Goal: Contribute content: Contribute content

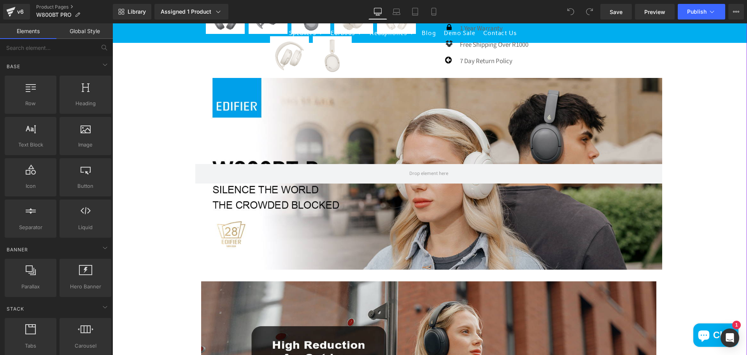
scroll to position [428, 0]
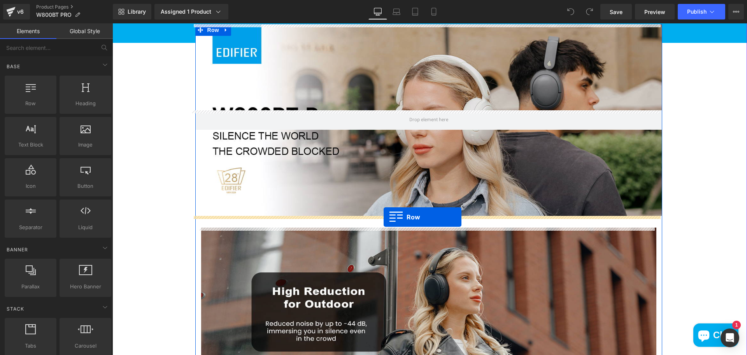
drag, startPoint x: 160, startPoint y: 131, endPoint x: 384, endPoint y: 217, distance: 240.0
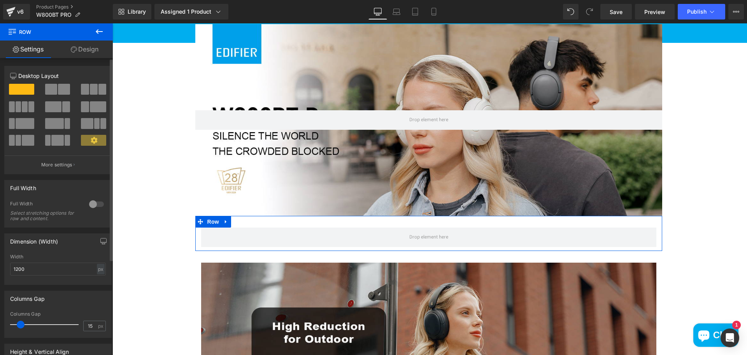
click at [58, 88] on span at bounding box center [64, 89] width 12 height 11
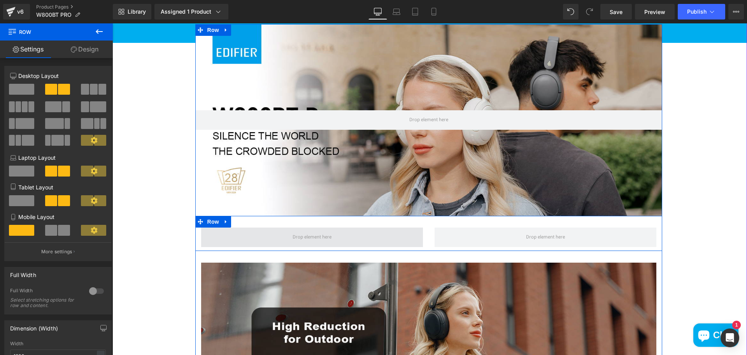
click at [283, 242] on span at bounding box center [312, 236] width 222 height 19
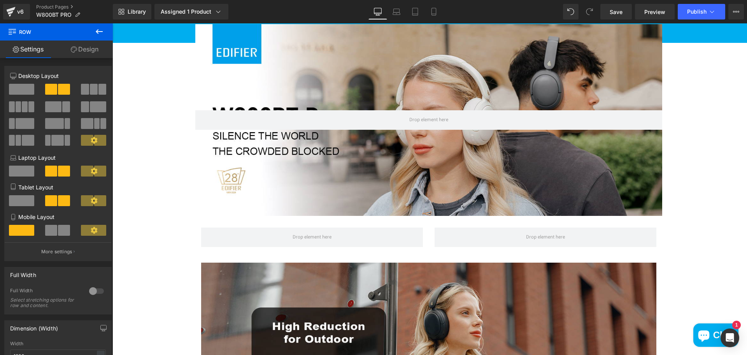
click at [100, 25] on button at bounding box center [99, 31] width 27 height 17
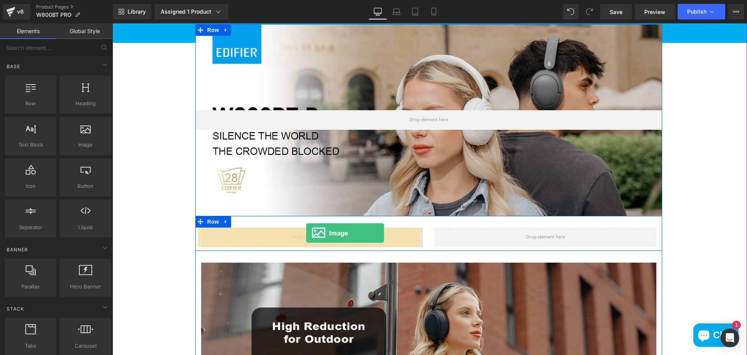
drag, startPoint x: 218, startPoint y: 173, endPoint x: 306, endPoint y: 233, distance: 106.9
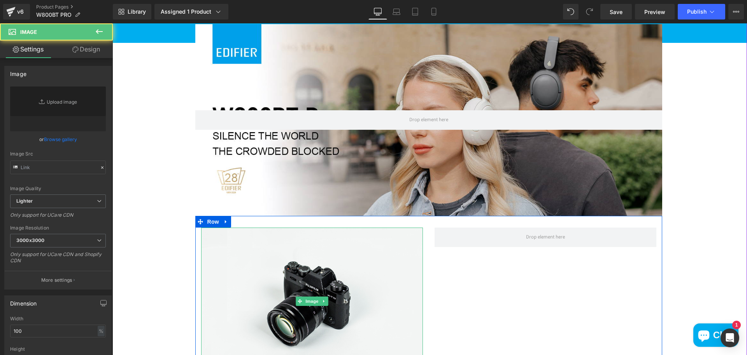
type input "//[DOMAIN_NAME][URL]"
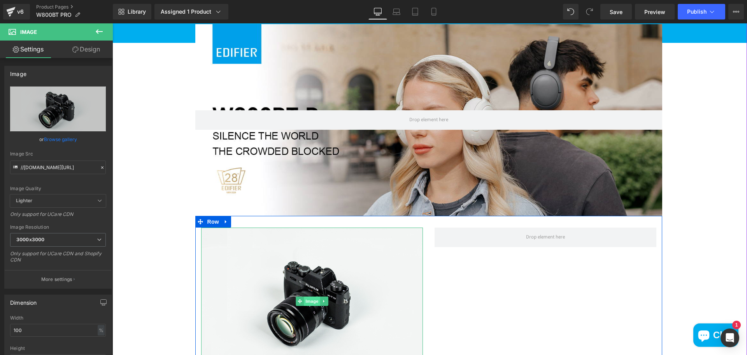
click at [312, 302] on span "Image" at bounding box center [312, 300] width 16 height 9
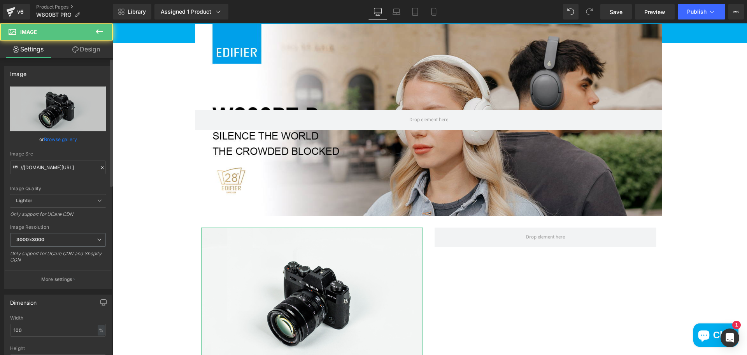
click at [63, 140] on link "Browse gallery" at bounding box center [60, 139] width 33 height 14
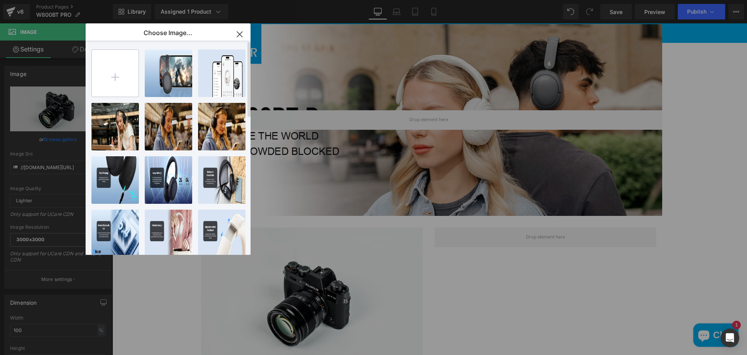
click at [115, 82] on input "file" at bounding box center [115, 73] width 47 height 47
click at [116, 83] on input "file" at bounding box center [115, 73] width 47 height 47
type input "C:\fakepath\71mCKAQnl7L._AC_SL1500_.jpg"
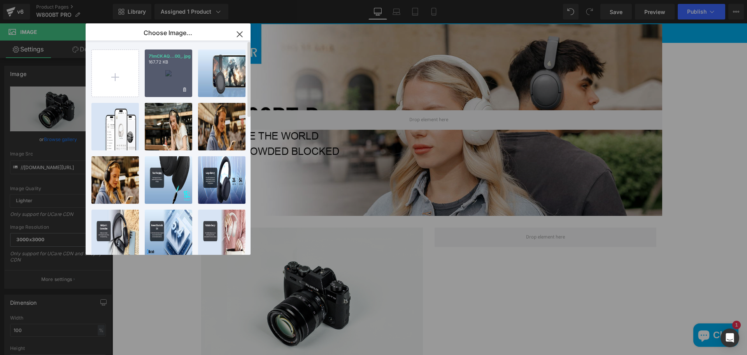
click at [159, 80] on div "71mCKAQ...00_.jpg 167.72 KB" at bounding box center [168, 72] width 47 height 47
type input "https://ucarecdn.com/88eb804d-6bb0-436e-802d-641acfb82bc2/-/format/auto/-/previ…"
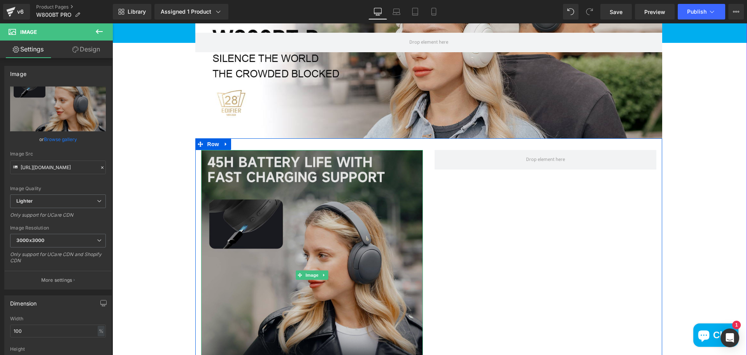
scroll to position [506, 0]
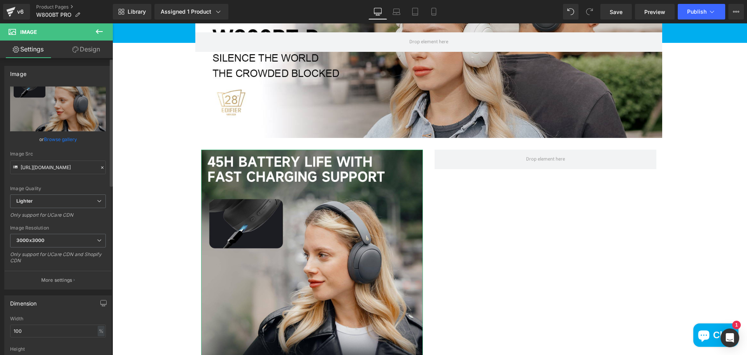
click at [57, 138] on link "Browse gallery" at bounding box center [60, 139] width 33 height 14
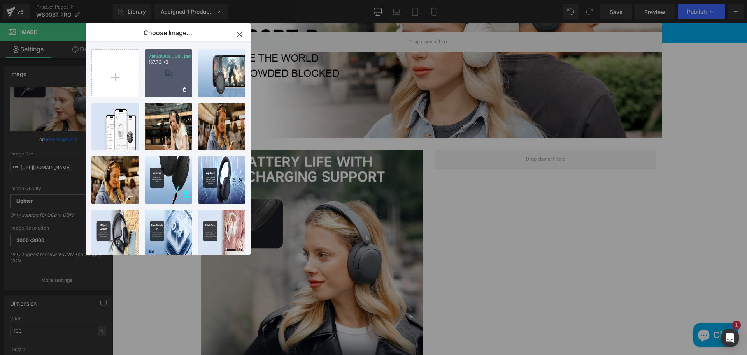
click at [176, 79] on div "71mCKAQ...00_.jpg 167.72 KB" at bounding box center [168, 72] width 47 height 47
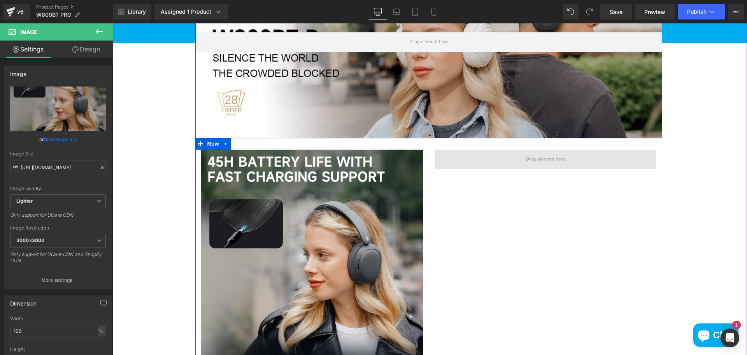
click at [546, 158] on span at bounding box center [545, 159] width 44 height 11
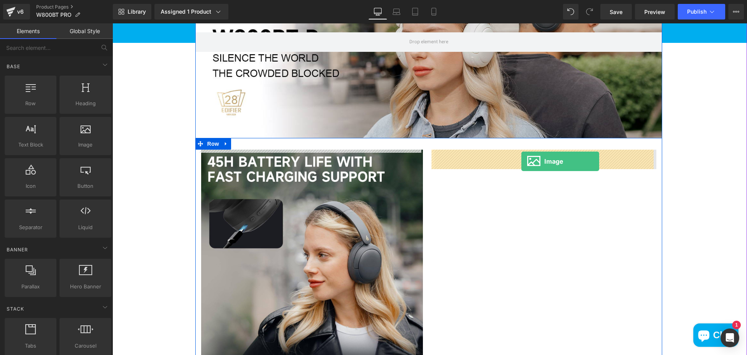
drag, startPoint x: 221, startPoint y: 171, endPoint x: 521, endPoint y: 161, distance: 300.2
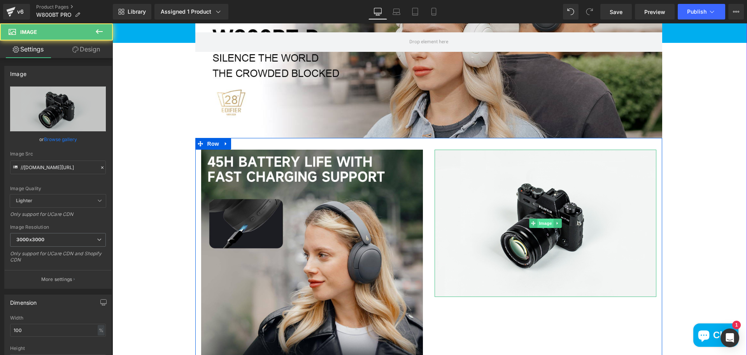
click at [543, 224] on span "Image" at bounding box center [545, 222] width 16 height 9
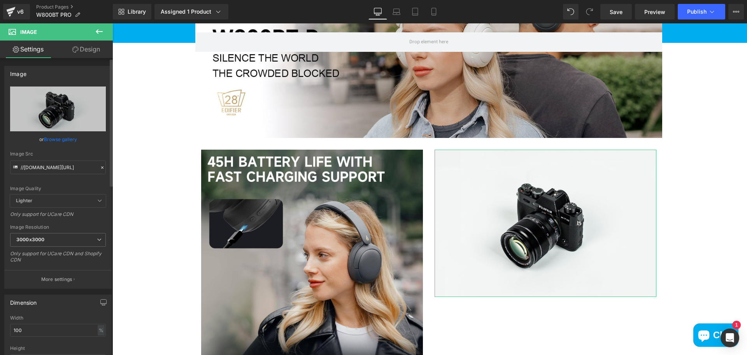
click at [53, 141] on link "Browse gallery" at bounding box center [60, 139] width 33 height 14
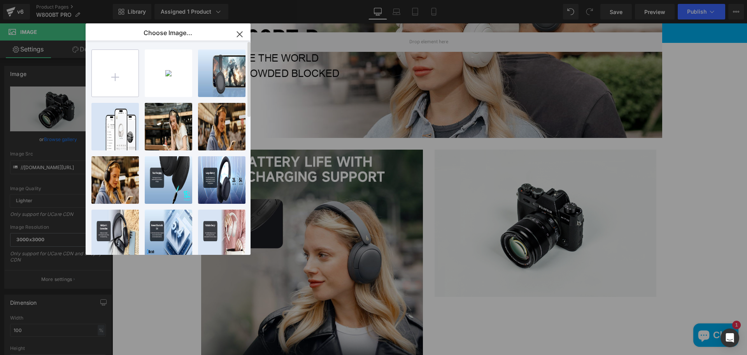
click at [120, 80] on input "file" at bounding box center [115, 73] width 47 height 47
type input "C:\fakepath\71z1nwUJmkL._AC_SL1500_.jpg"
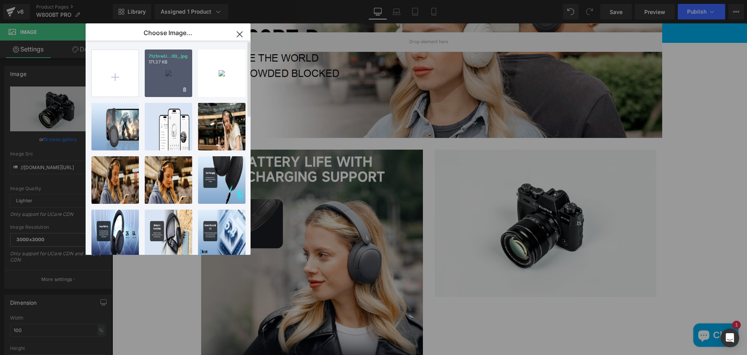
click at [172, 74] on div "71z1nwU...00_.jpg 171.37 KB" at bounding box center [168, 72] width 47 height 47
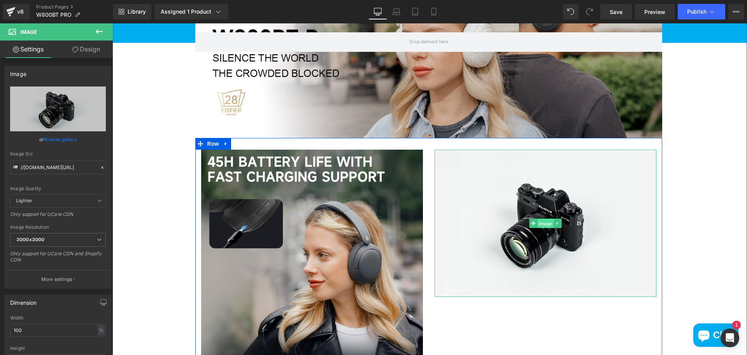
click at [541, 219] on span "Image" at bounding box center [545, 223] width 16 height 9
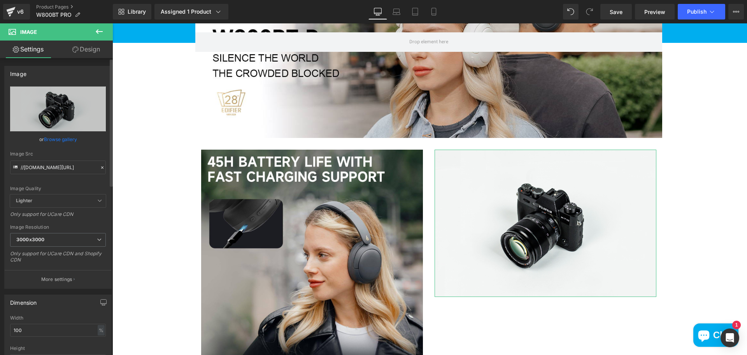
click at [55, 137] on link "Browse gallery" at bounding box center [60, 139] width 33 height 14
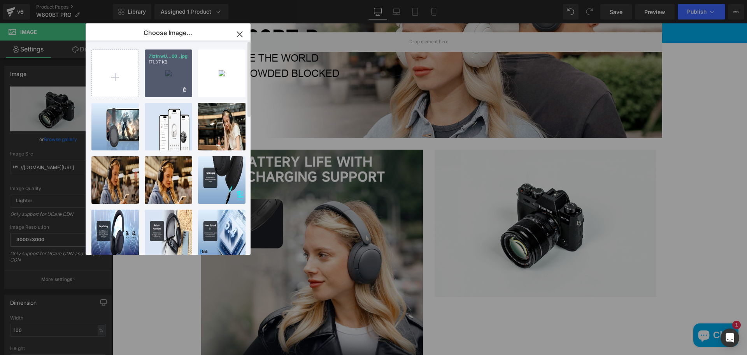
click at [178, 79] on div "71z1nwU...00_.jpg 171.37 KB" at bounding box center [168, 72] width 47 height 47
type input "https://ucarecdn.com/7adc191f-c4f9-4452-b9c4-ff0d929c7c67/-/format/auto/-/previ…"
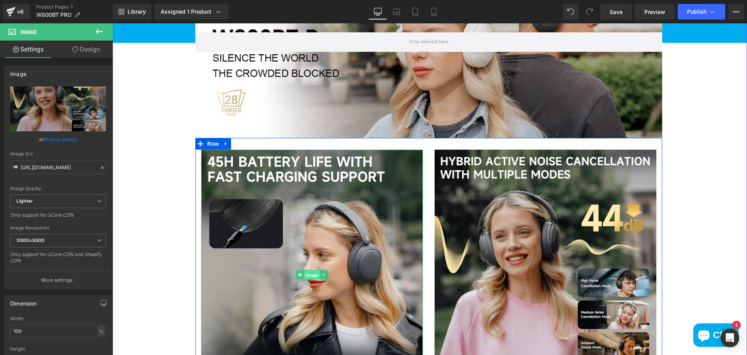
click at [310, 276] on span "Image" at bounding box center [312, 274] width 16 height 9
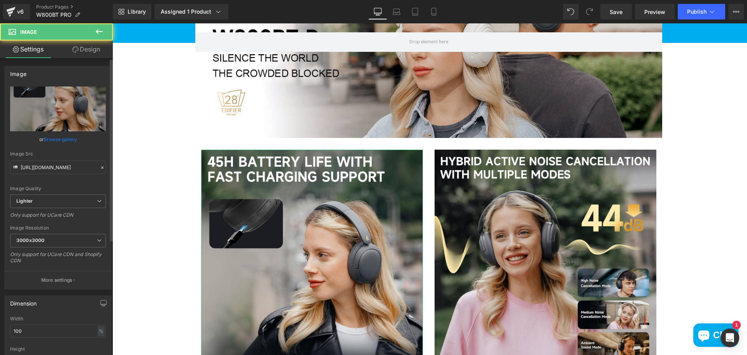
click at [58, 139] on link "Browse gallery" at bounding box center [60, 139] width 33 height 14
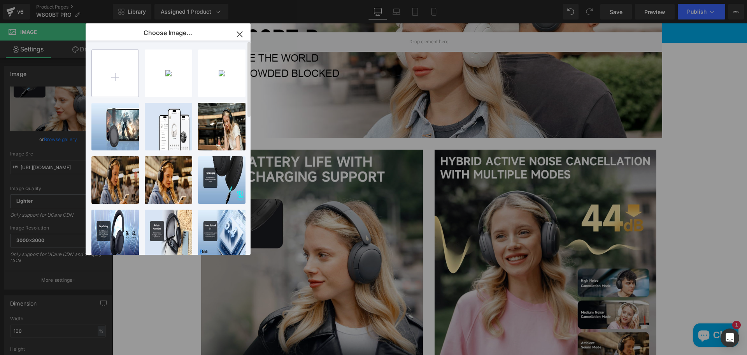
click at [107, 82] on input "file" at bounding box center [115, 73] width 47 height 47
type input "C:\fakepath\71dOxfgEZLL._AC_SL1500_.jpg"
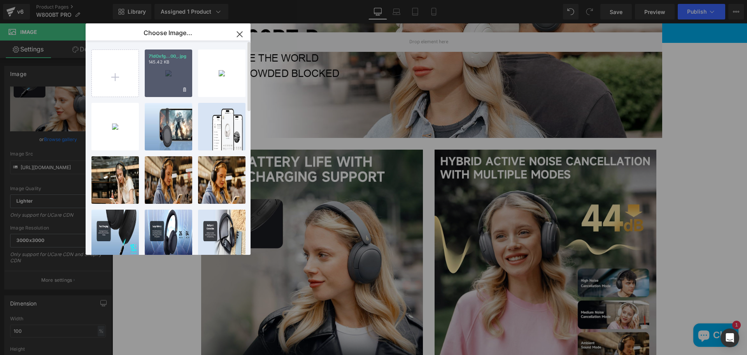
click at [168, 79] on div "71dOxfg...00_.jpg 145.42 KB" at bounding box center [168, 72] width 47 height 47
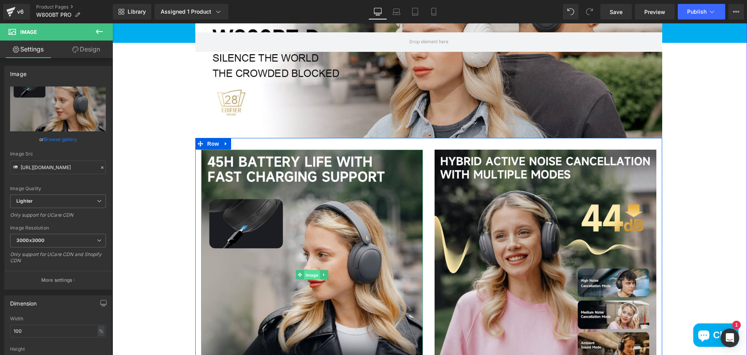
click at [310, 274] on span "Image" at bounding box center [312, 274] width 16 height 9
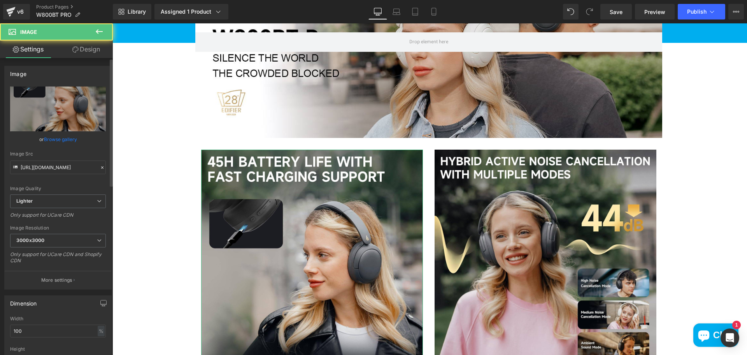
click at [52, 139] on link "Browse gallery" at bounding box center [60, 139] width 33 height 14
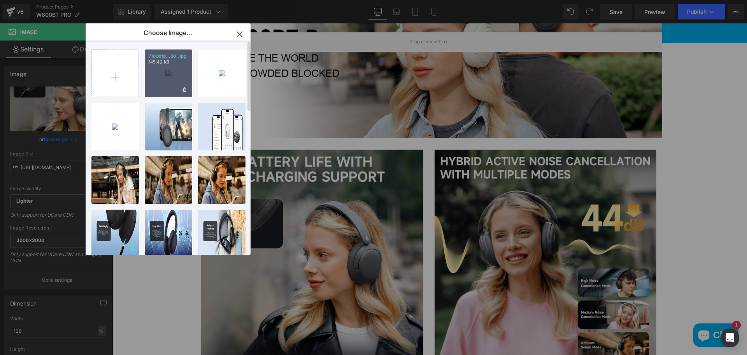
click at [172, 81] on div "71dOxfg...00_.jpg 145.42 KB" at bounding box center [168, 72] width 47 height 47
type input "https://ucarecdn.com/6e1c60ab-d9c8-4c7f-90cf-d9f814d2078d/-/format/auto/-/previ…"
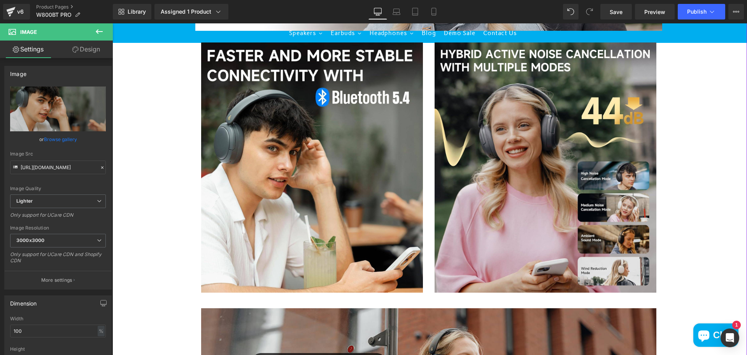
scroll to position [623, 0]
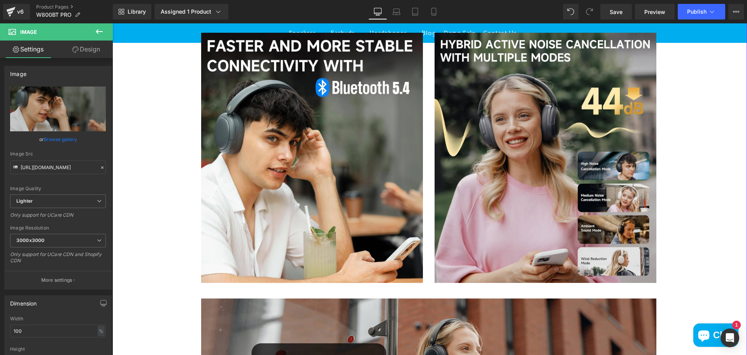
click at [680, 167] on div at bounding box center [428, 257] width 629 height 1582
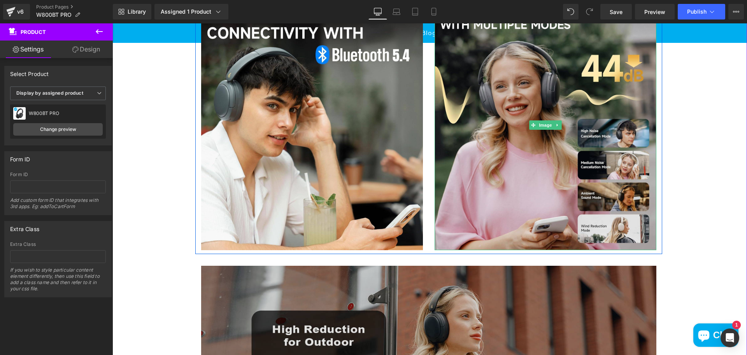
scroll to position [778, 0]
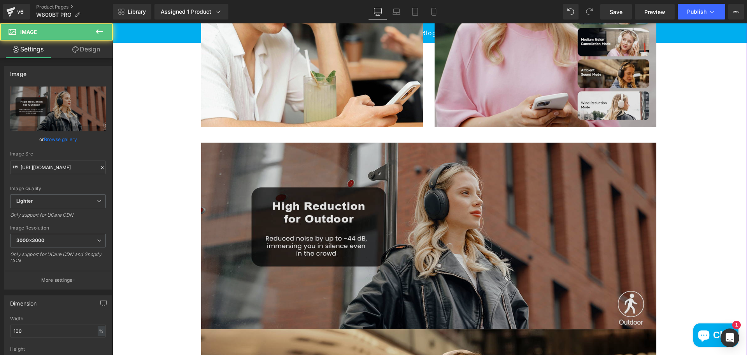
click at [532, 232] on img at bounding box center [428, 235] width 455 height 187
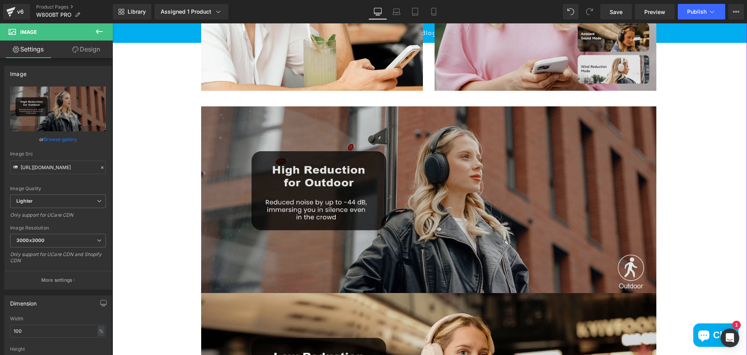
scroll to position [817, 0]
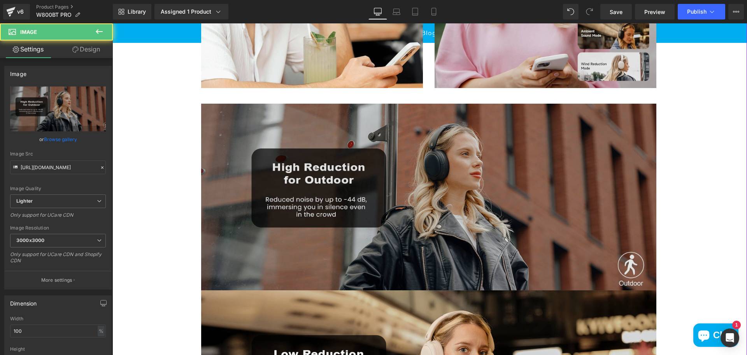
click at [516, 218] on img at bounding box center [428, 197] width 455 height 187
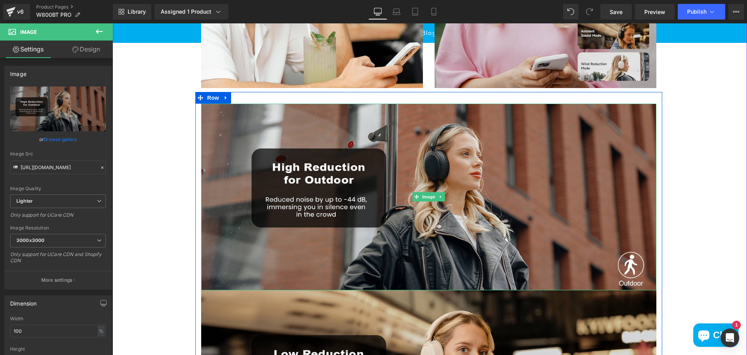
click at [437, 194] on link at bounding box center [441, 196] width 8 height 9
click at [442, 195] on icon at bounding box center [444, 197] width 4 height 4
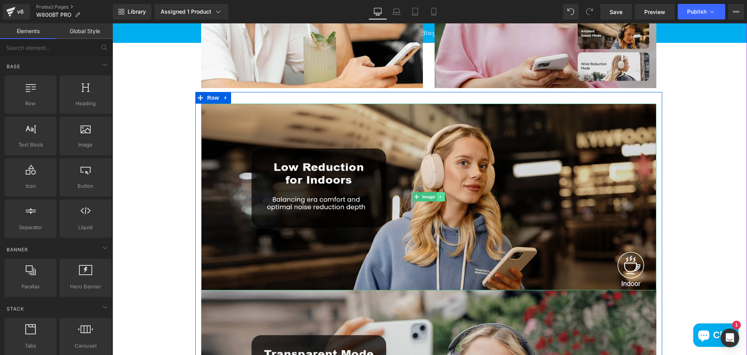
click at [441, 195] on link at bounding box center [441, 196] width 8 height 9
click at [442, 198] on icon at bounding box center [444, 197] width 4 height 4
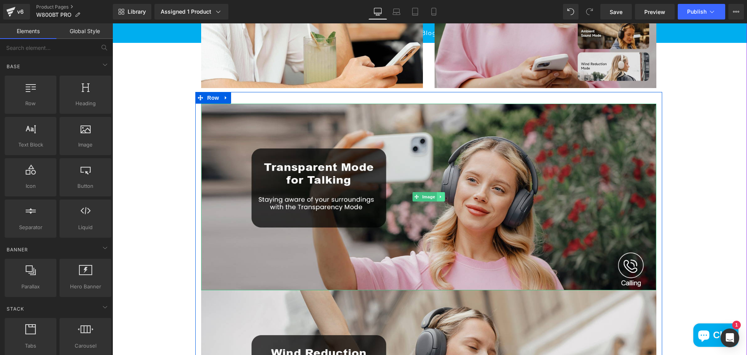
click at [440, 198] on link at bounding box center [441, 196] width 8 height 9
click at [442, 198] on icon at bounding box center [444, 197] width 4 height 4
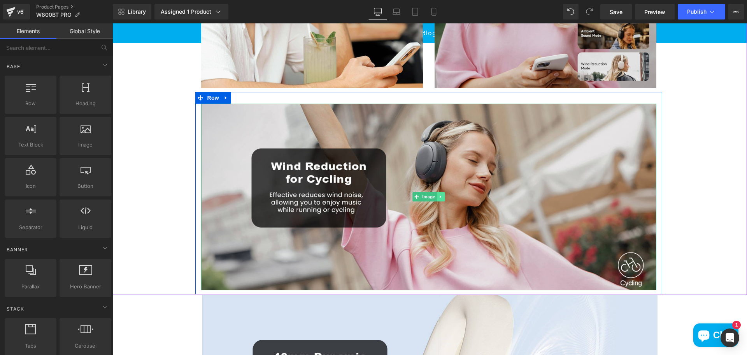
click at [439, 196] on icon at bounding box center [441, 196] width 4 height 5
click at [444, 197] on link at bounding box center [445, 196] width 8 height 9
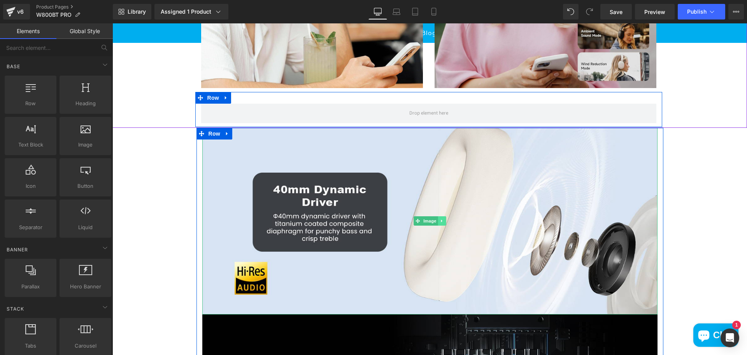
click at [441, 219] on icon at bounding box center [442, 220] width 4 height 5
click at [444, 221] on icon at bounding box center [446, 220] width 4 height 5
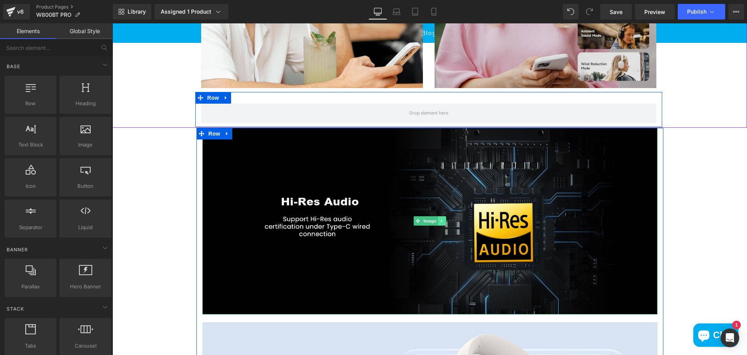
click at [441, 219] on icon at bounding box center [442, 220] width 4 height 5
click at [444, 220] on icon at bounding box center [446, 221] width 4 height 4
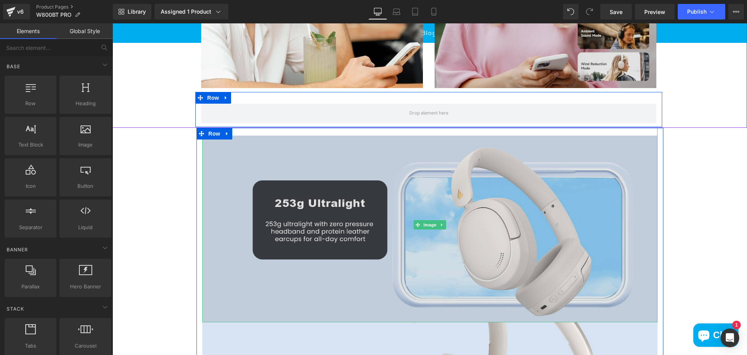
click at [443, 222] on img at bounding box center [429, 225] width 455 height 195
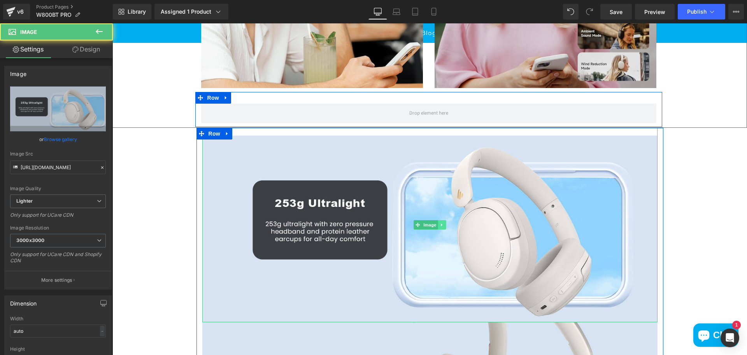
click at [441, 226] on icon at bounding box center [442, 224] width 4 height 5
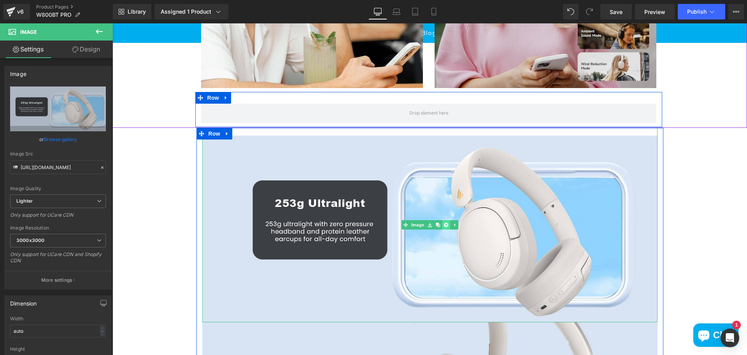
click at [444, 225] on icon at bounding box center [446, 225] width 4 height 4
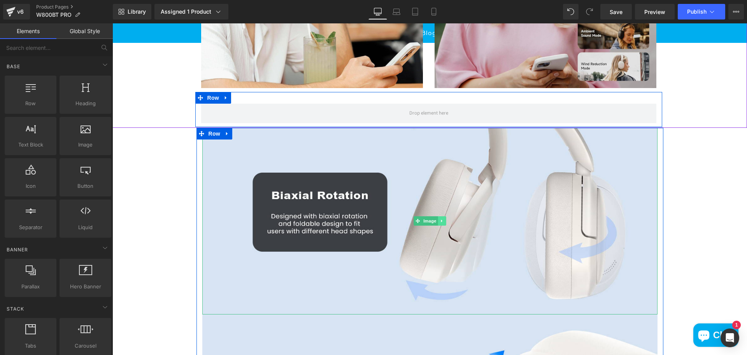
click at [442, 221] on link at bounding box center [442, 220] width 8 height 9
click at [444, 223] on link at bounding box center [446, 220] width 8 height 9
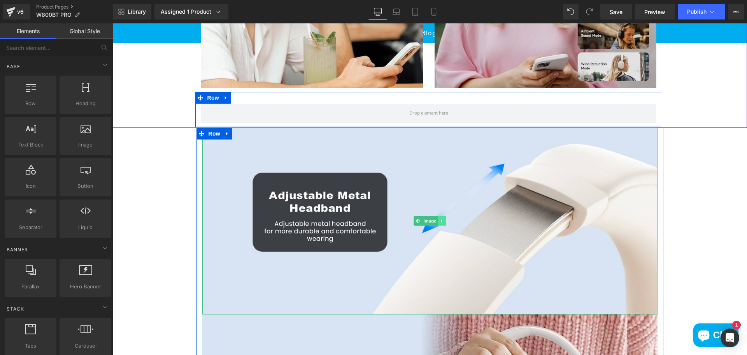
click at [441, 222] on link at bounding box center [442, 220] width 8 height 9
click at [444, 223] on link at bounding box center [446, 220] width 8 height 9
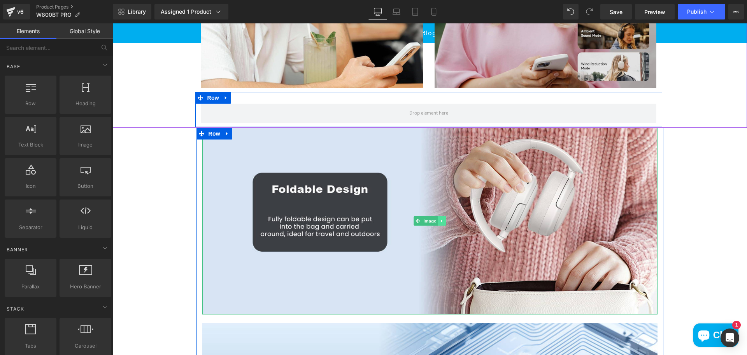
click at [441, 221] on icon at bounding box center [442, 220] width 4 height 5
click at [444, 221] on icon at bounding box center [446, 221] width 4 height 4
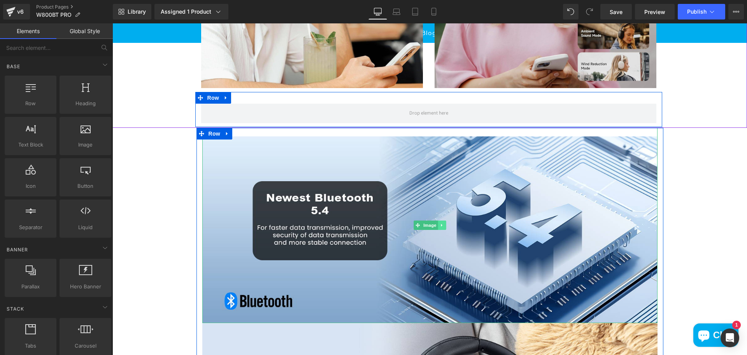
click at [442, 223] on link at bounding box center [442, 224] width 8 height 9
click at [444, 226] on icon at bounding box center [446, 225] width 4 height 4
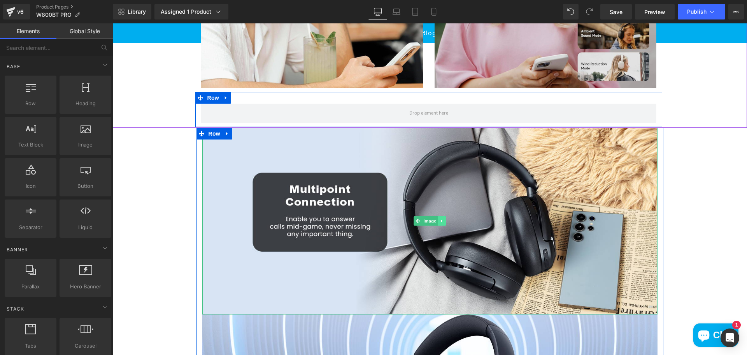
click at [439, 224] on link at bounding box center [442, 220] width 8 height 9
click at [437, 222] on icon at bounding box center [438, 221] width 4 height 4
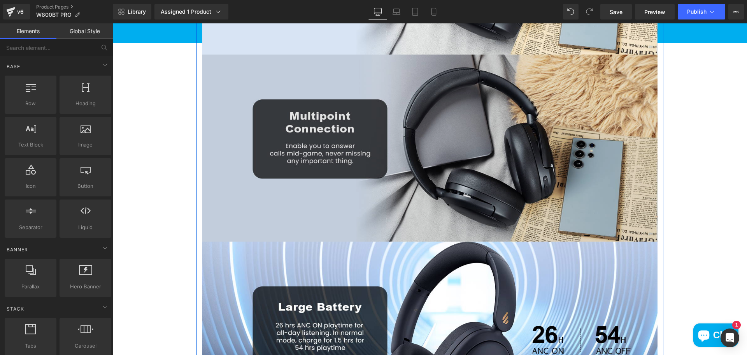
click at [450, 191] on img at bounding box center [429, 147] width 455 height 187
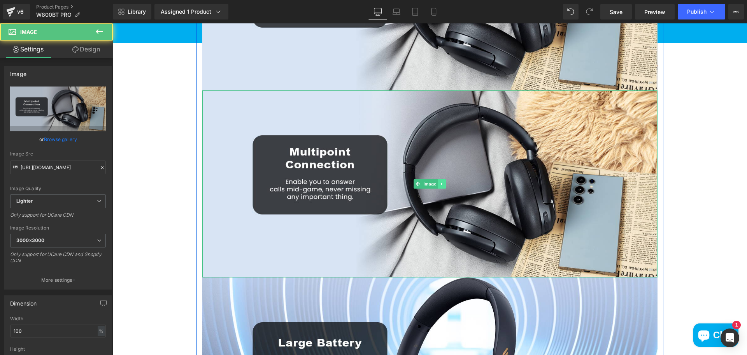
scroll to position [1038, 0]
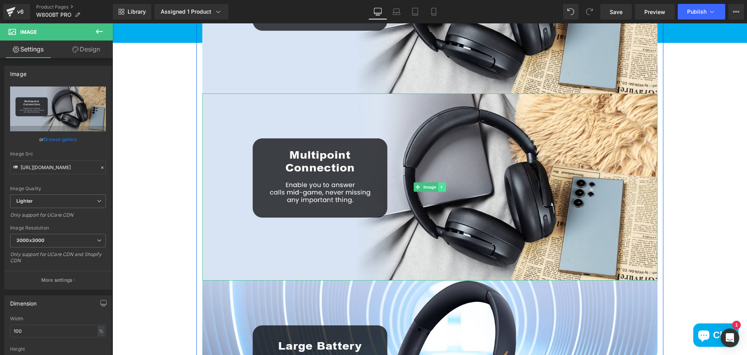
click at [440, 188] on icon at bounding box center [442, 186] width 4 height 5
click at [444, 187] on icon at bounding box center [446, 186] width 4 height 4
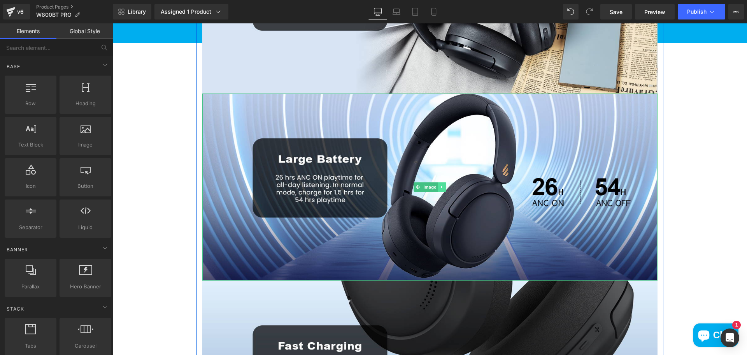
click at [441, 186] on icon at bounding box center [442, 186] width 4 height 5
click at [444, 188] on icon at bounding box center [446, 186] width 4 height 4
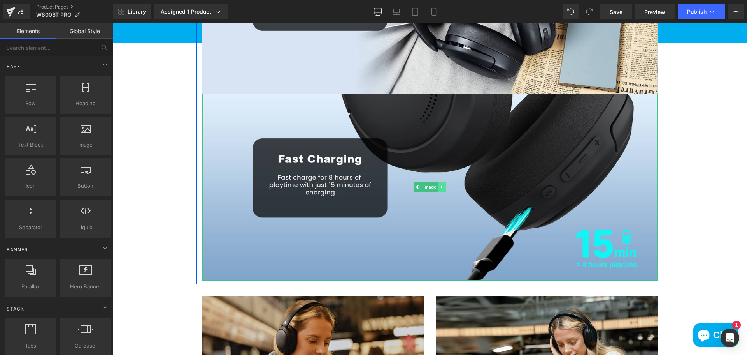
click at [441, 187] on icon at bounding box center [442, 186] width 4 height 5
click at [444, 188] on icon at bounding box center [446, 186] width 4 height 5
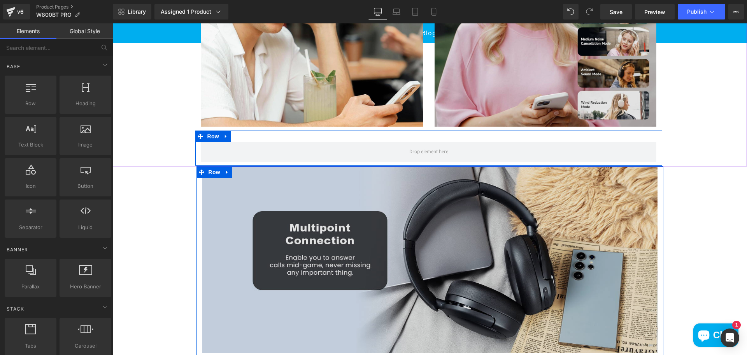
scroll to position [765, 0]
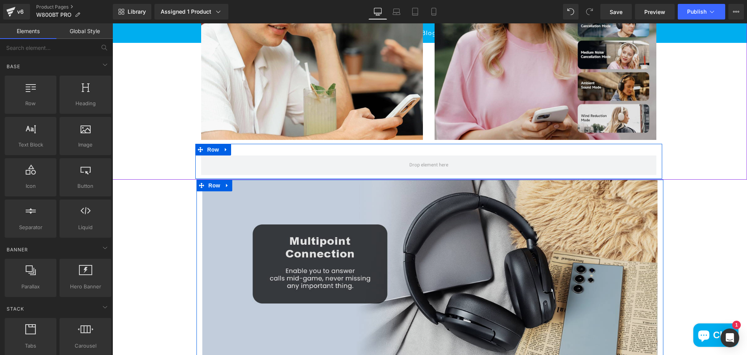
click at [458, 234] on img at bounding box center [429, 272] width 455 height 187
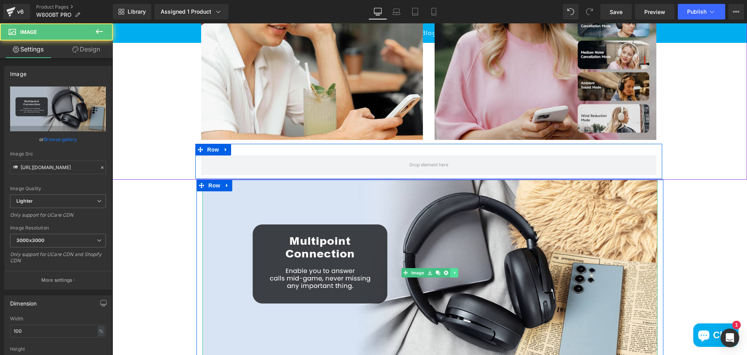
click at [454, 270] on link at bounding box center [454, 272] width 8 height 9
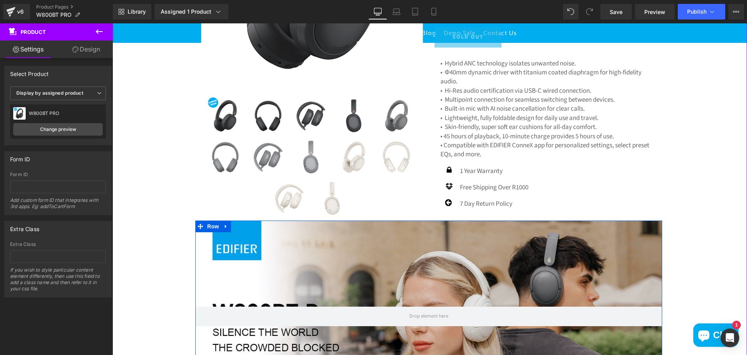
scroll to position [298, 0]
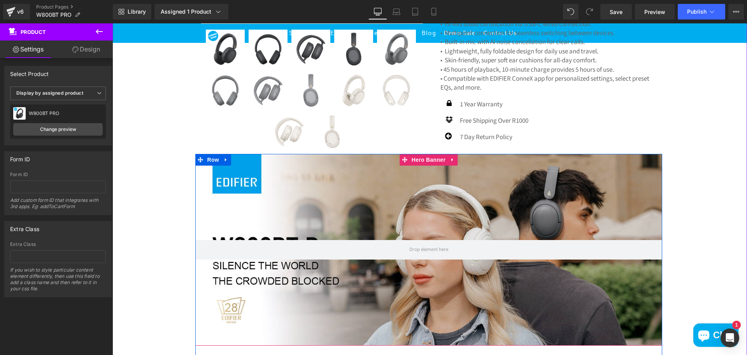
click at [392, 205] on div at bounding box center [428, 249] width 467 height 191
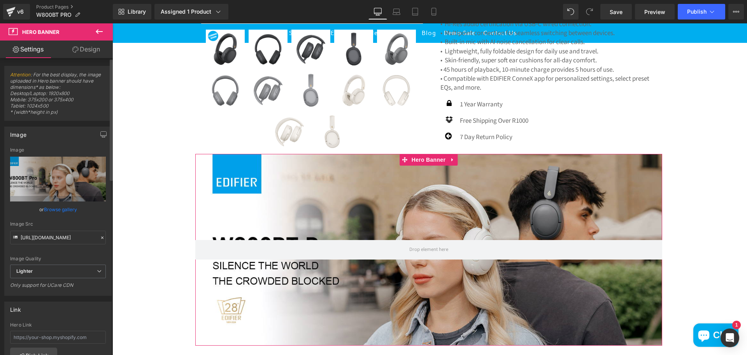
click at [66, 210] on link "Browse gallery" at bounding box center [60, 209] width 33 height 14
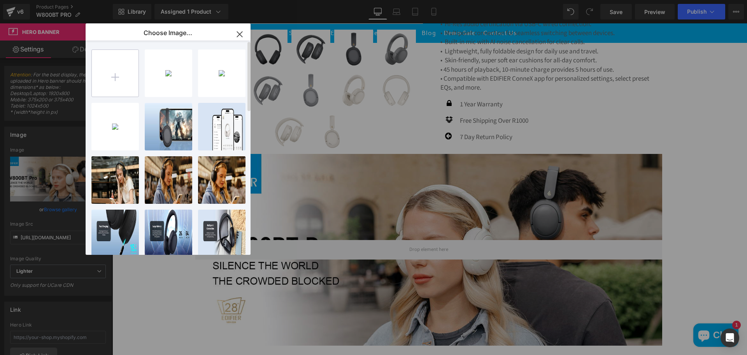
click at [128, 79] on input "file" at bounding box center [115, 73] width 47 height 47
type input "C:\fakepath\49db1656-0e31-48a6-8377-0e494bfbdade.__CR0,0,1464,600_PT0_SX1464_V1…"
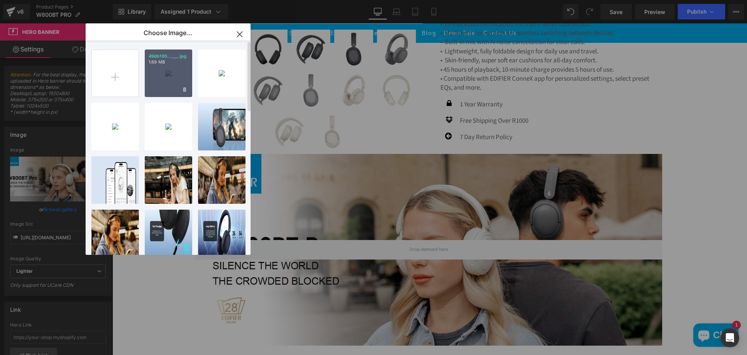
click at [180, 81] on div "49db165...___.jpg 1.69 MB" at bounding box center [168, 72] width 47 height 47
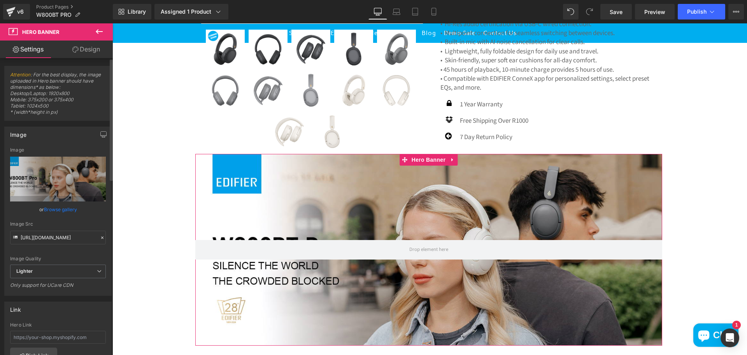
click at [68, 207] on link "Browse gallery" at bounding box center [60, 209] width 33 height 14
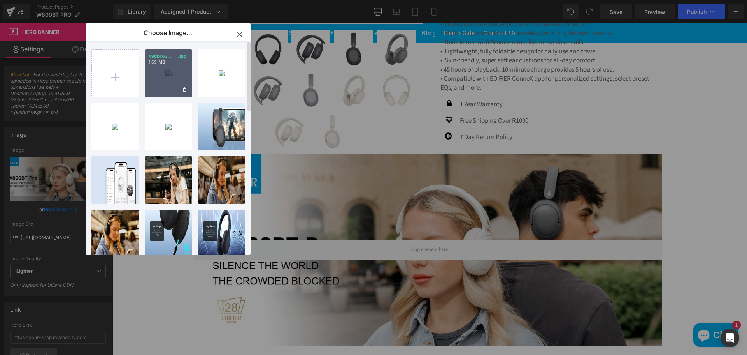
click at [160, 85] on div "49db165...___.jpg 1.69 MB" at bounding box center [168, 72] width 47 height 47
type input "https://ucarecdn.com/8327dd40-62fb-403e-8e11-38f9c4360e93/-/format/auto/-/previ…"
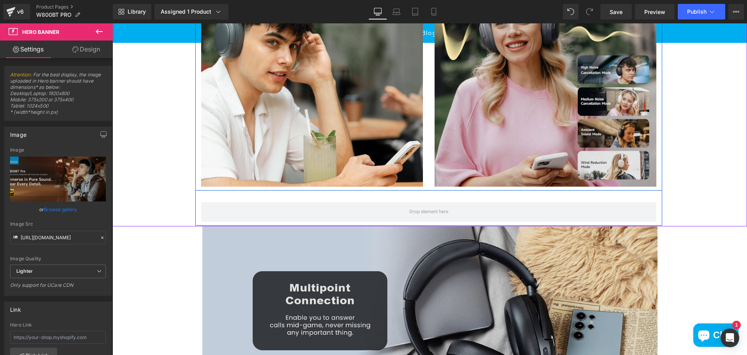
scroll to position [765, 0]
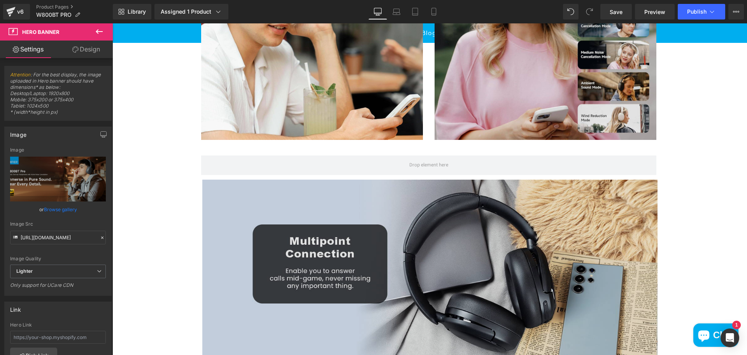
click at [527, 216] on img at bounding box center [429, 272] width 455 height 187
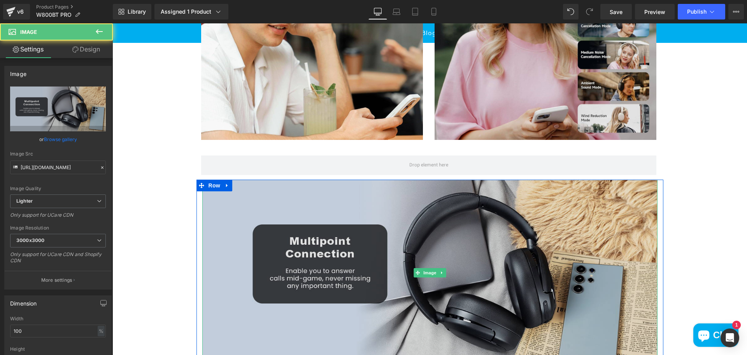
click at [434, 212] on img at bounding box center [429, 272] width 455 height 187
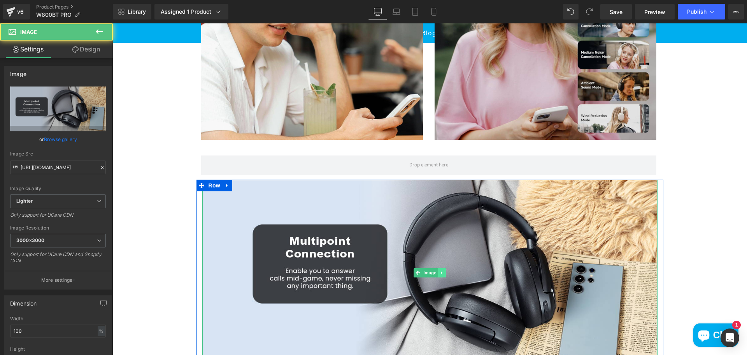
click at [440, 273] on icon at bounding box center [442, 272] width 4 height 5
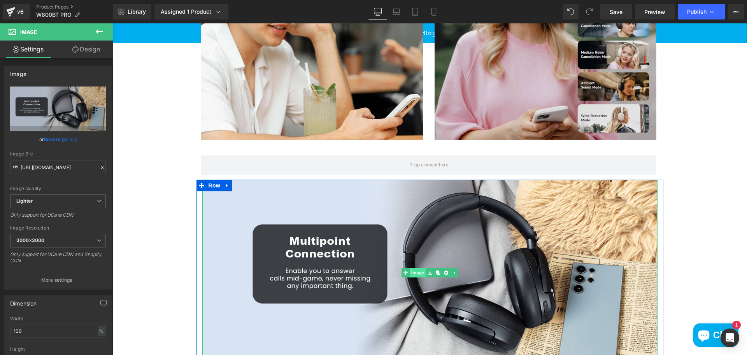
click at [412, 274] on link "Image" at bounding box center [414, 272] width 24 height 9
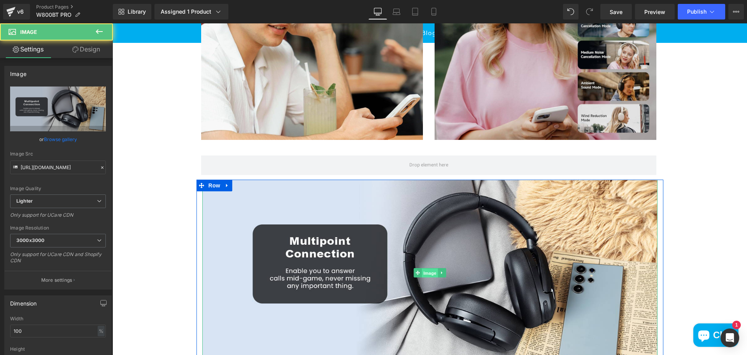
click at [428, 269] on span "Image" at bounding box center [430, 272] width 16 height 9
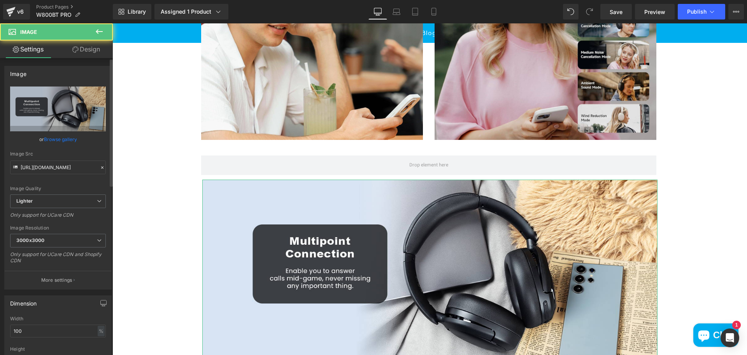
click at [61, 140] on link "Browse gallery" at bounding box center [60, 139] width 33 height 14
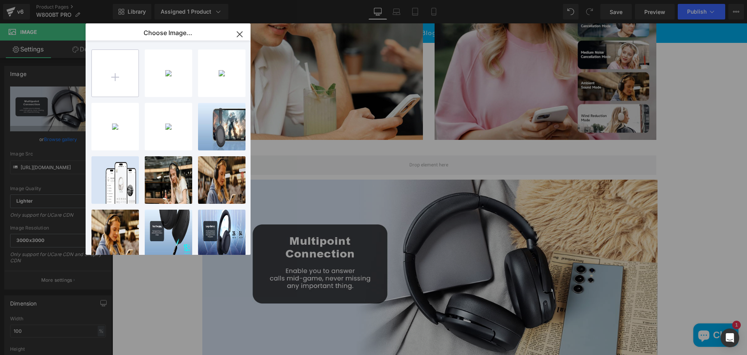
click at [103, 68] on input "file" at bounding box center [115, 73] width 47 height 47
type input "C:\fakepath\01a58e1f-b04e-4fa3-a976-7d72828de955.__CR0,0,1464,600_PT0_SX1464_V1…"
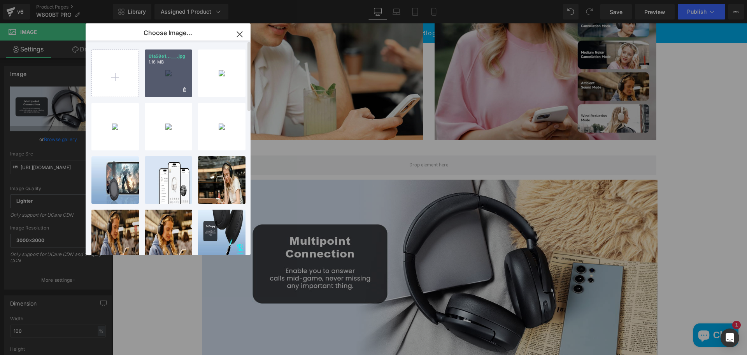
click at [170, 77] on div "01a58e1...___.jpg 1.16 MB" at bounding box center [168, 72] width 47 height 47
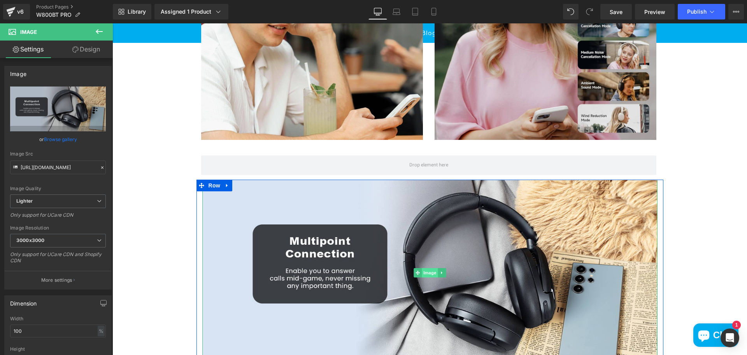
click at [425, 274] on span "Image" at bounding box center [430, 272] width 16 height 9
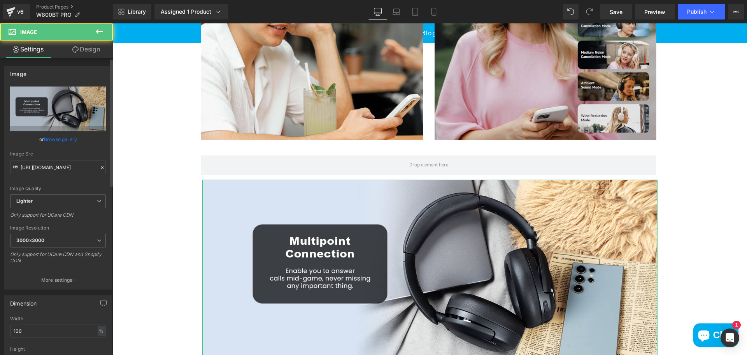
click at [68, 141] on link "Browse gallery" at bounding box center [60, 139] width 33 height 14
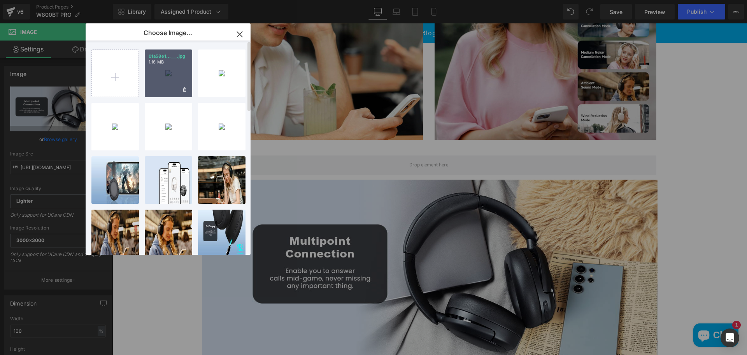
click at [178, 76] on div "01a58e1...___.jpg 1.16 MB" at bounding box center [168, 72] width 47 height 47
type input "https://ucarecdn.com/3de4c685-9c23-4bfc-8634-d6f88050f81b/-/format/auto/-/previ…"
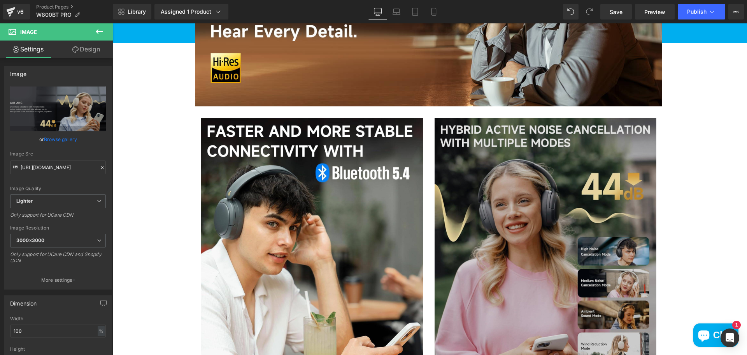
scroll to position [532, 0]
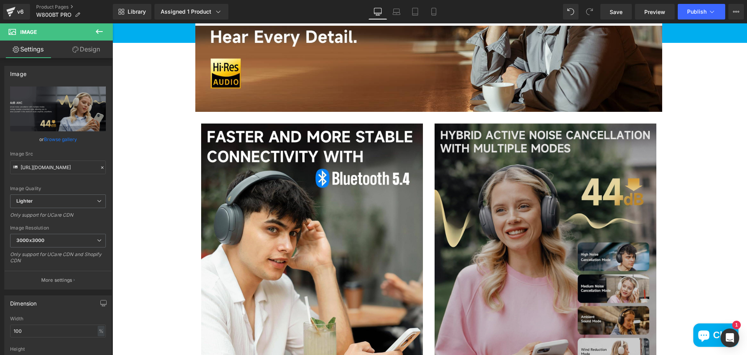
click at [530, 244] on div "Image" at bounding box center [546, 247] width 222 height 249
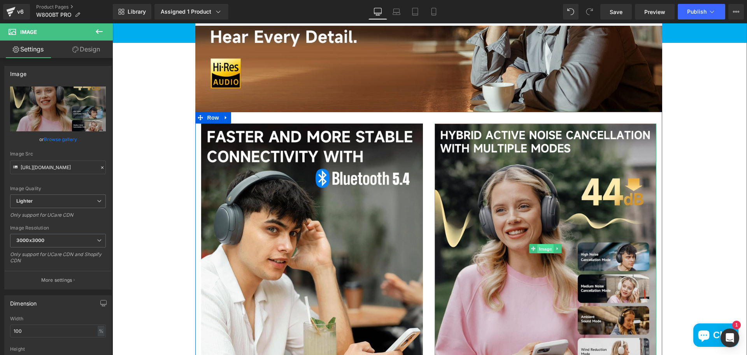
click at [543, 250] on span "Image" at bounding box center [545, 248] width 16 height 9
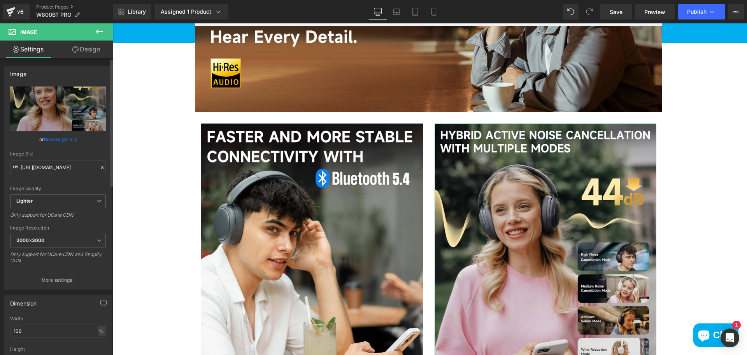
click at [61, 141] on link "Browse gallery" at bounding box center [60, 139] width 33 height 14
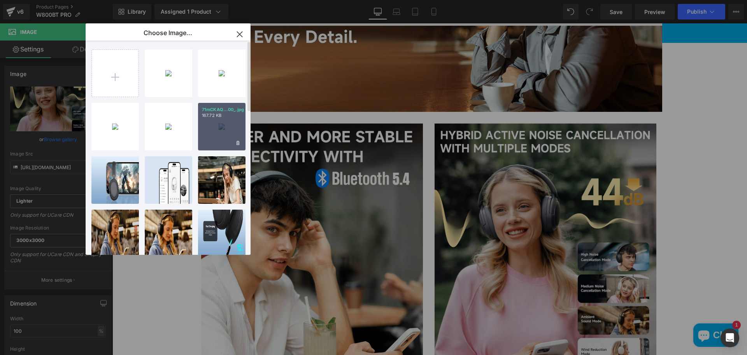
click at [222, 129] on div "71mCKAQ...00_.jpg 167.72 KB" at bounding box center [221, 126] width 47 height 47
type input "https://ucarecdn.com/88eb804d-6bb0-436e-802d-641acfb82bc2/-/format/auto/-/previ…"
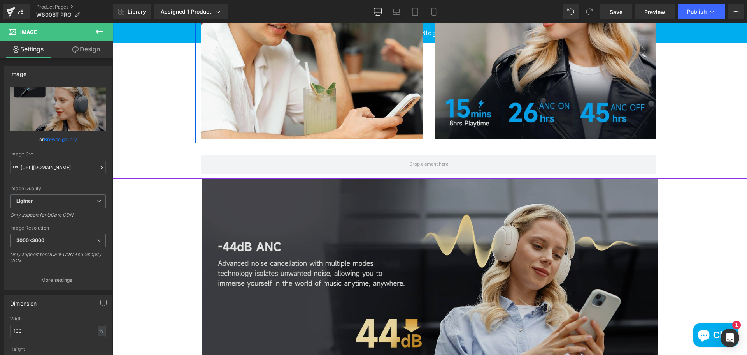
scroll to position [804, 0]
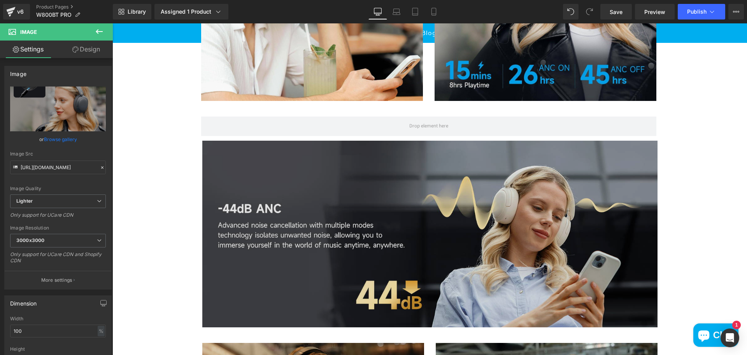
click at [529, 229] on img at bounding box center [429, 233] width 455 height 187
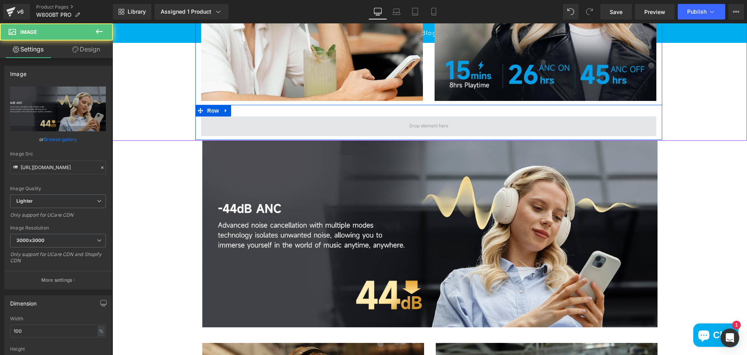
click at [456, 129] on span at bounding box center [428, 125] width 455 height 19
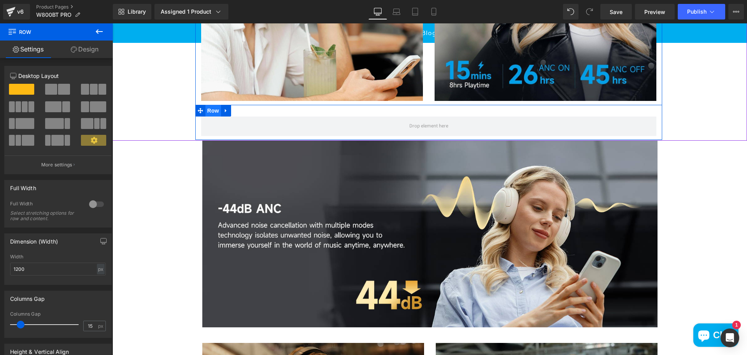
click at [211, 113] on span "Row" at bounding box center [213, 111] width 16 height 12
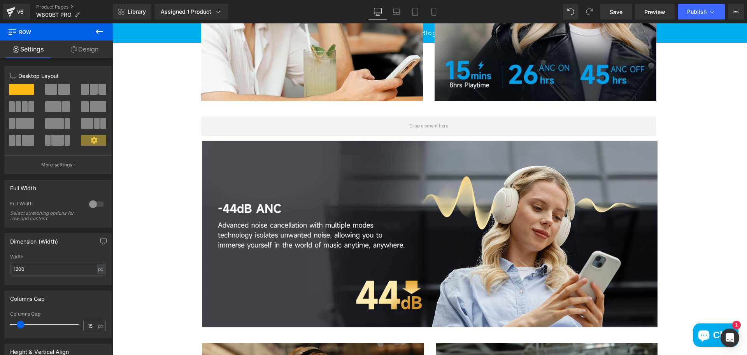
click at [103, 30] on icon at bounding box center [99, 31] width 9 height 9
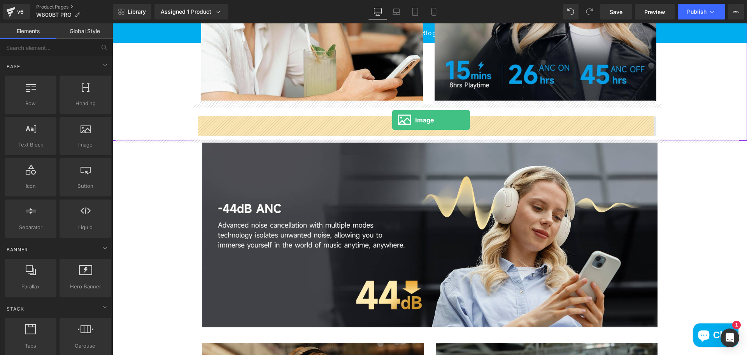
drag, startPoint x: 209, startPoint y: 168, endPoint x: 392, endPoint y: 120, distance: 189.4
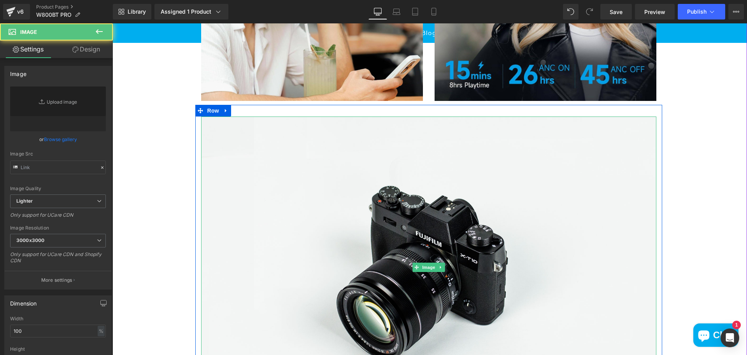
type input "//[DOMAIN_NAME][URL]"
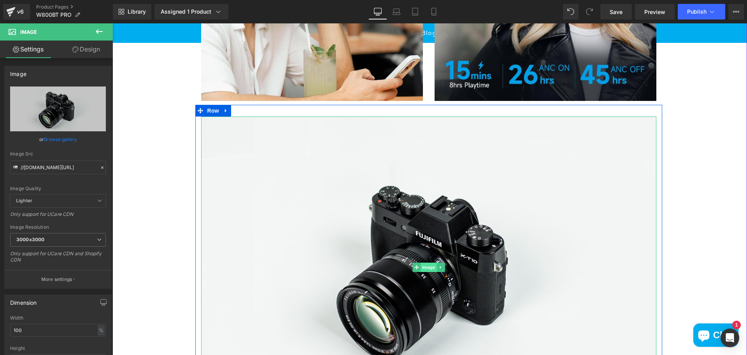
click at [428, 265] on span "Image" at bounding box center [429, 266] width 16 height 9
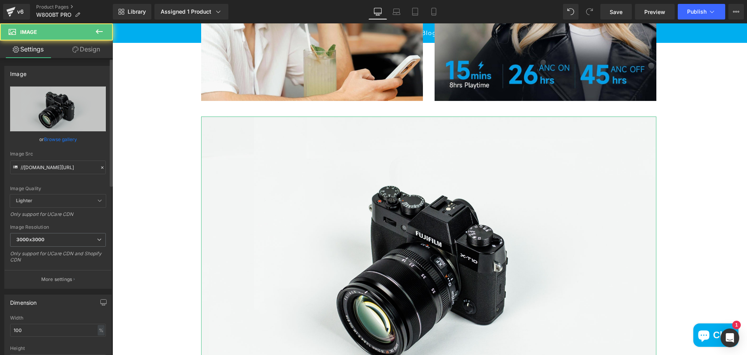
click at [65, 140] on link "Browse gallery" at bounding box center [60, 139] width 33 height 14
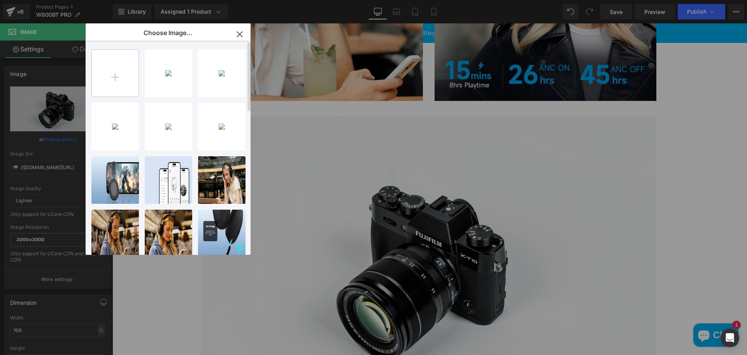
click at [114, 68] on input "file" at bounding box center [115, 73] width 47 height 47
type input "C:\fakepath\03ce90dd-3da2-4fc8-956a-486592791b6d.__CR0,0,1464,600_PT0_SX1464_V1…"
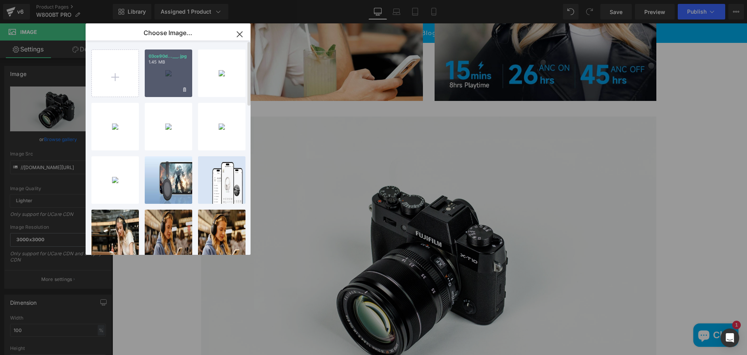
click at [170, 68] on div "03ce90d...___.jpg 1.45 MB" at bounding box center [168, 72] width 47 height 47
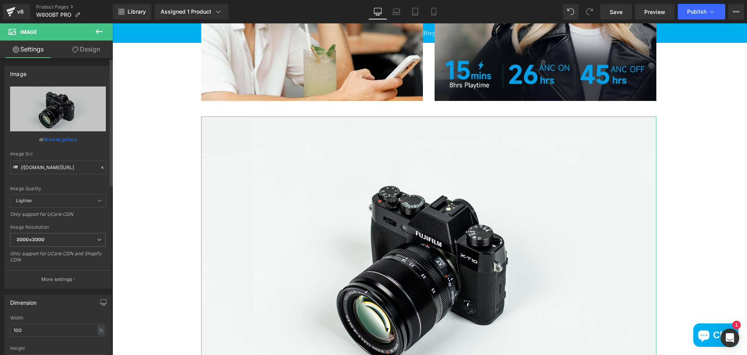
click at [60, 138] on link "Browse gallery" at bounding box center [60, 139] width 33 height 14
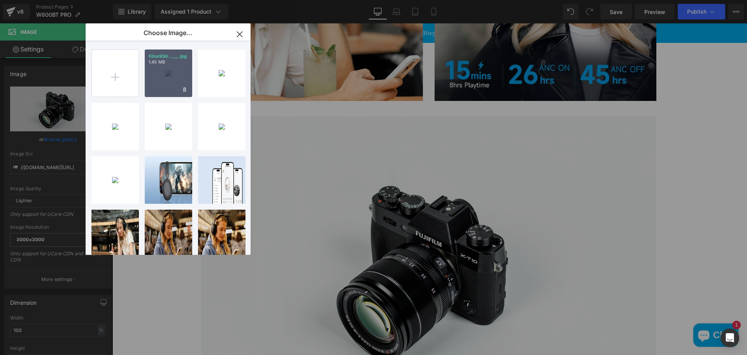
drag, startPoint x: 158, startPoint y: 83, endPoint x: 47, endPoint y: 61, distance: 113.1
click at [158, 83] on div "03ce90d...___.jpg 1.45 MB" at bounding box center [168, 72] width 47 height 47
type input "https://ucarecdn.com/92eab634-a17e-4435-a373-4bd6ef2447e8/-/format/auto/-/previ…"
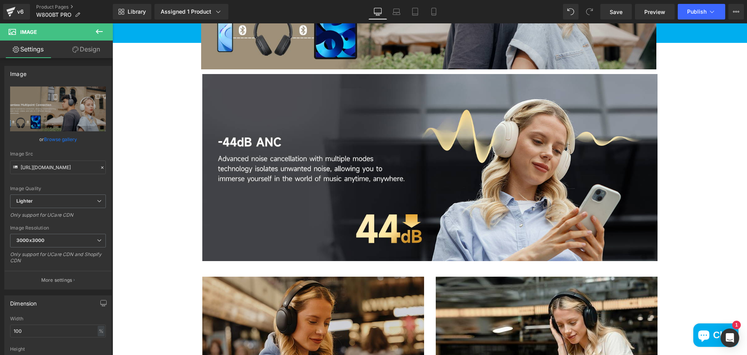
scroll to position [1232, 0]
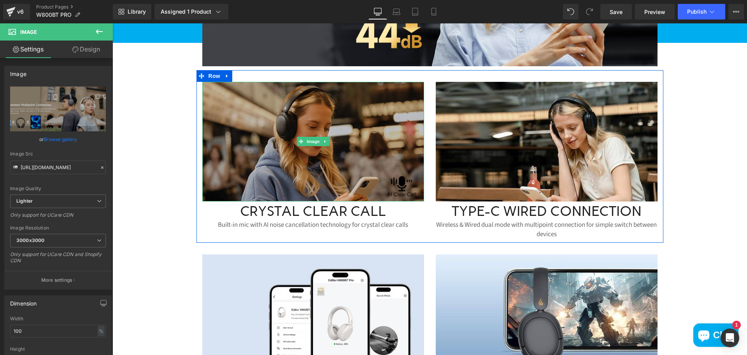
click at [286, 141] on img at bounding box center [313, 141] width 222 height 119
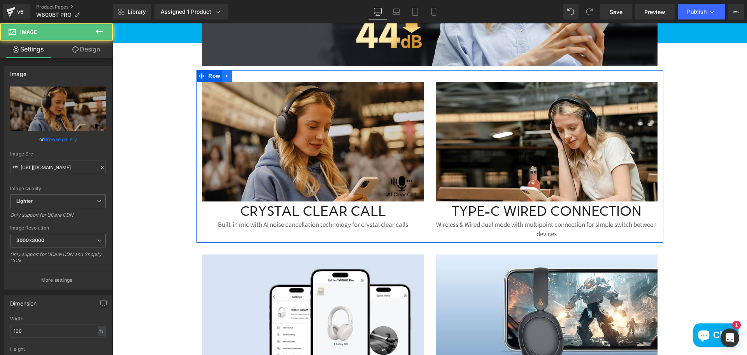
click at [226, 75] on icon at bounding box center [227, 76] width 2 height 4
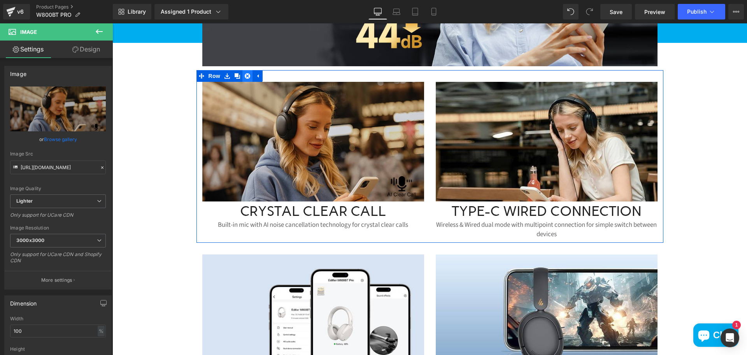
click at [245, 76] on icon at bounding box center [247, 75] width 5 height 5
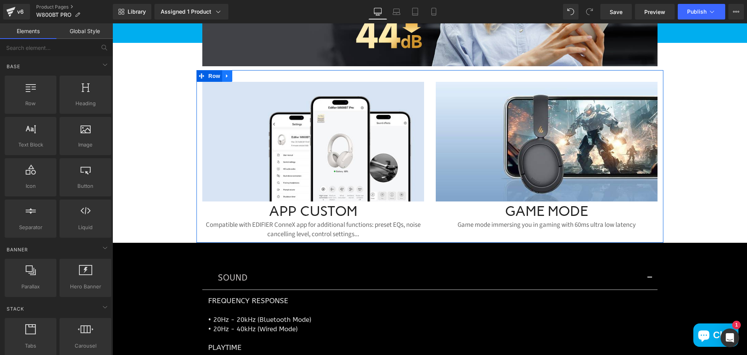
click at [226, 77] on icon at bounding box center [227, 76] width 5 height 6
click at [245, 76] on icon at bounding box center [247, 75] width 5 height 5
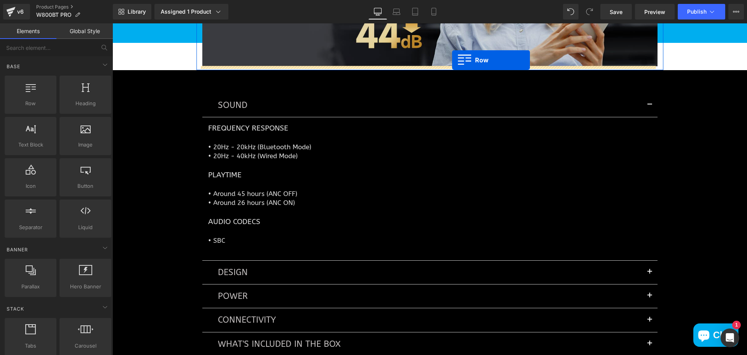
drag, startPoint x: 144, startPoint y: 127, endPoint x: 452, endPoint y: 60, distance: 315.5
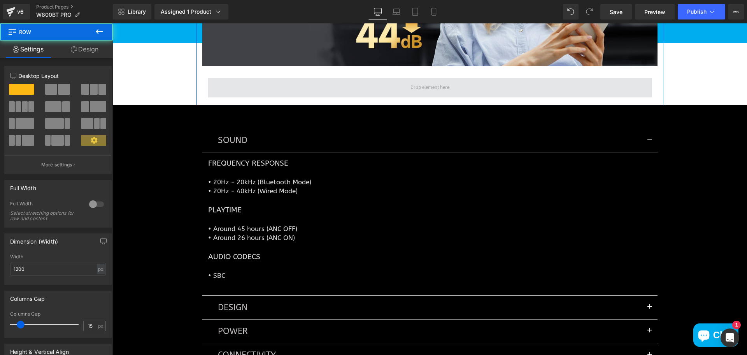
click at [432, 88] on span at bounding box center [430, 87] width 44 height 11
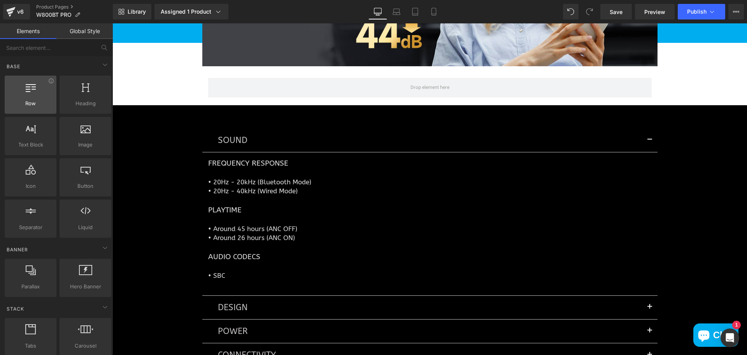
click at [42, 102] on span "Row" at bounding box center [30, 103] width 47 height 8
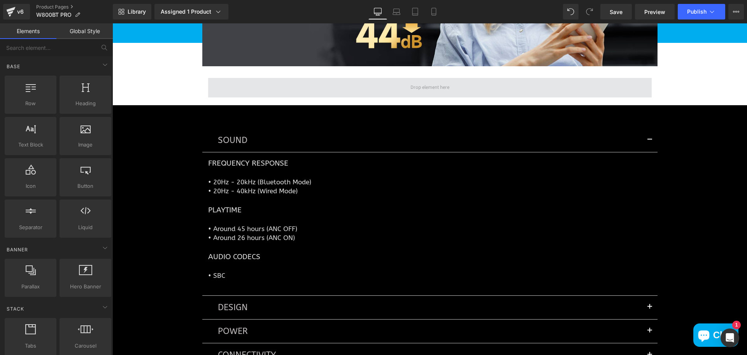
click at [367, 84] on span at bounding box center [430, 87] width 444 height 19
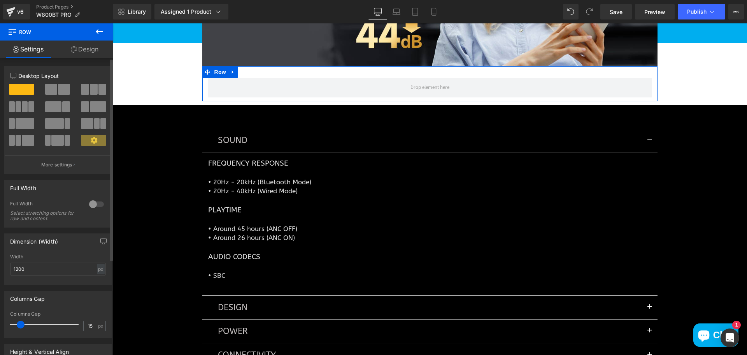
click at [58, 89] on span at bounding box center [64, 89] width 12 height 11
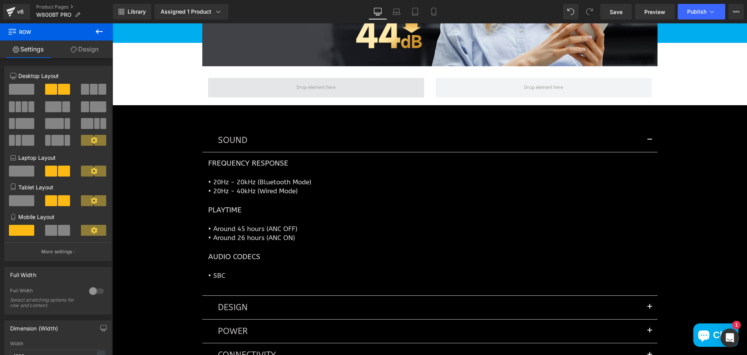
click at [318, 83] on span at bounding box center [316, 87] width 44 height 11
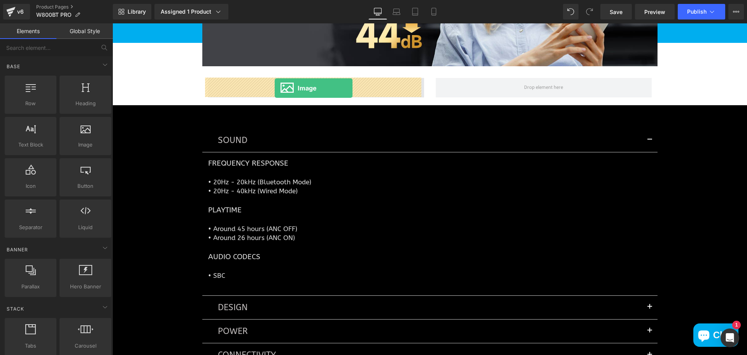
drag, startPoint x: 218, startPoint y: 154, endPoint x: 275, endPoint y: 86, distance: 88.6
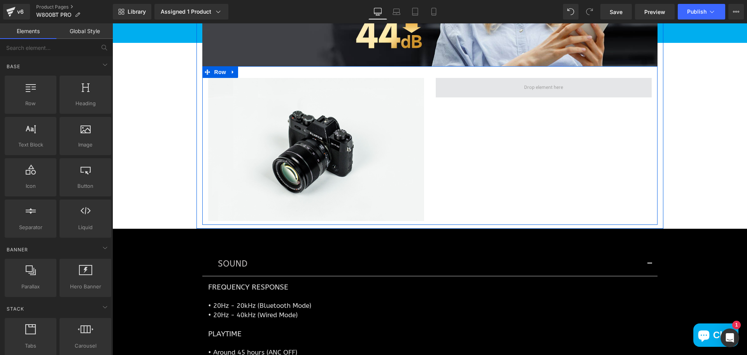
click at [530, 85] on span at bounding box center [543, 87] width 44 height 11
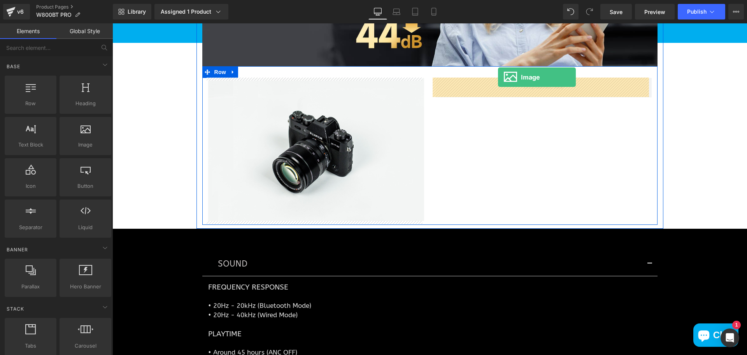
drag, startPoint x: 191, startPoint y: 164, endPoint x: 498, endPoint y: 77, distance: 319.2
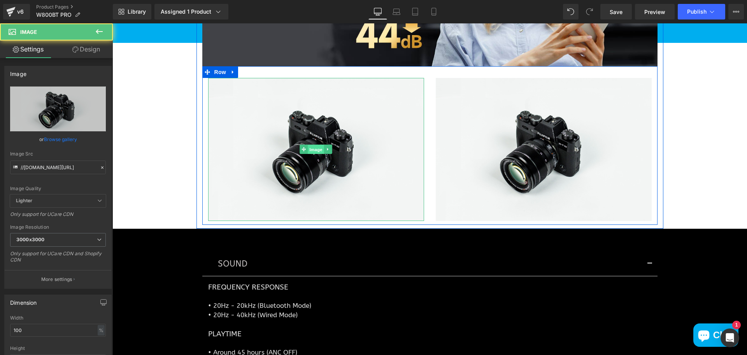
click at [314, 146] on span "Image" at bounding box center [316, 149] width 16 height 9
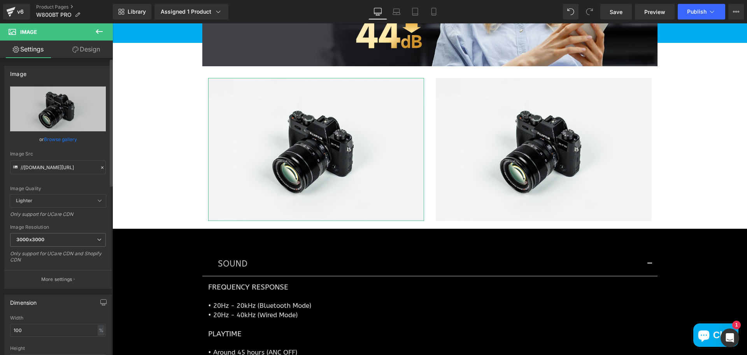
click at [54, 137] on link "Browse gallery" at bounding box center [60, 139] width 33 height 14
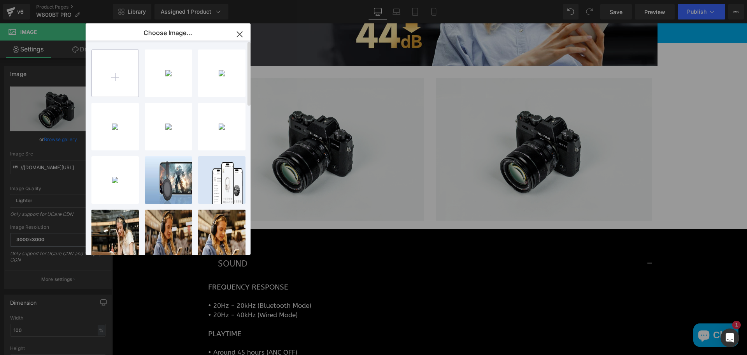
click at [118, 73] on input "file" at bounding box center [115, 73] width 47 height 47
type input "C:\fakepath\71itxwFu0aL._AC_SL1500_.jpg"
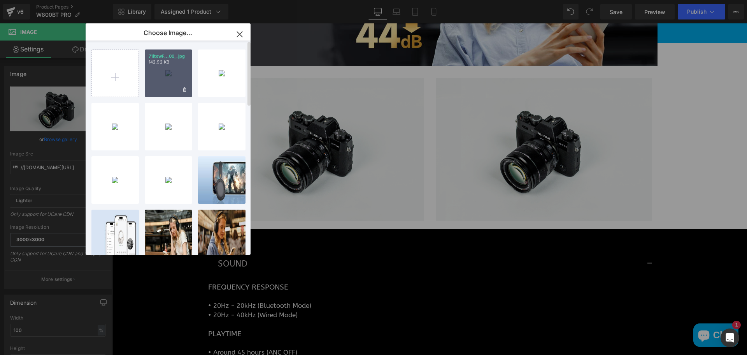
click at [160, 73] on div "71itxwF...00_.jpg 142.92 KB" at bounding box center [168, 72] width 47 height 47
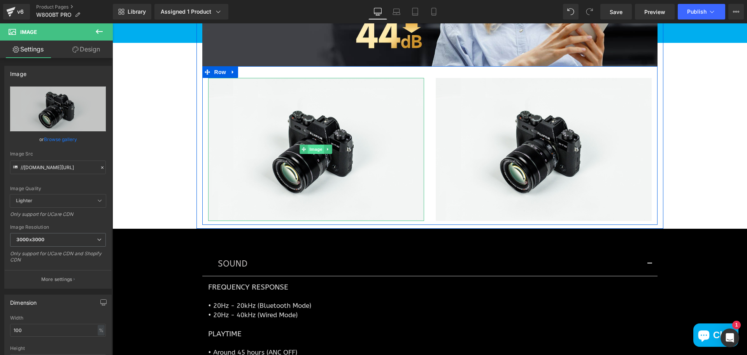
click at [313, 151] on span "Image" at bounding box center [316, 148] width 16 height 9
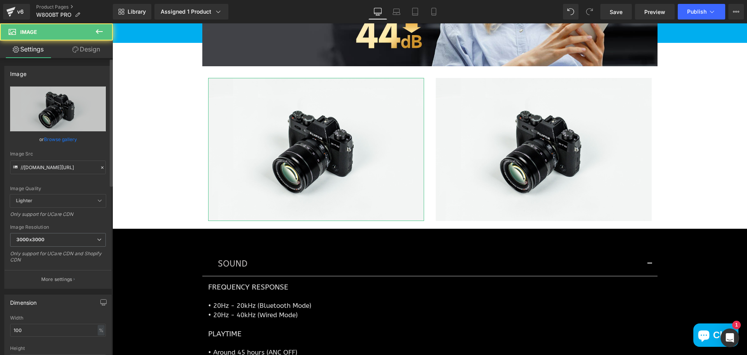
click at [64, 140] on link "Browse gallery" at bounding box center [60, 139] width 33 height 14
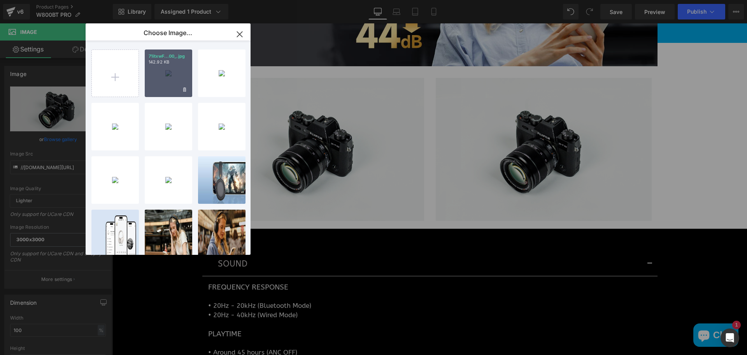
click at [170, 70] on div "71itxwF...00_.jpg 142.92 KB" at bounding box center [168, 72] width 47 height 47
type input "https://ucarecdn.com/49ca7170-698e-4931-9b2f-a4e7eefeaf99/-/format/auto/-/previ…"
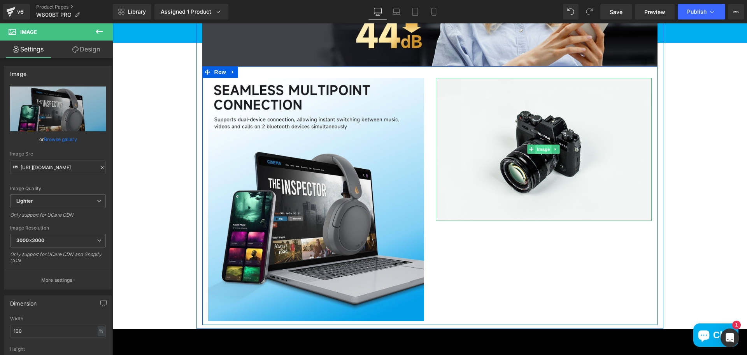
click at [535, 152] on span "Image" at bounding box center [543, 148] width 16 height 9
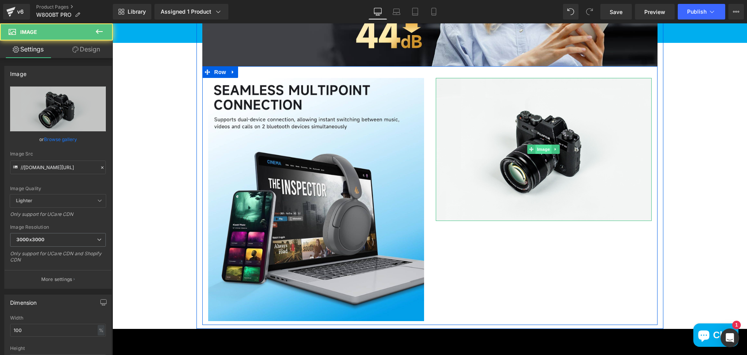
click at [539, 151] on span "Image" at bounding box center [543, 148] width 16 height 9
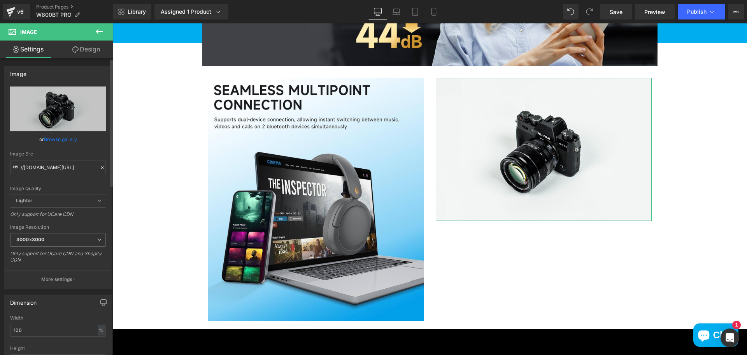
click at [52, 141] on link "Browse gallery" at bounding box center [60, 139] width 33 height 14
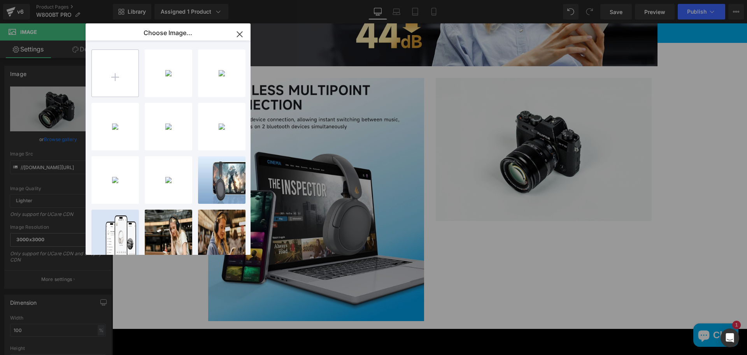
click at [121, 83] on input "file" at bounding box center [115, 73] width 47 height 47
type input "C:\fakepath\71dLZZ4ib0L._AC_SL1500_.jpg"
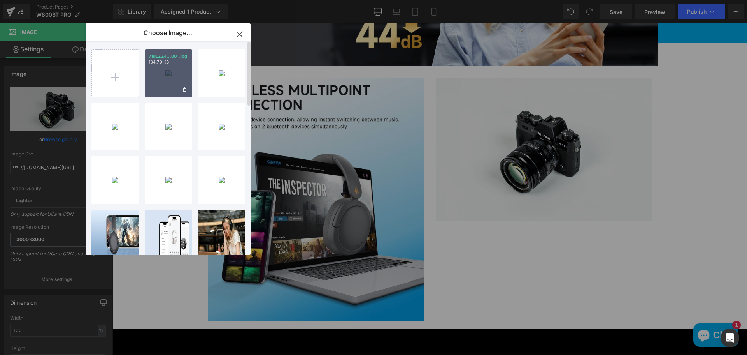
click at [162, 79] on div "71dLZZ4...00_.jpg 134.79 KB" at bounding box center [168, 72] width 47 height 47
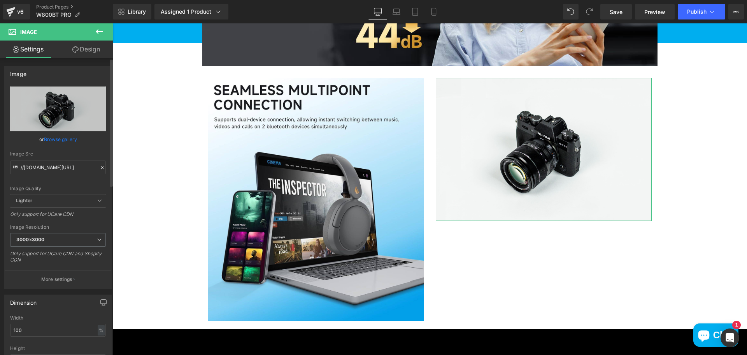
click at [65, 139] on link "Browse gallery" at bounding box center [60, 139] width 33 height 14
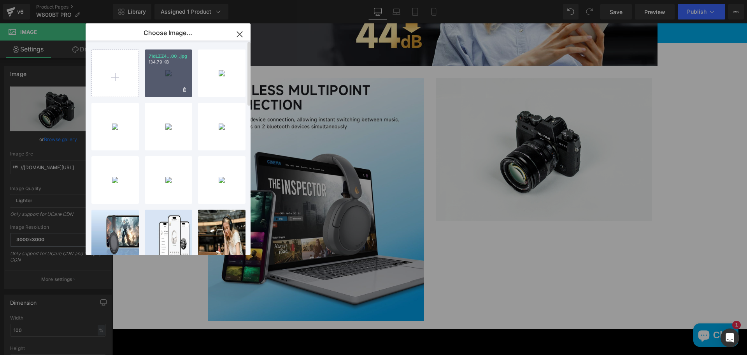
click at [167, 86] on div "71dLZZ4...00_.jpg 134.79 KB" at bounding box center [168, 72] width 47 height 47
type input "https://ucarecdn.com/86eb6ceb-474b-4844-bb57-e6cbde0c35d4/-/format/auto/-/previ…"
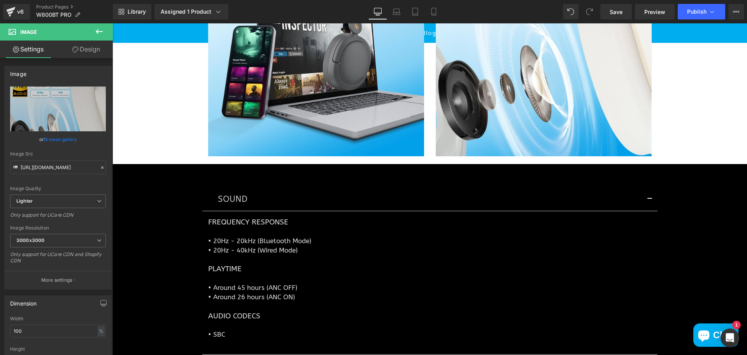
scroll to position [1388, 0]
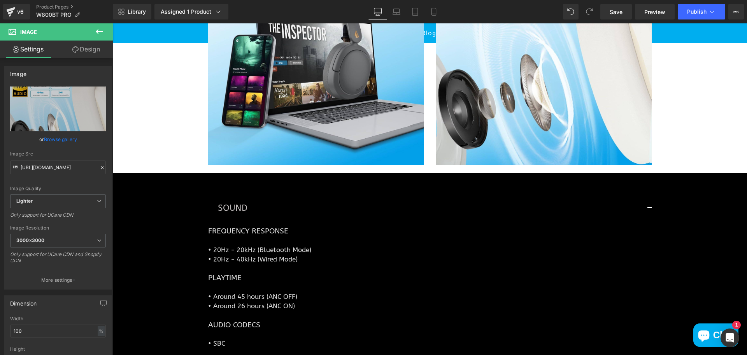
click at [95, 35] on icon at bounding box center [99, 31] width 9 height 9
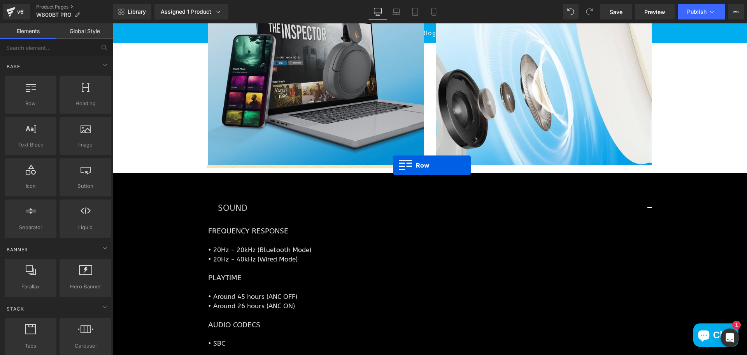
drag, startPoint x: 149, startPoint y: 122, endPoint x: 393, endPoint y: 165, distance: 247.8
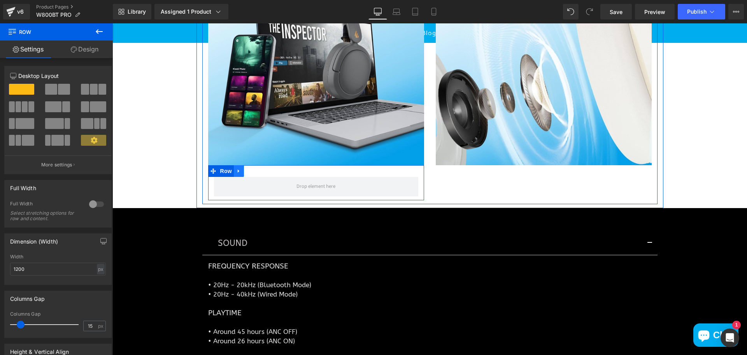
click at [236, 172] on icon at bounding box center [238, 171] width 5 height 6
click at [256, 170] on icon at bounding box center [258, 170] width 5 height 5
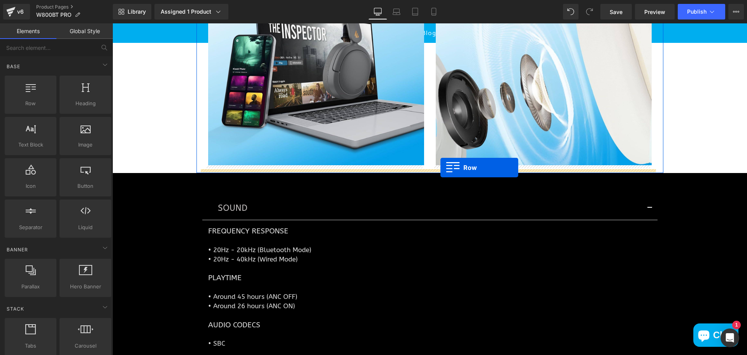
drag, startPoint x: 140, startPoint y: 126, endPoint x: 441, endPoint y: 167, distance: 302.9
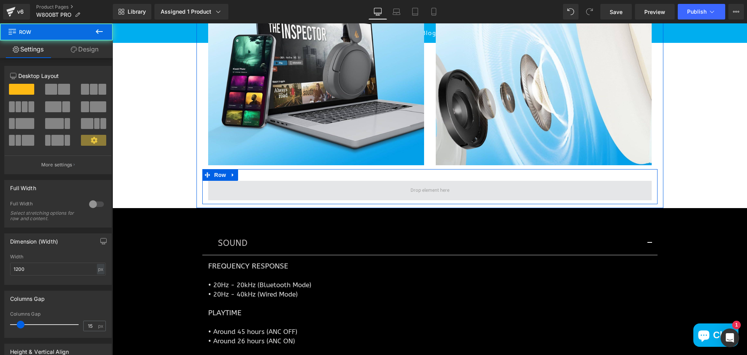
click at [439, 191] on span at bounding box center [430, 190] width 44 height 11
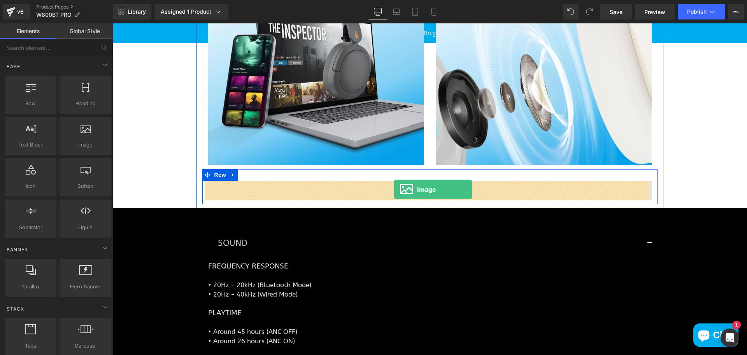
drag, startPoint x: 198, startPoint y: 174, endPoint x: 395, endPoint y: 189, distance: 197.1
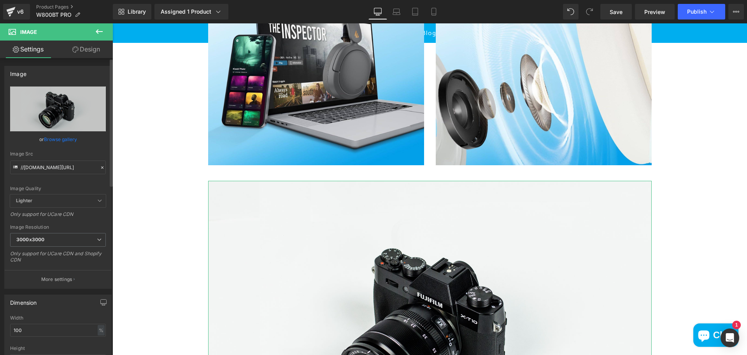
click at [54, 140] on link "Browse gallery" at bounding box center [60, 139] width 33 height 14
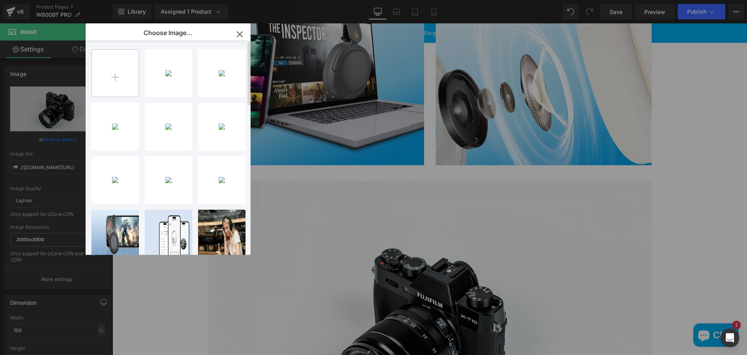
click at [120, 77] on input "file" at bounding box center [115, 73] width 47 height 47
type input "C:\fakepath\8d73cf02-aa70-457e-925e-024fd2c35d6f.__CR0,0,1464,600_PT0_SX1464_V1…"
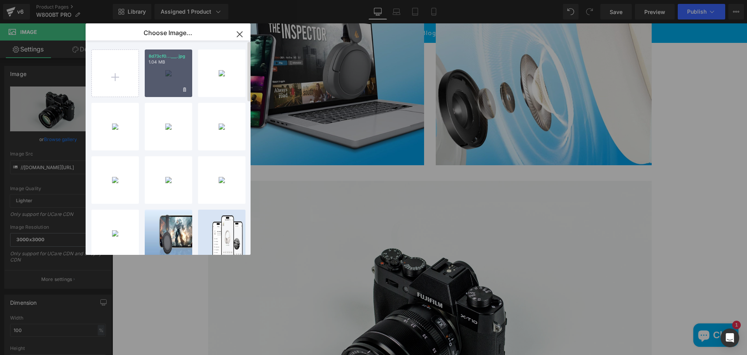
click at [165, 75] on div "8d73cf0...___.jpg 1.04 MB" at bounding box center [168, 72] width 47 height 47
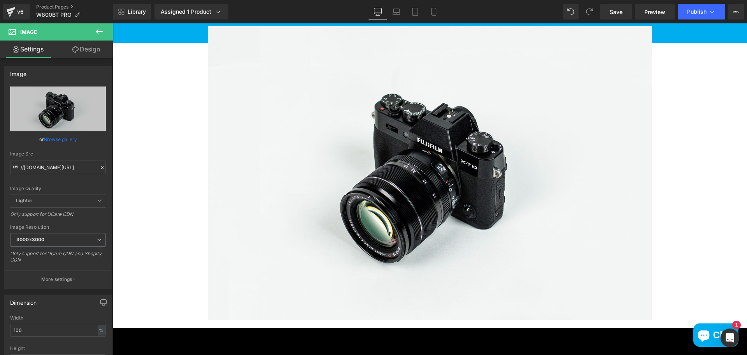
scroll to position [1544, 0]
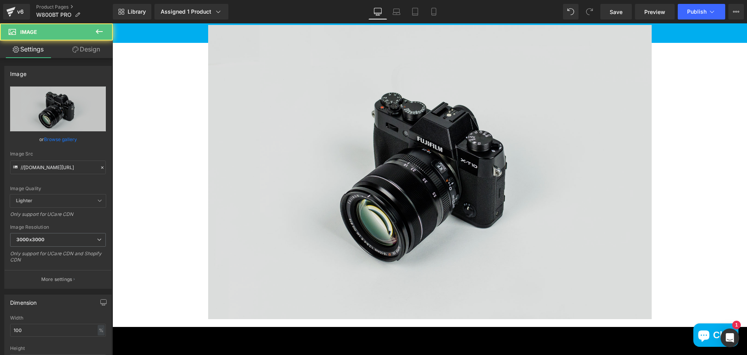
click at [390, 137] on img at bounding box center [430, 172] width 444 height 294
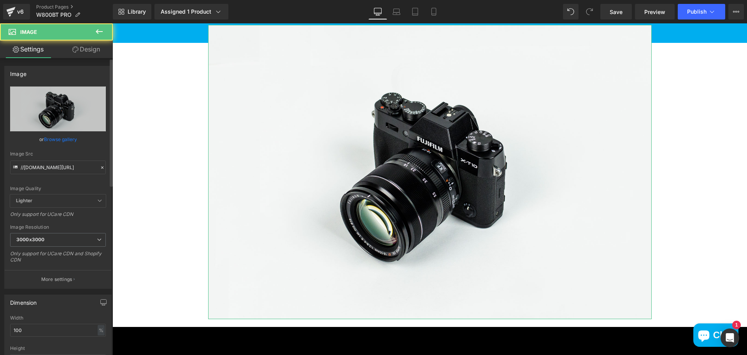
click at [58, 137] on link "Browse gallery" at bounding box center [60, 139] width 33 height 14
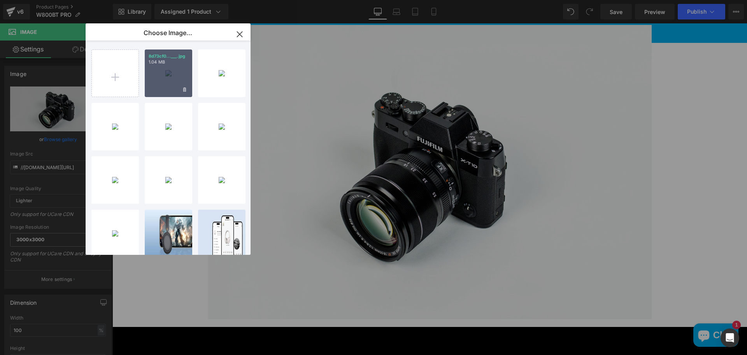
click at [181, 82] on div "8d73cf0...___.jpg 1.04 MB" at bounding box center [168, 72] width 47 height 47
type input "https://ucarecdn.com/f30f52a5-c4fb-4acf-af42-57db8cdfd207/-/format/auto/-/previ…"
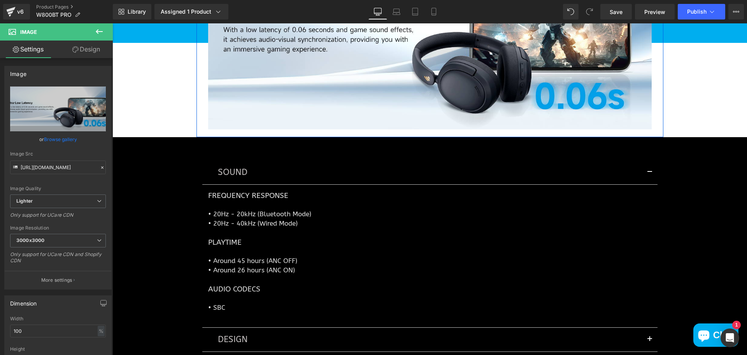
scroll to position [1622, 0]
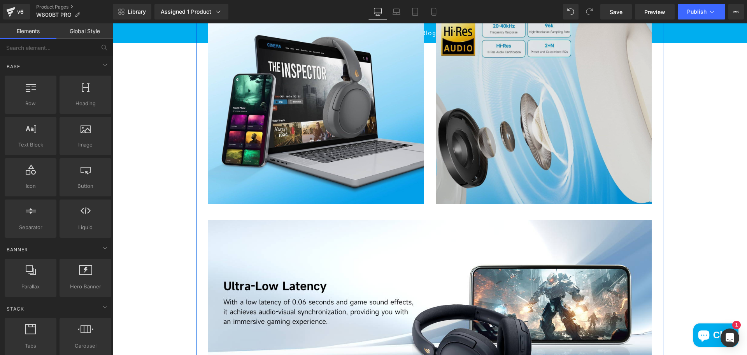
click at [499, 98] on img at bounding box center [544, 82] width 216 height 243
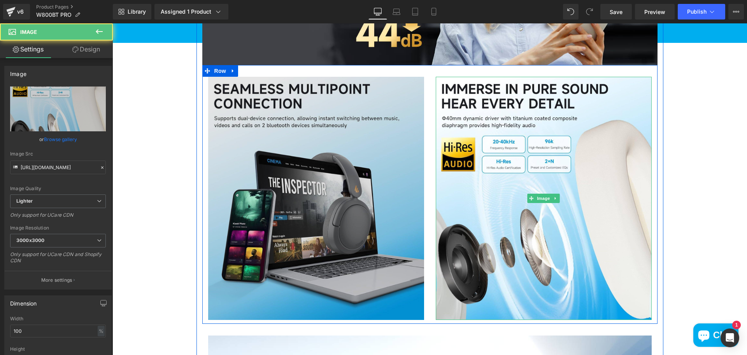
scroll to position [1232, 0]
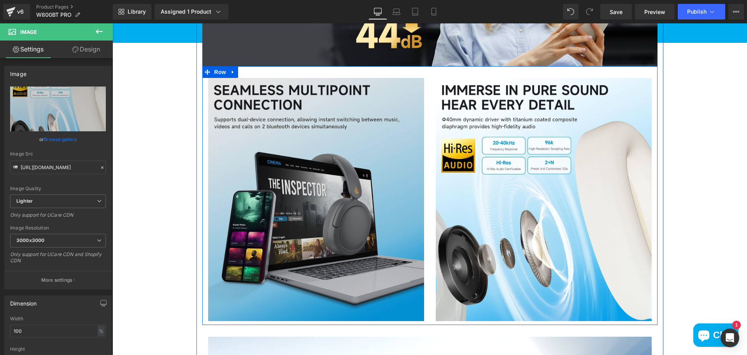
click at [347, 135] on img at bounding box center [316, 199] width 216 height 243
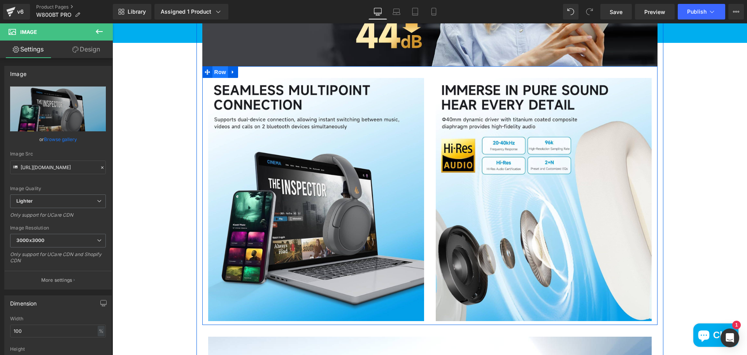
click at [217, 75] on span "Row" at bounding box center [220, 72] width 16 height 12
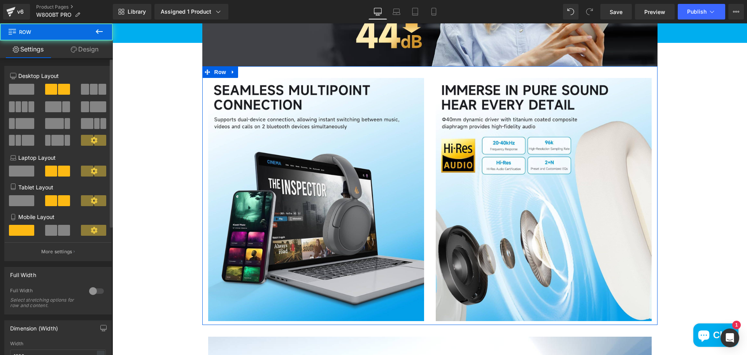
click at [98, 93] on span at bounding box center [102, 89] width 8 height 11
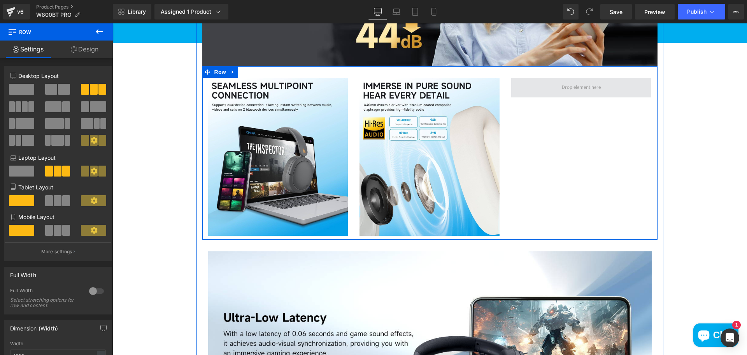
click at [585, 96] on span at bounding box center [581, 87] width 140 height 19
click at [582, 91] on span at bounding box center [581, 87] width 44 height 11
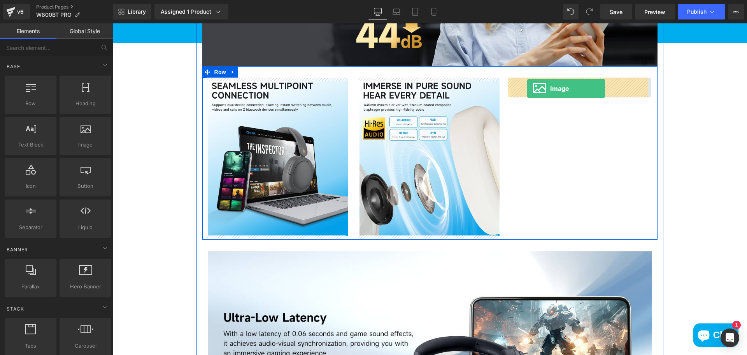
drag, startPoint x: 211, startPoint y: 167, endPoint x: 527, endPoint y: 88, distance: 325.7
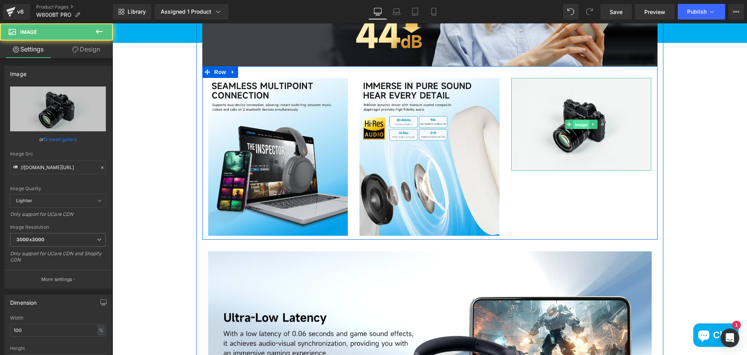
click at [581, 122] on span "Image" at bounding box center [582, 124] width 16 height 9
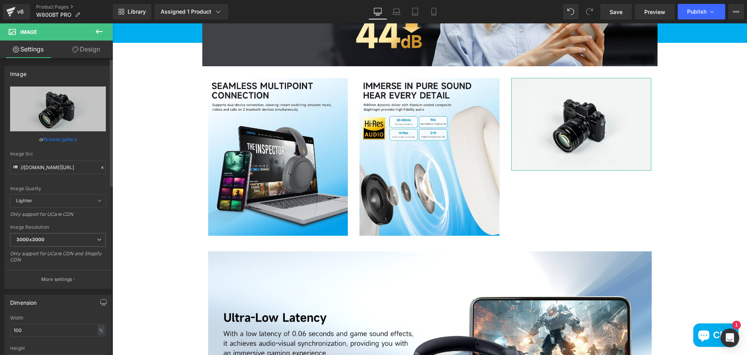
click at [63, 140] on link "Browse gallery" at bounding box center [60, 139] width 33 height 14
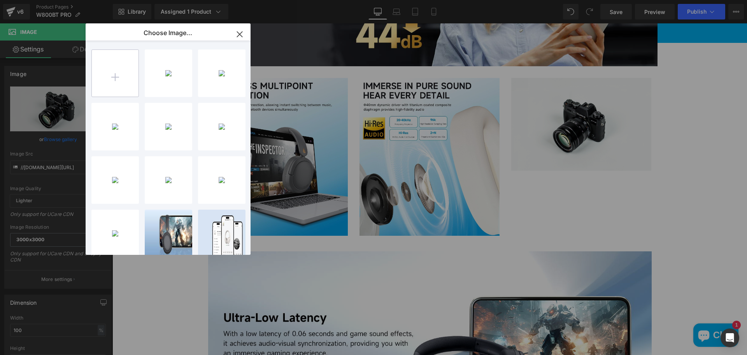
click at [118, 77] on input "file" at bounding box center [115, 73] width 47 height 47
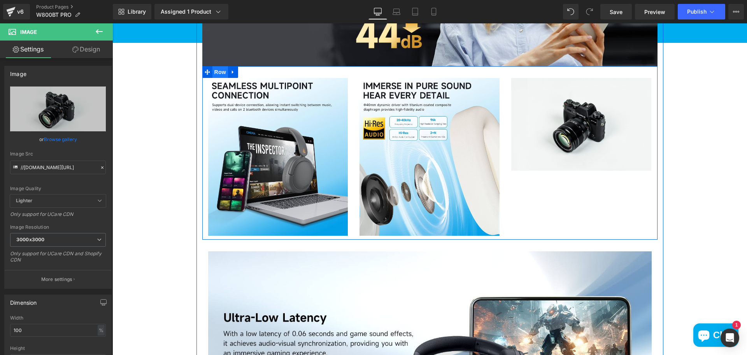
click at [212, 74] on span "Row" at bounding box center [220, 72] width 16 height 12
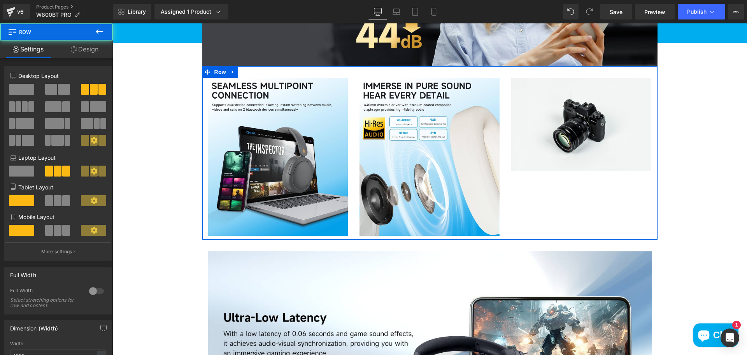
click at [54, 92] on span at bounding box center [51, 89] width 12 height 11
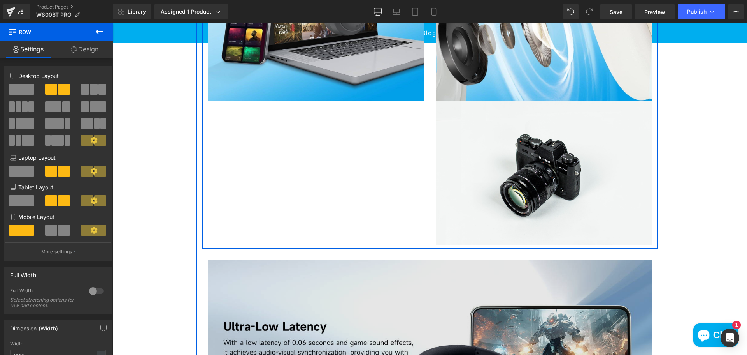
scroll to position [1583, 0]
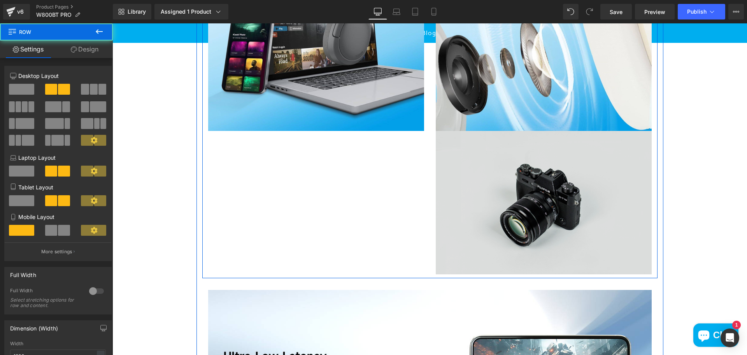
scroll to position [1349, 0]
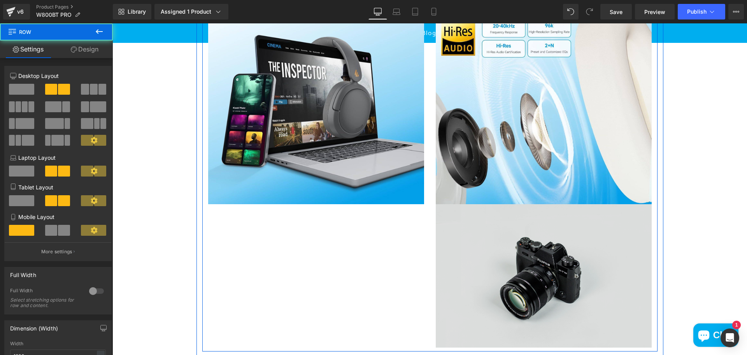
click at [568, 275] on img at bounding box center [544, 275] width 216 height 143
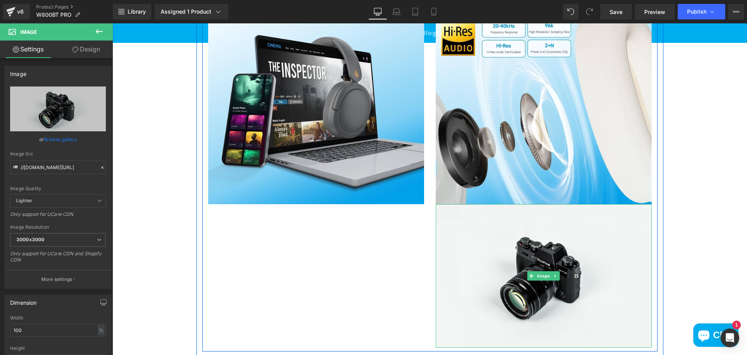
click at [556, 278] on link at bounding box center [556, 275] width 8 height 9
click at [558, 276] on icon at bounding box center [560, 275] width 4 height 4
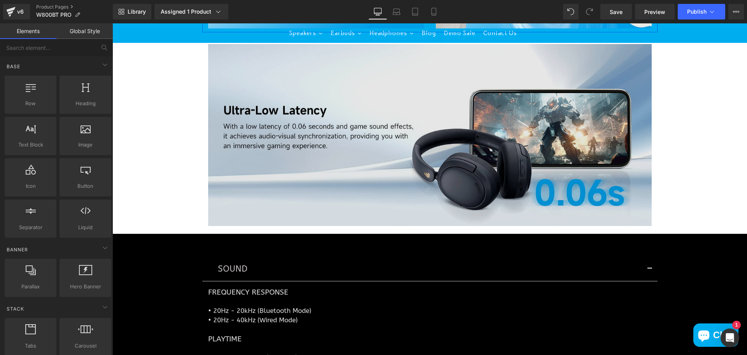
scroll to position [1544, 0]
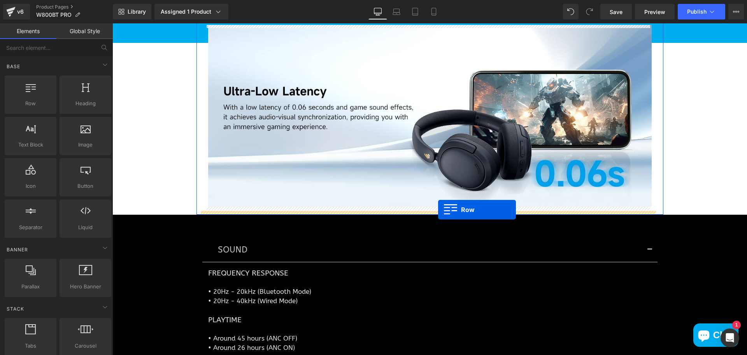
drag, startPoint x: 140, startPoint y: 121, endPoint x: 438, endPoint y: 209, distance: 310.5
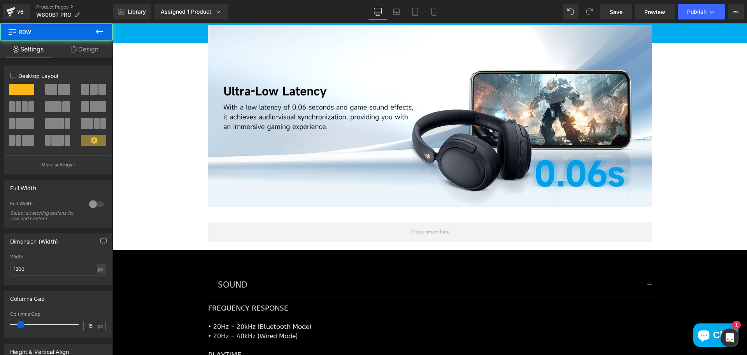
click at [97, 28] on icon at bounding box center [99, 31] width 9 height 9
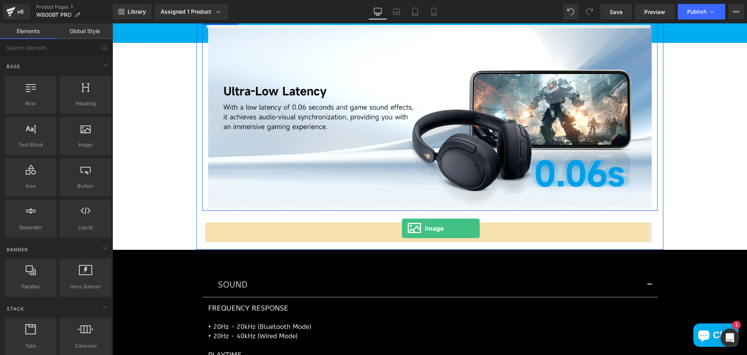
drag, startPoint x: 197, startPoint y: 163, endPoint x: 402, endPoint y: 228, distance: 215.3
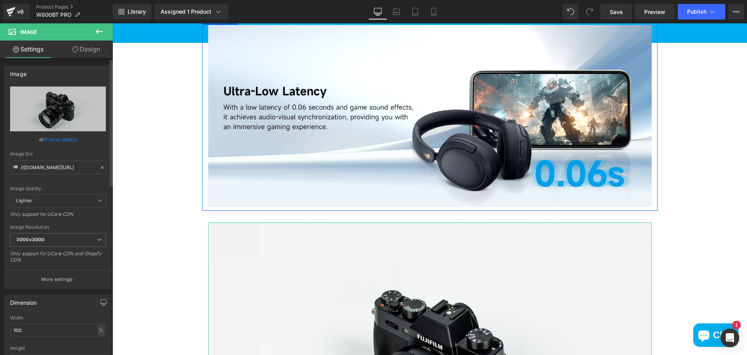
click at [55, 140] on link "Browse gallery" at bounding box center [60, 139] width 33 height 14
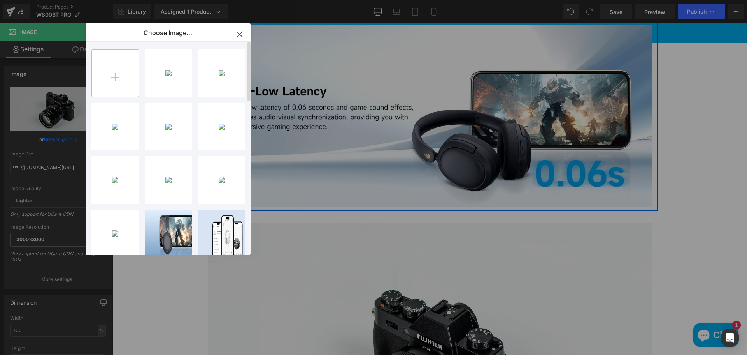
click at [126, 72] on input "file" at bounding box center [115, 73] width 47 height 47
type input "C:\fakepath\398a1c5f-bbaf-455e-9ad0-8b5fc303b252.__CR0,0,1464,600_PT0_SX1464_V1…"
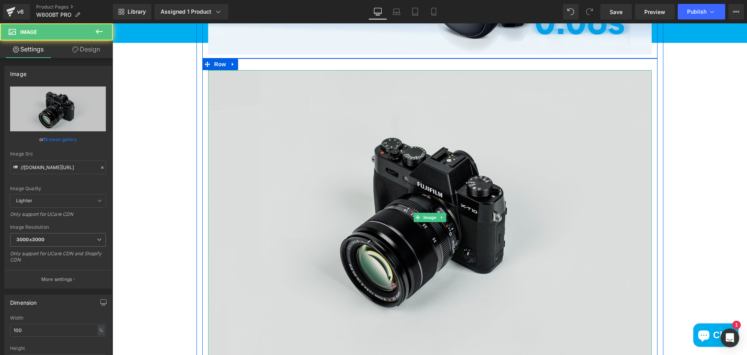
scroll to position [1699, 0]
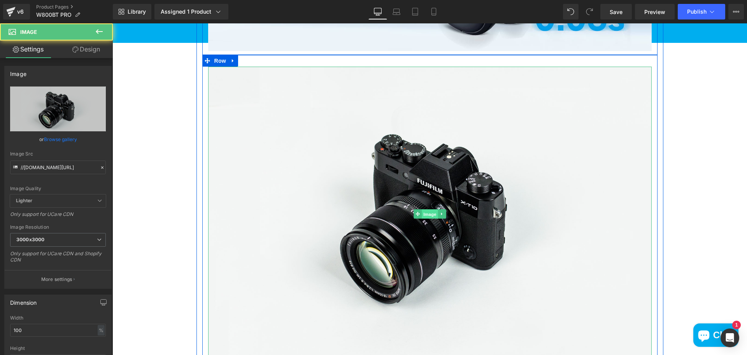
click at [428, 212] on span "Image" at bounding box center [430, 213] width 16 height 9
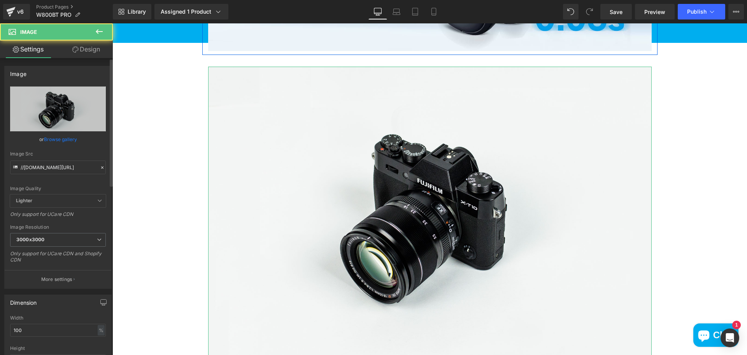
click at [69, 139] on link "Browse gallery" at bounding box center [60, 139] width 33 height 14
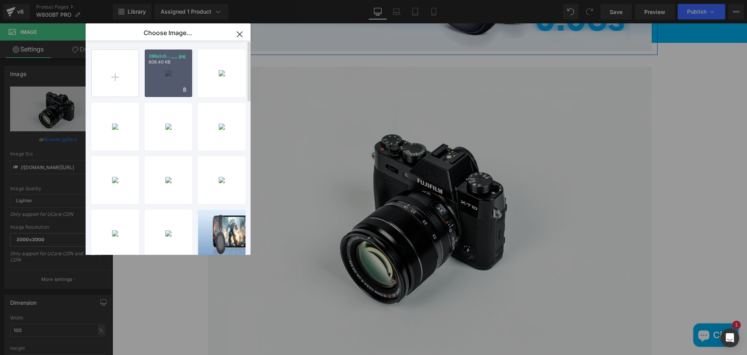
click at [160, 70] on div "398a1c5...___.jpg 808.40 KB" at bounding box center [168, 72] width 47 height 47
type input "https://ucarecdn.com/7a8b4c23-50d7-4886-8232-24d4c8fa0a60/-/format/auto/-/previ…"
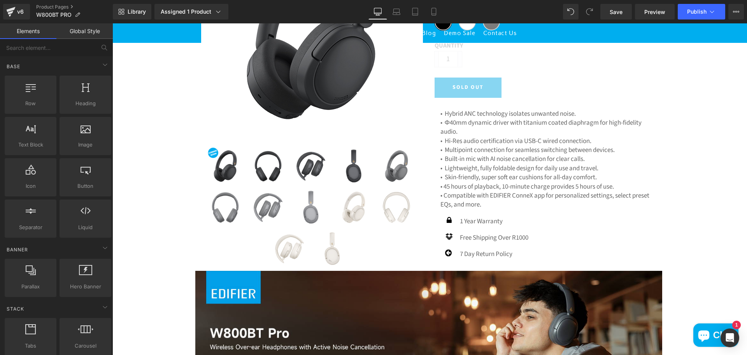
scroll to position [0, 0]
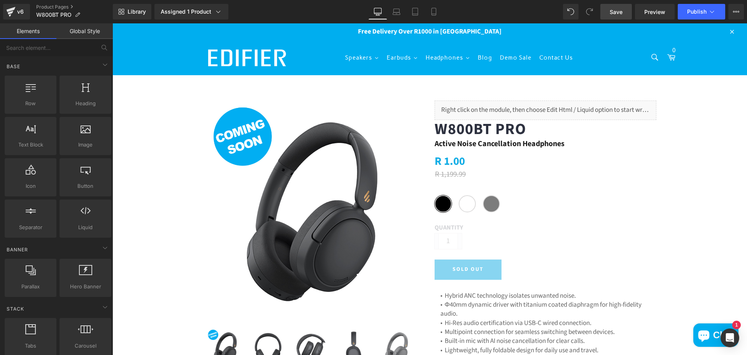
click at [614, 13] on span "Save" at bounding box center [616, 12] width 13 height 8
click at [50, 9] on link "Product Pages" at bounding box center [74, 7] width 77 height 6
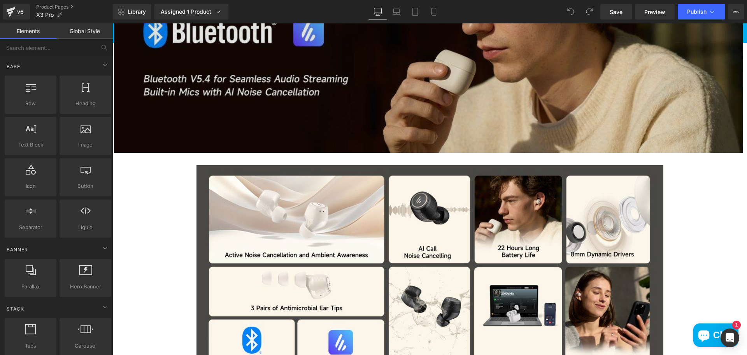
scroll to position [428, 0]
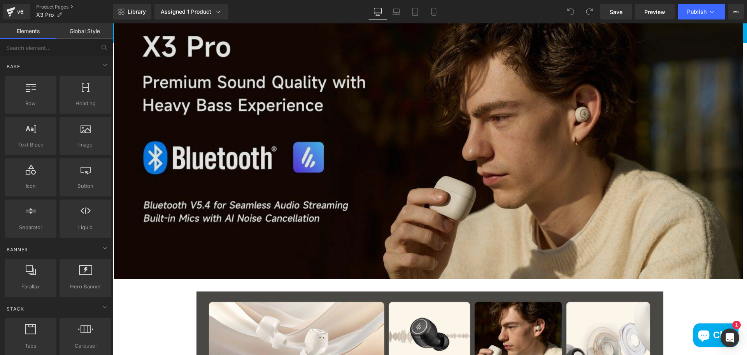
click at [608, 154] on img at bounding box center [428, 131] width 629 height 296
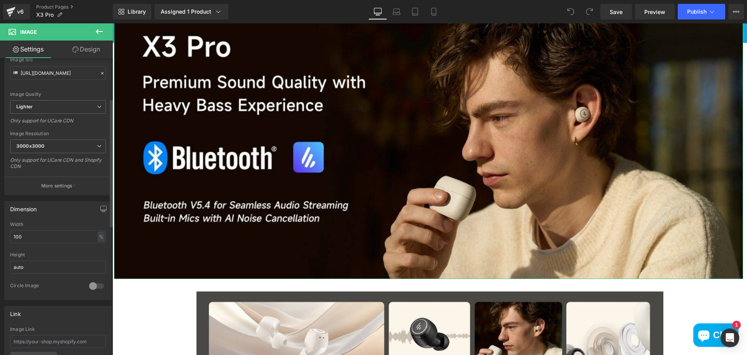
scroll to position [117, 0]
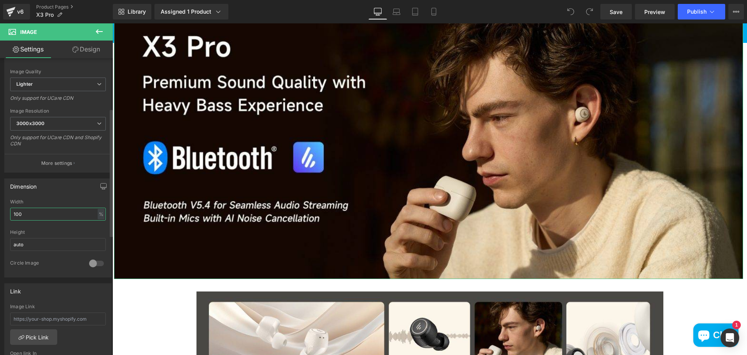
click at [75, 216] on input "100" at bounding box center [58, 213] width 96 height 13
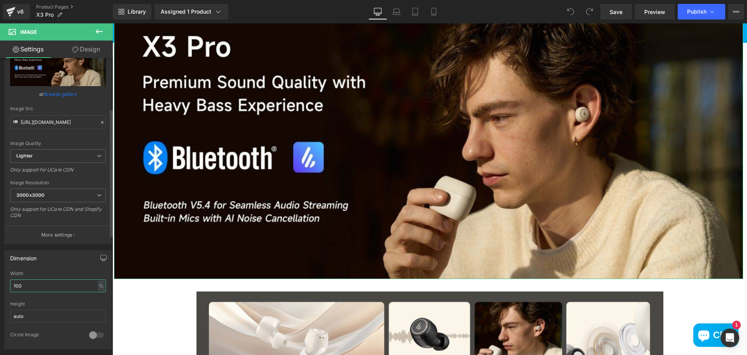
scroll to position [39, 0]
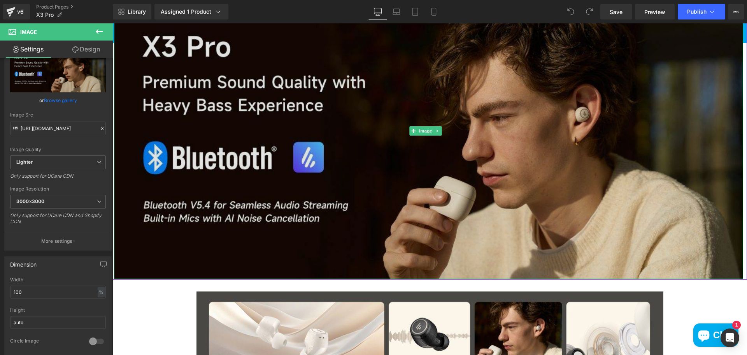
click at [311, 227] on img at bounding box center [428, 131] width 629 height 296
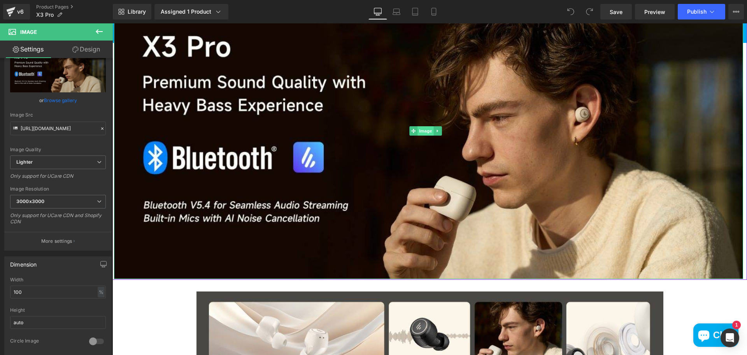
click at [425, 129] on span "Image" at bounding box center [426, 130] width 16 height 9
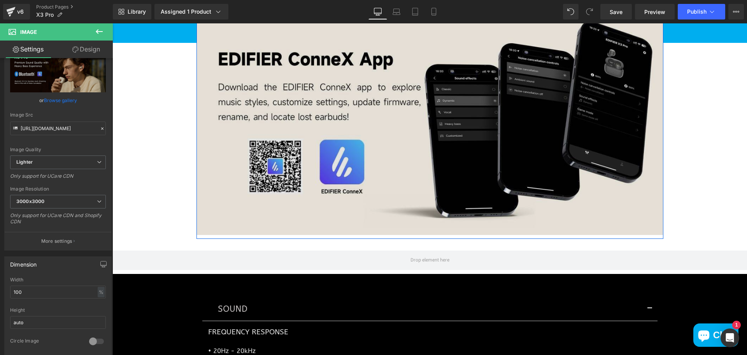
scroll to position [2607, 0]
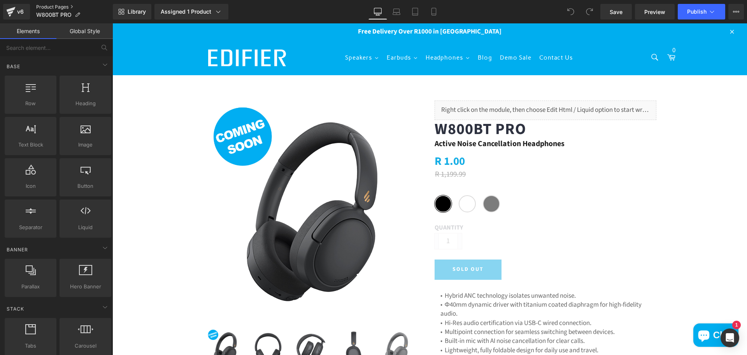
click at [54, 6] on link "Product Pages" at bounding box center [74, 7] width 77 height 6
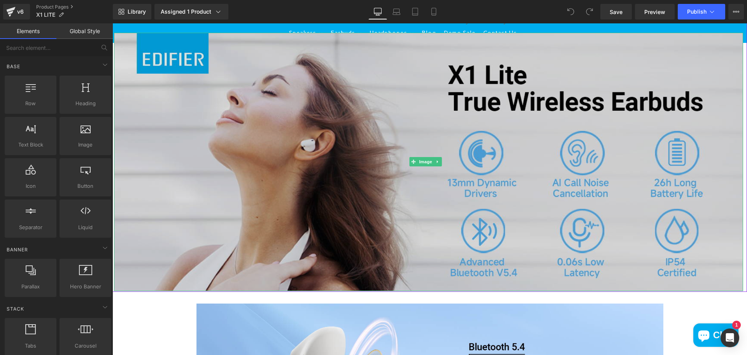
scroll to position [545, 0]
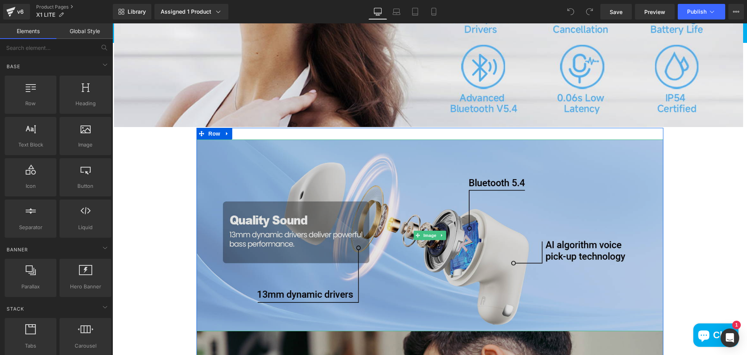
click at [426, 197] on img at bounding box center [430, 234] width 467 height 191
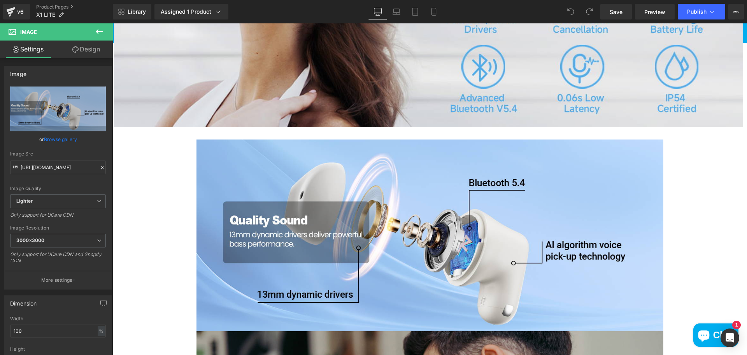
click at [97, 30] on icon at bounding box center [99, 31] width 7 height 5
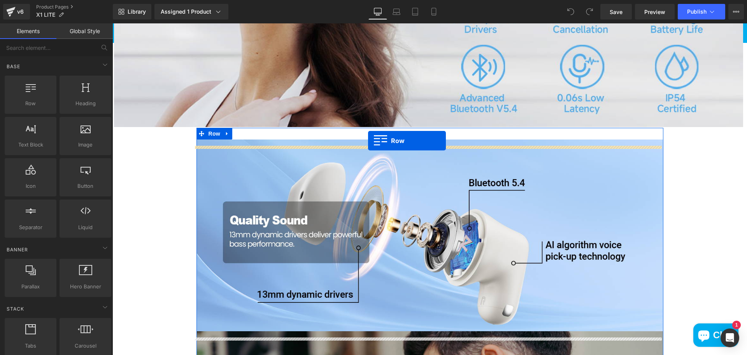
drag, startPoint x: 146, startPoint y: 127, endPoint x: 368, endPoint y: 140, distance: 223.0
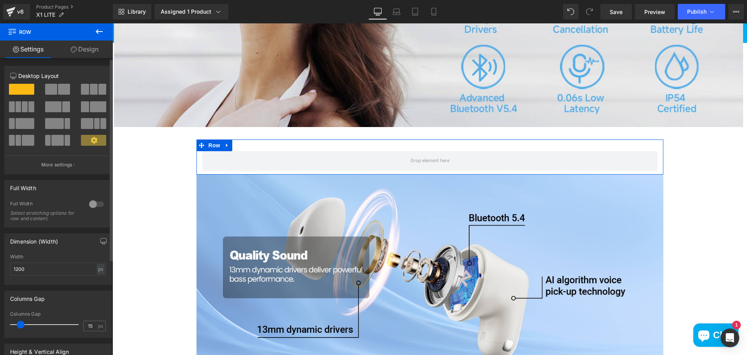
click at [58, 87] on span at bounding box center [64, 89] width 12 height 11
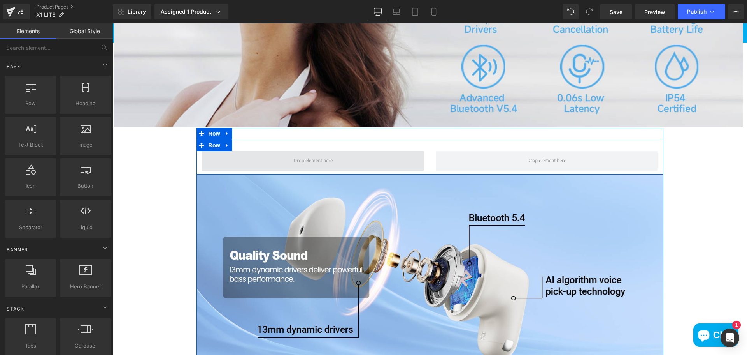
click at [311, 166] on span at bounding box center [313, 160] width 44 height 11
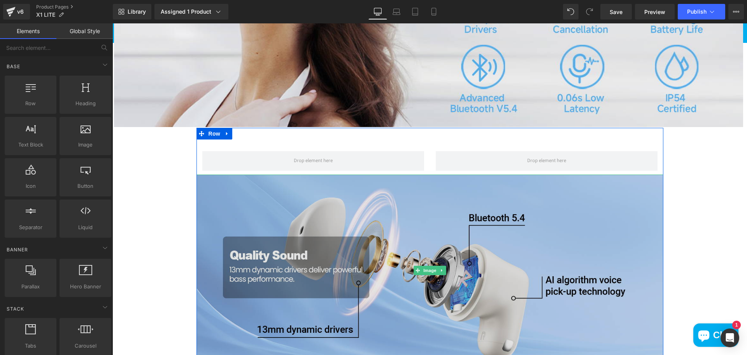
click at [346, 295] on img at bounding box center [430, 269] width 467 height 191
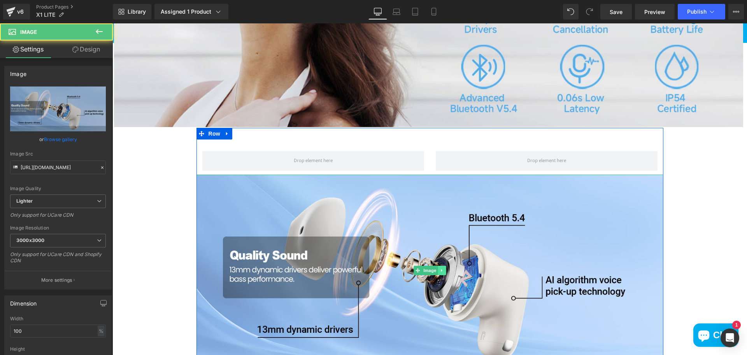
click at [440, 272] on icon at bounding box center [442, 270] width 4 height 5
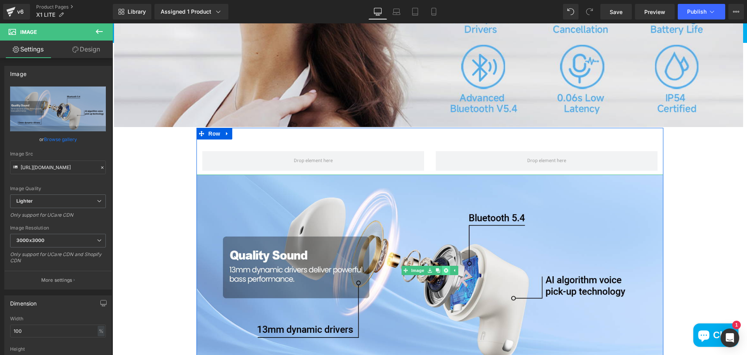
click at [444, 272] on icon at bounding box center [446, 270] width 4 height 4
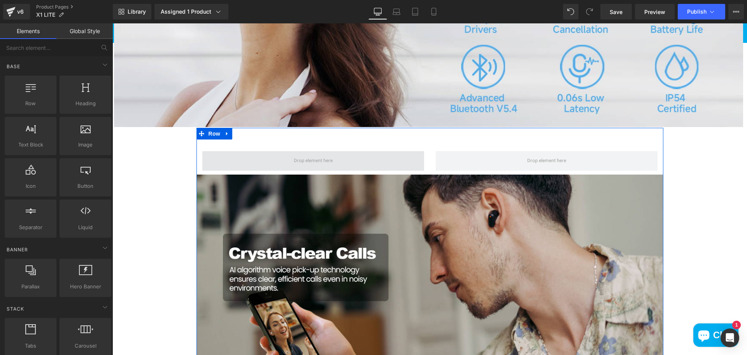
click at [309, 166] on span at bounding box center [313, 160] width 44 height 11
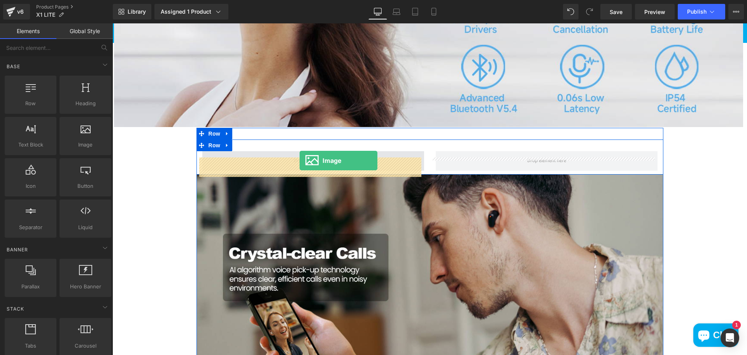
drag, startPoint x: 190, startPoint y: 168, endPoint x: 300, endPoint y: 160, distance: 110.4
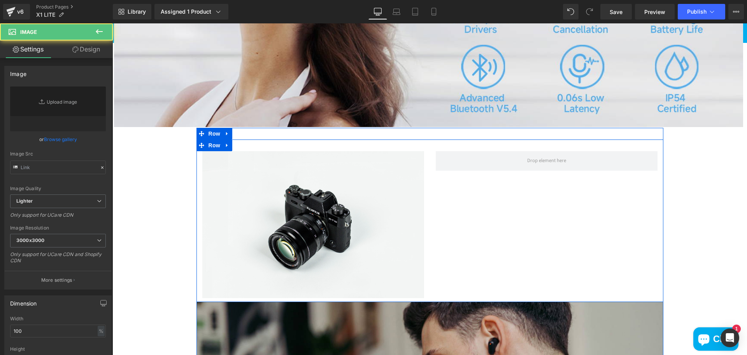
type input "//[DOMAIN_NAME][URL]"
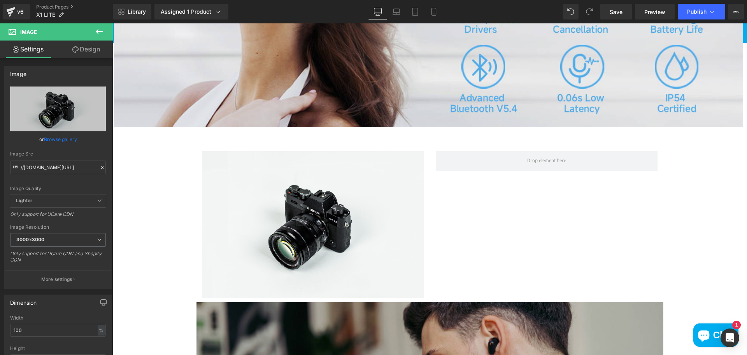
click at [94, 33] on button at bounding box center [99, 31] width 27 height 17
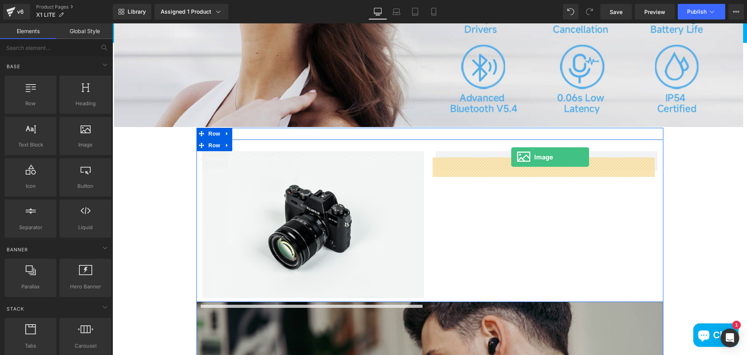
drag, startPoint x: 195, startPoint y: 165, endPoint x: 511, endPoint y: 157, distance: 316.9
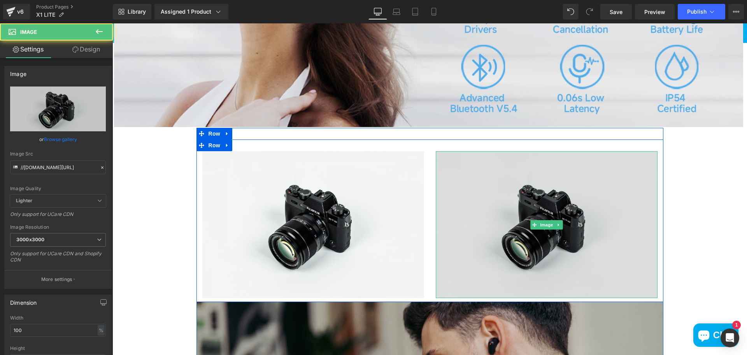
click at [548, 221] on img at bounding box center [547, 224] width 222 height 147
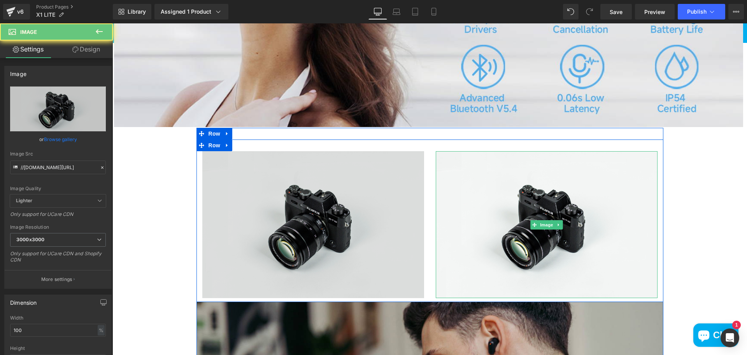
click at [348, 219] on img at bounding box center [313, 224] width 222 height 147
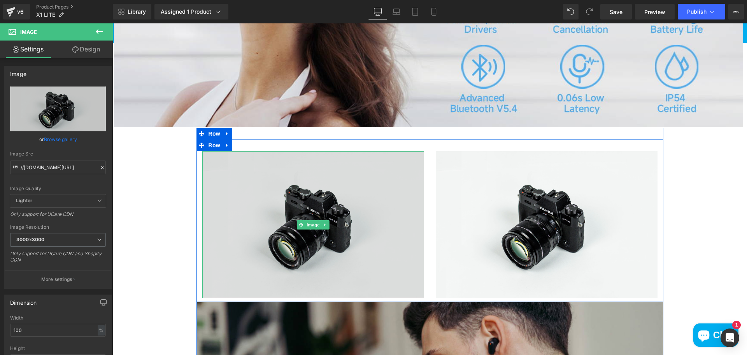
drag, startPoint x: 313, startPoint y: 233, endPoint x: 305, endPoint y: 225, distance: 11.0
click at [313, 229] on span "Image" at bounding box center [313, 224] width 16 height 9
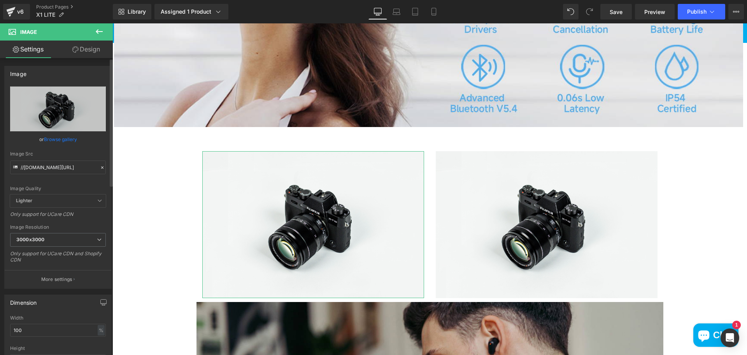
click at [62, 137] on link "Browse gallery" at bounding box center [60, 139] width 33 height 14
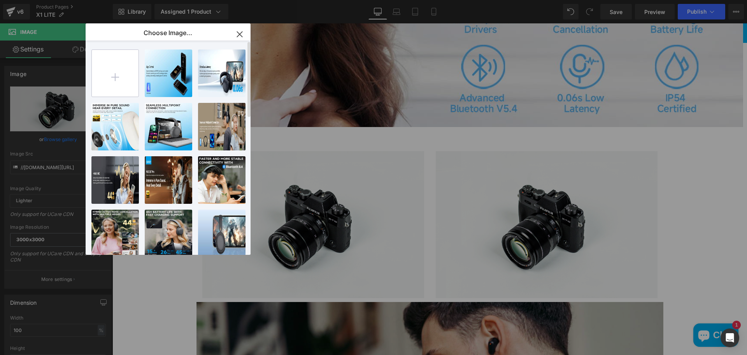
click at [114, 86] on input "file" at bounding box center [115, 73] width 47 height 47
type input "C:\fakepath\71tJBlv5xWL._AC_SL1500_.jpg"
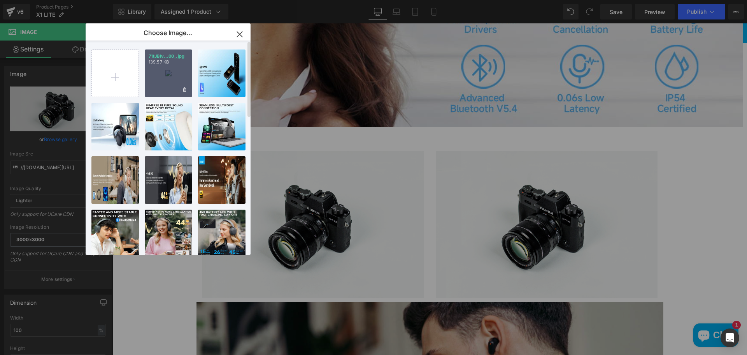
click at [170, 81] on div "71tJBlv...00_.jpg 139.57 KB" at bounding box center [168, 72] width 47 height 47
type input "[URL][DOMAIN_NAME]"
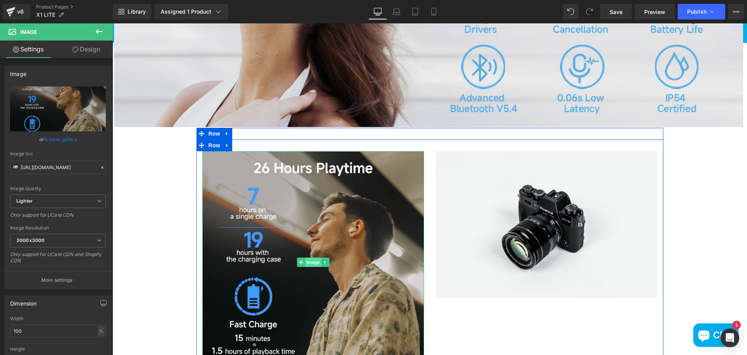
click at [311, 257] on span "Image" at bounding box center [313, 261] width 16 height 9
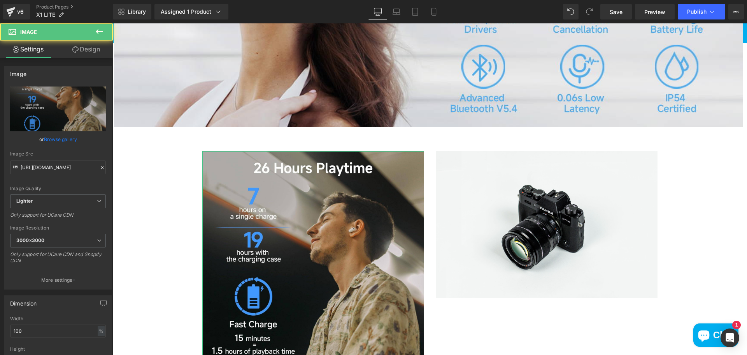
click at [68, 141] on link "Browse gallery" at bounding box center [60, 139] width 33 height 14
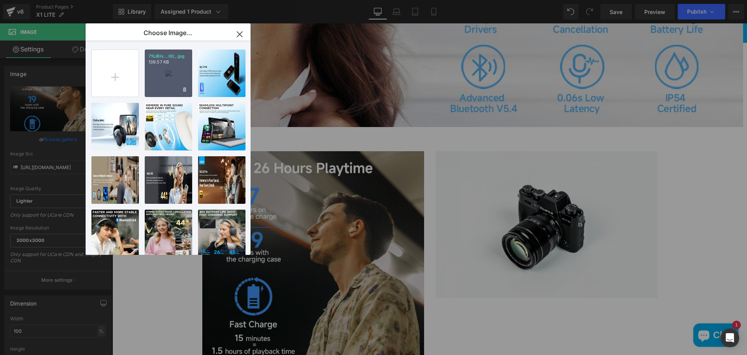
click at [161, 86] on div "71tJBlv...00_.jpg 139.57 KB" at bounding box center [168, 72] width 47 height 47
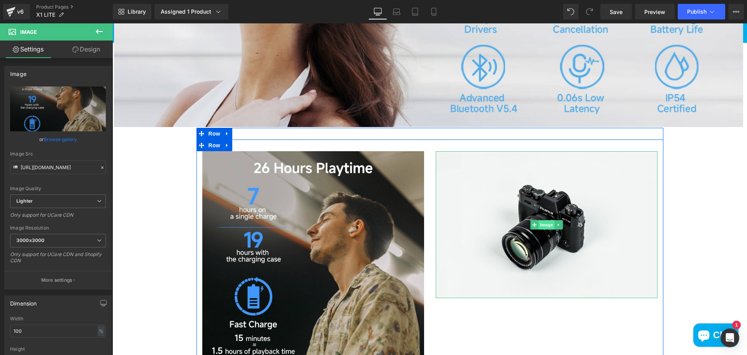
click at [542, 229] on span "Image" at bounding box center [547, 224] width 16 height 9
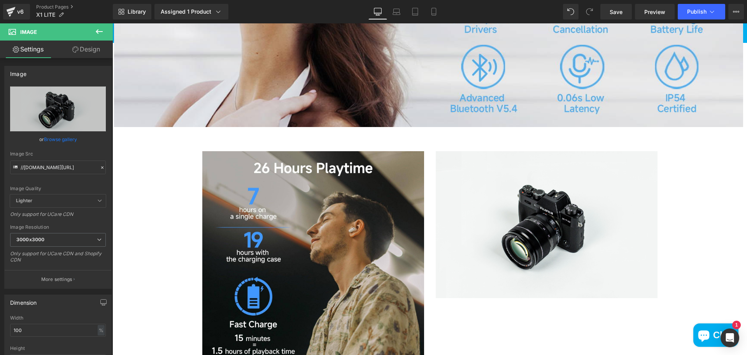
click at [100, 34] on icon at bounding box center [99, 31] width 9 height 9
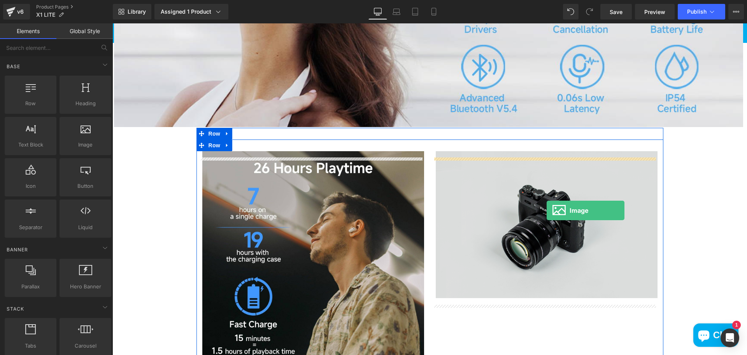
drag, startPoint x: 221, startPoint y: 165, endPoint x: 544, endPoint y: 223, distance: 327.3
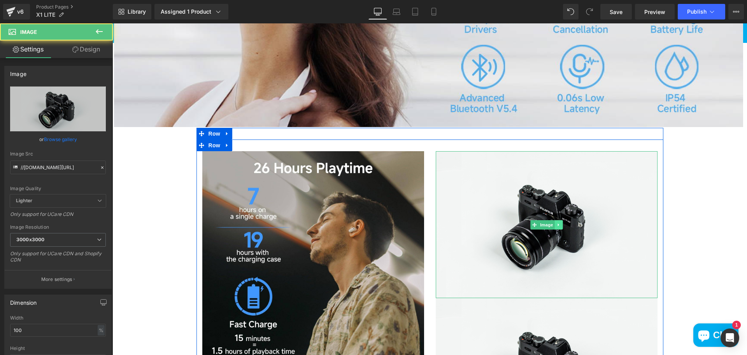
click at [558, 226] on icon at bounding box center [558, 224] width 1 height 3
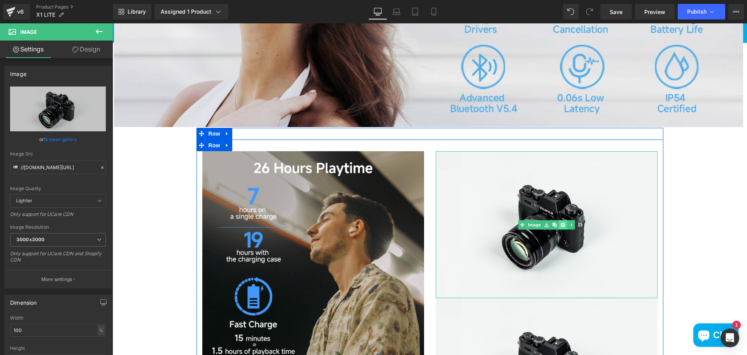
click at [560, 226] on icon at bounding box center [562, 224] width 4 height 4
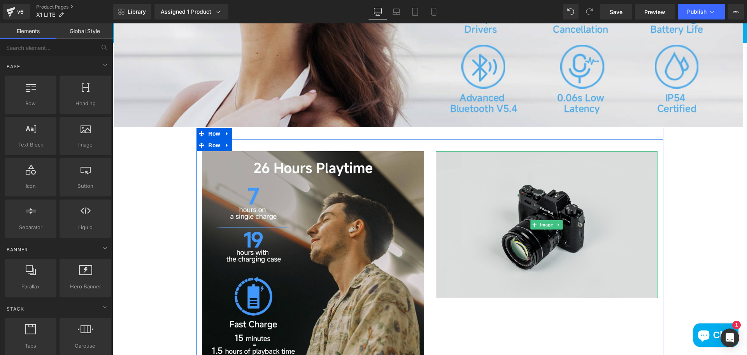
click at [527, 243] on img at bounding box center [547, 224] width 222 height 147
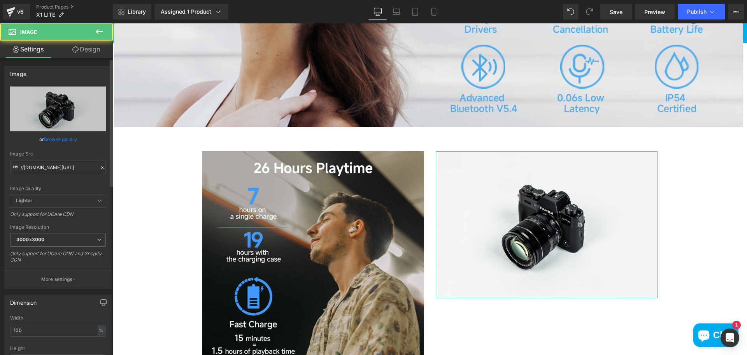
click at [64, 140] on link "Browse gallery" at bounding box center [60, 139] width 33 height 14
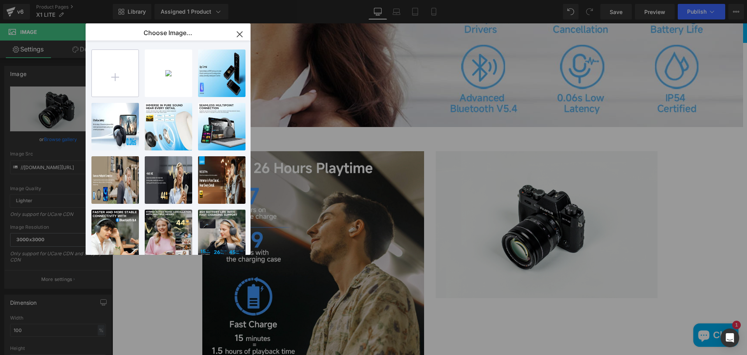
click at [127, 72] on input "file" at bounding box center [115, 73] width 47 height 47
type input "C:\fakepath\71q1b6ZkKpL._AC_SL1500_.jpg"
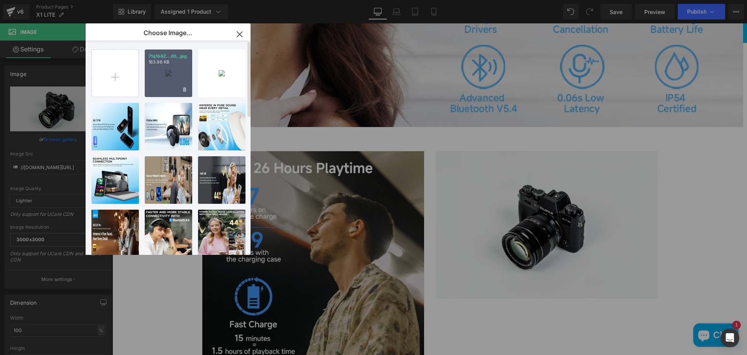
click at [174, 70] on div "71q1b6Z...00_.jpg 163.96 KB" at bounding box center [168, 72] width 47 height 47
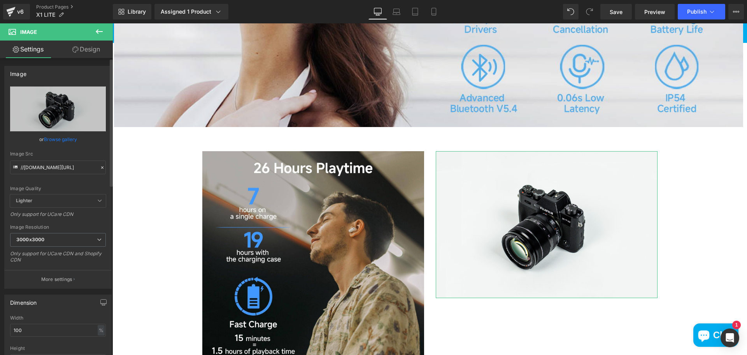
click at [61, 140] on link "Browse gallery" at bounding box center [60, 139] width 33 height 14
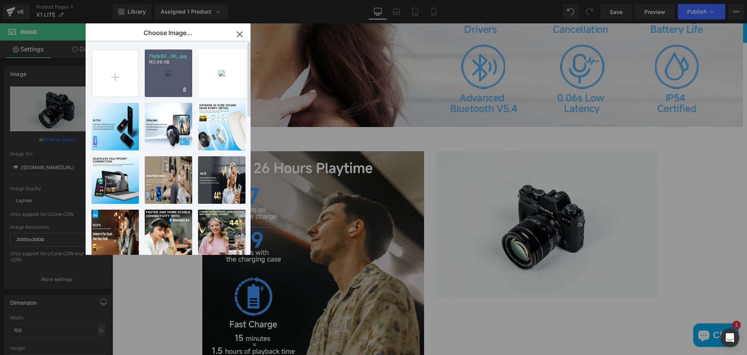
click at [176, 78] on div "71q1b6Z...00_.jpg 163.96 KB" at bounding box center [168, 72] width 47 height 47
type input "[URL][DOMAIN_NAME]"
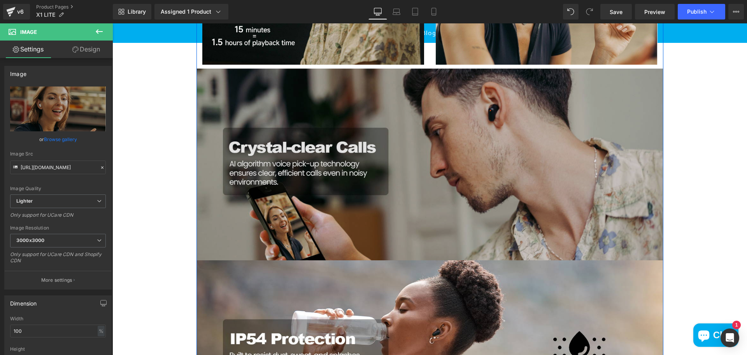
scroll to position [856, 0]
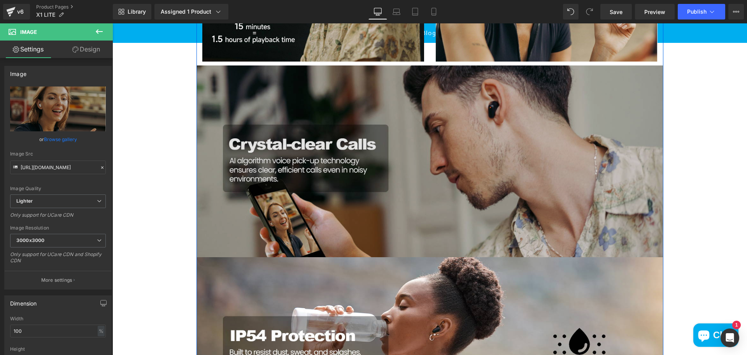
click at [563, 205] on img at bounding box center [430, 160] width 467 height 191
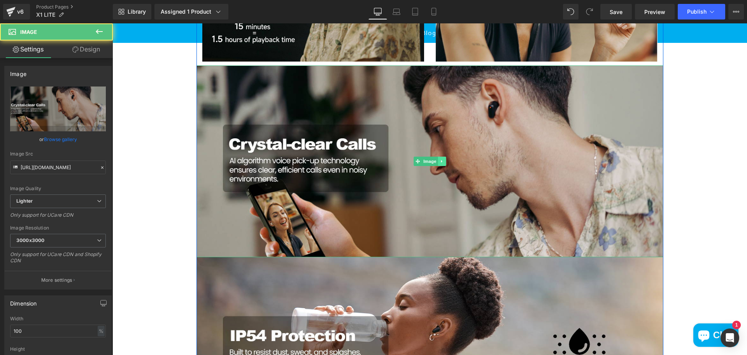
click at [441, 166] on link at bounding box center [442, 160] width 8 height 9
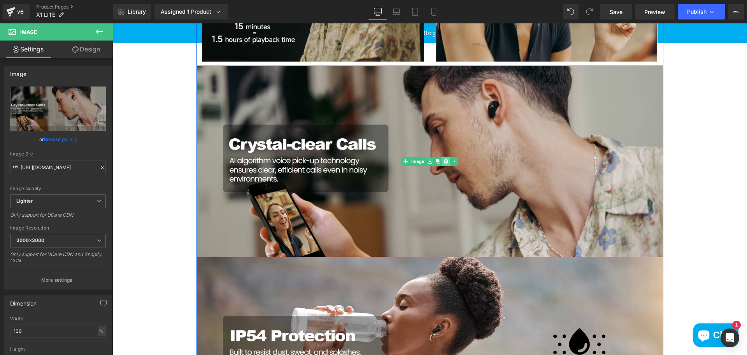
click at [442, 166] on link at bounding box center [446, 160] width 8 height 9
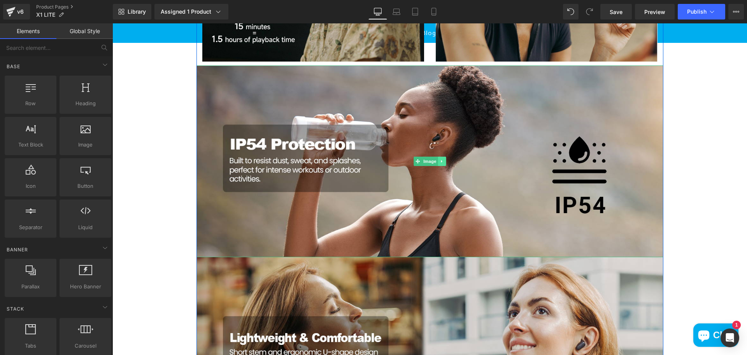
click at [440, 163] on icon at bounding box center [442, 161] width 4 height 5
click at [444, 163] on icon at bounding box center [446, 161] width 4 height 4
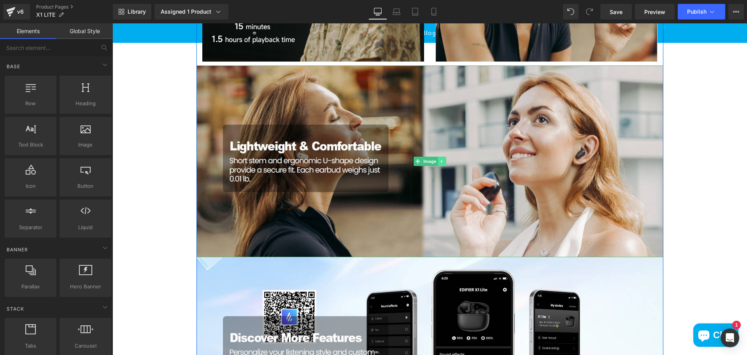
click at [441, 163] on icon at bounding box center [442, 161] width 4 height 5
click at [444, 163] on icon at bounding box center [446, 161] width 4 height 4
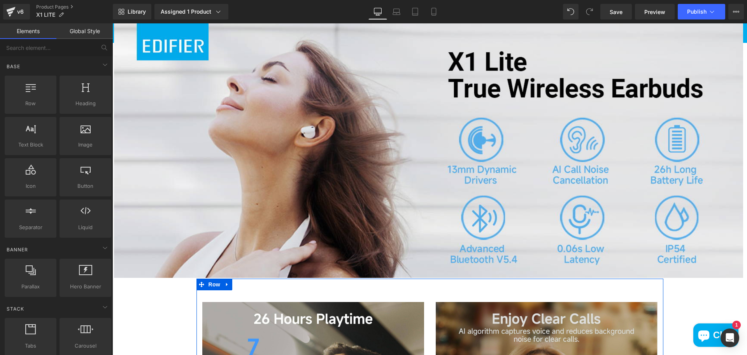
scroll to position [389, 0]
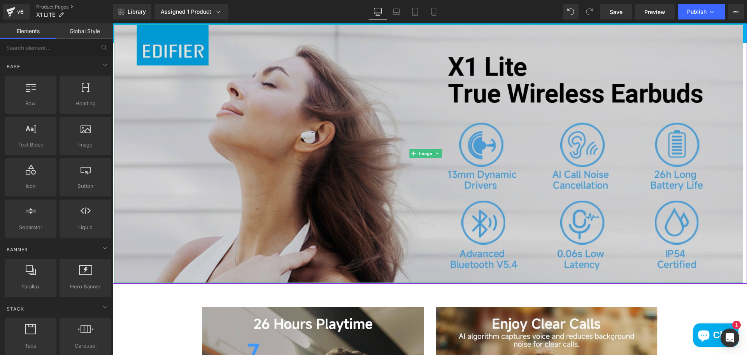
click at [435, 197] on img at bounding box center [428, 154] width 629 height 258
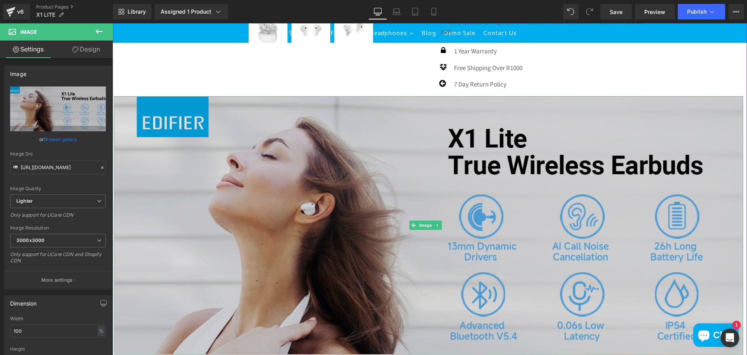
scroll to position [311, 0]
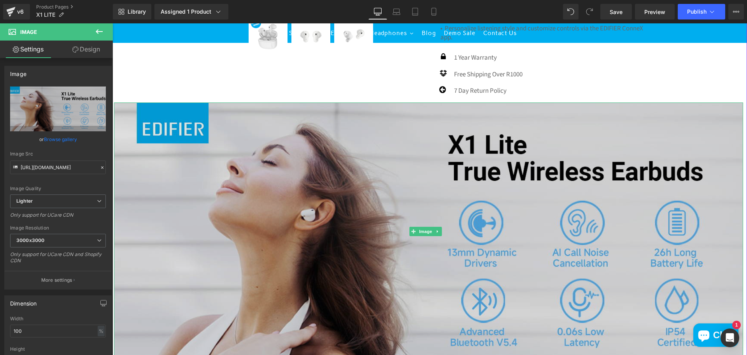
click at [448, 149] on img at bounding box center [428, 231] width 629 height 258
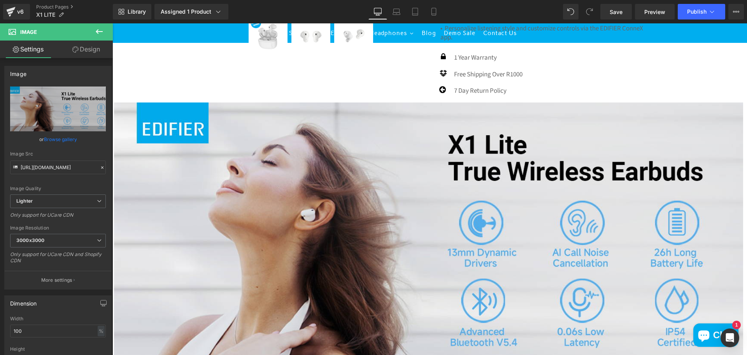
click at [103, 32] on icon at bounding box center [99, 31] width 9 height 9
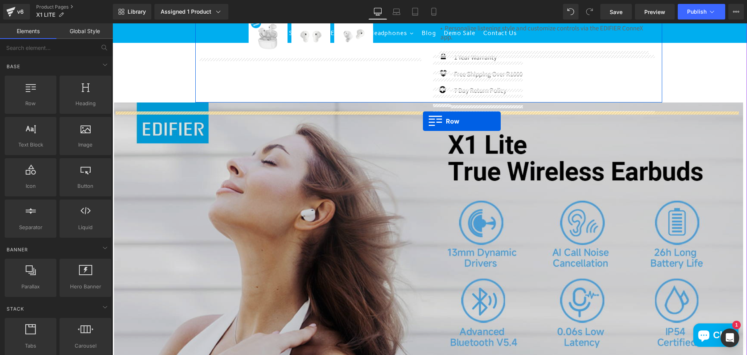
drag, startPoint x: 141, startPoint y: 130, endPoint x: 423, endPoint y: 121, distance: 281.9
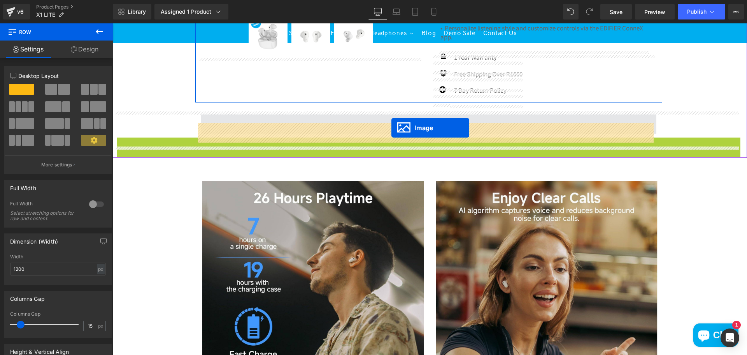
drag, startPoint x: 413, startPoint y: 276, endPoint x: 392, endPoint y: 128, distance: 149.4
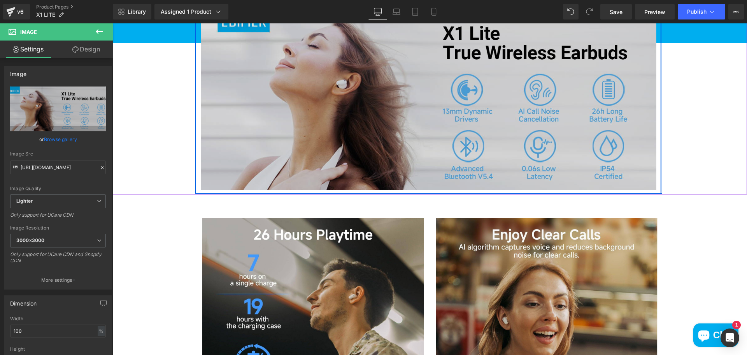
scroll to position [428, 0]
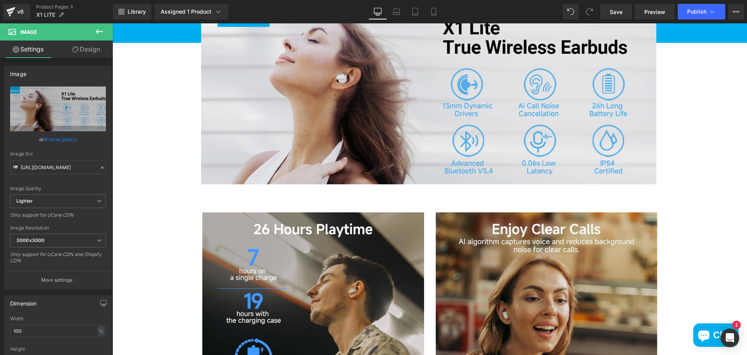
click at [112, 23] on div at bounding box center [112, 23] width 0 height 0
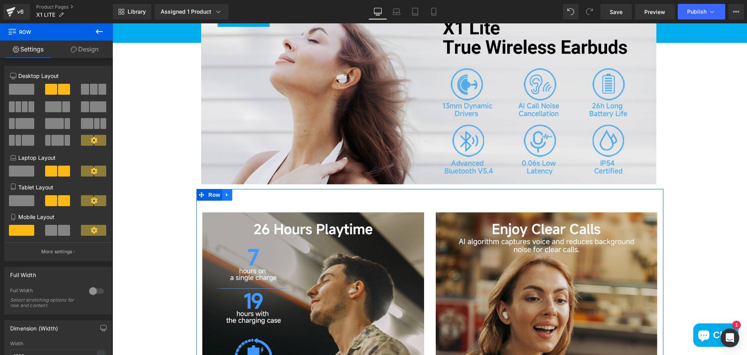
click at [225, 197] on icon at bounding box center [227, 194] width 5 height 6
click at [242, 200] on link at bounding box center [247, 195] width 10 height 12
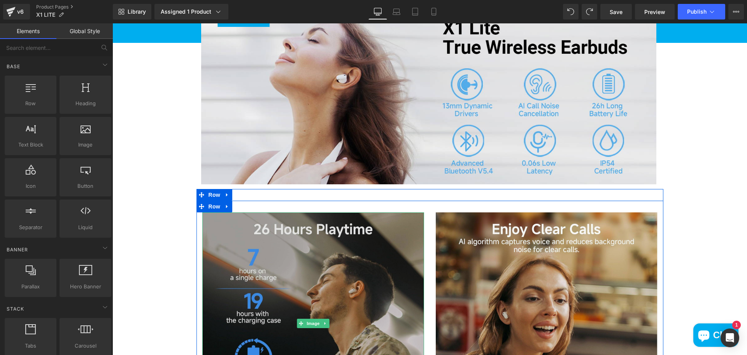
click at [331, 234] on img at bounding box center [313, 323] width 222 height 222
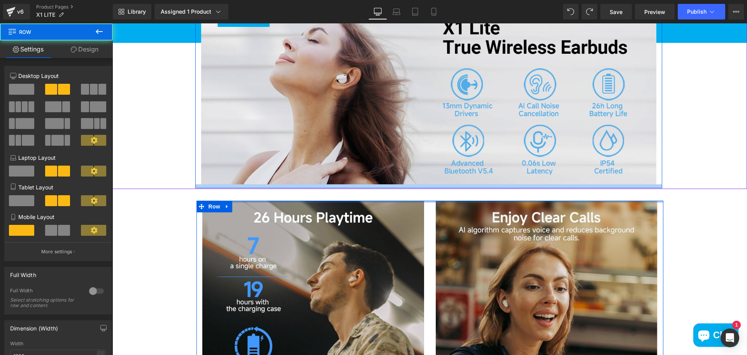
drag, startPoint x: 269, startPoint y: 213, endPoint x: 269, endPoint y: 195, distance: 18.3
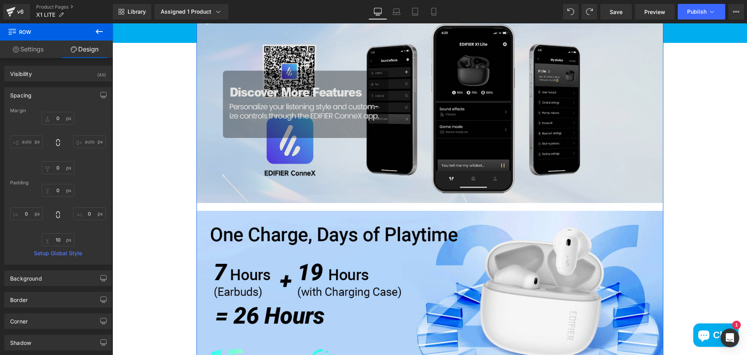
scroll to position [856, 0]
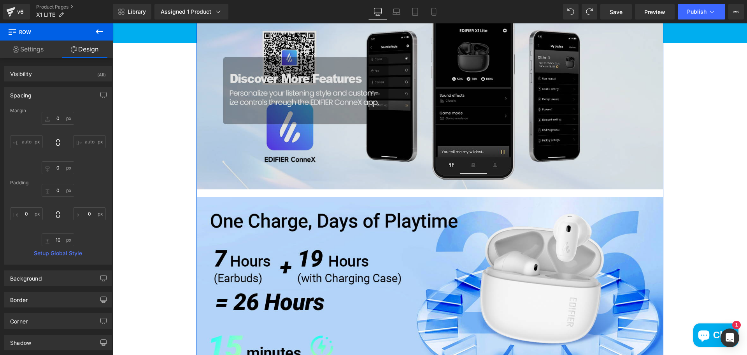
click at [608, 148] on img at bounding box center [430, 93] width 467 height 191
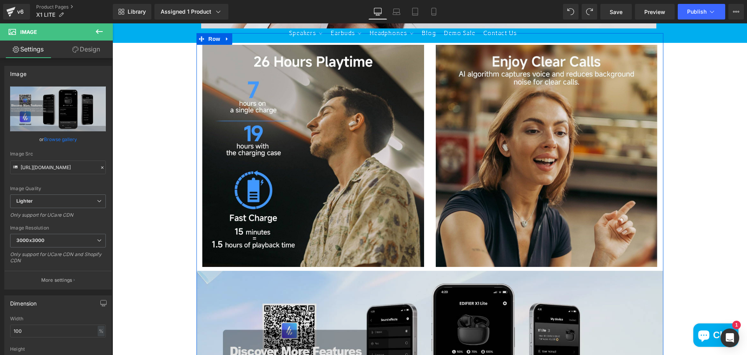
scroll to position [739, 0]
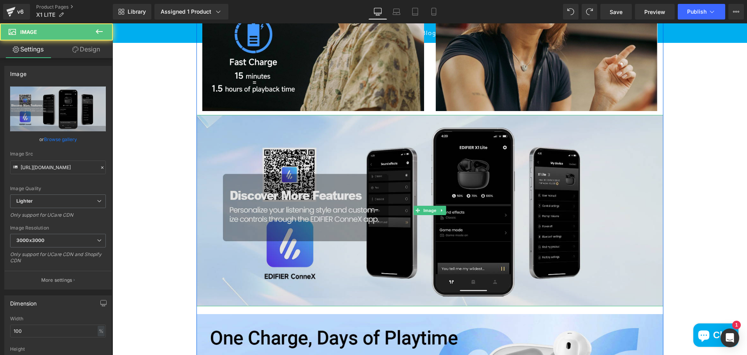
click at [417, 218] on div "Image" at bounding box center [430, 210] width 467 height 191
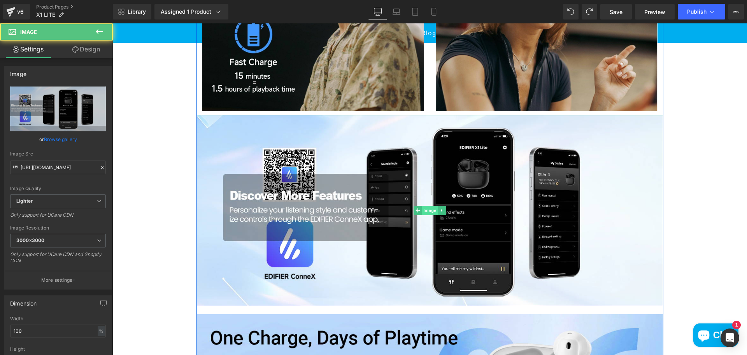
click at [428, 215] on span "Image" at bounding box center [430, 209] width 16 height 9
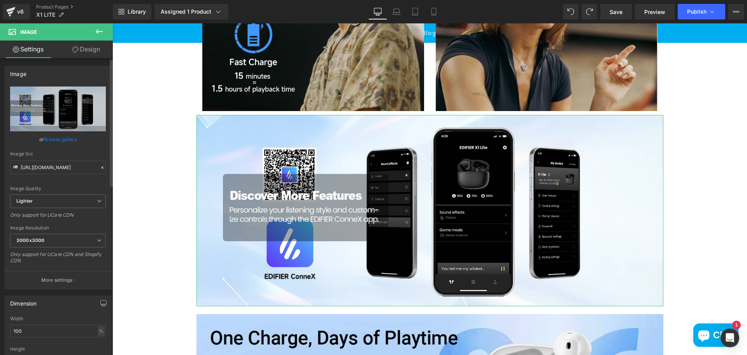
click at [56, 140] on link "Browse gallery" at bounding box center [60, 139] width 33 height 14
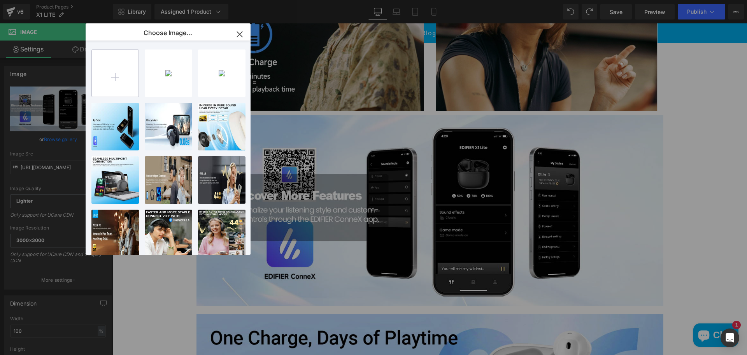
click at [111, 77] on input "file" at bounding box center [115, 73] width 47 height 47
type input "C:\fakepath\fb162a4c-ae6e-46d3-9d37-d24111fb540f.__CR0,0,1464,600_PT0_SX1464_V1…"
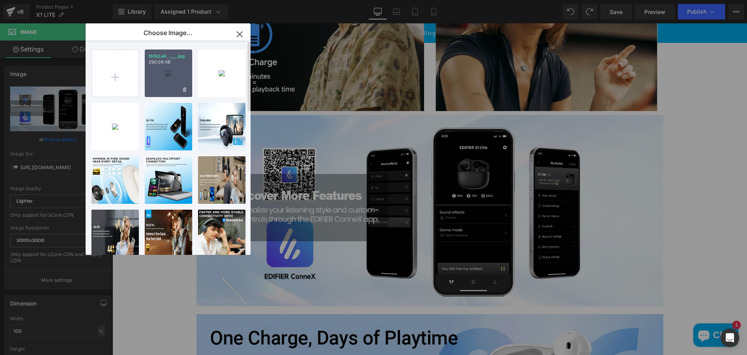
click at [164, 77] on div "fb162a4...___.jpg 290.08 KB" at bounding box center [168, 72] width 47 height 47
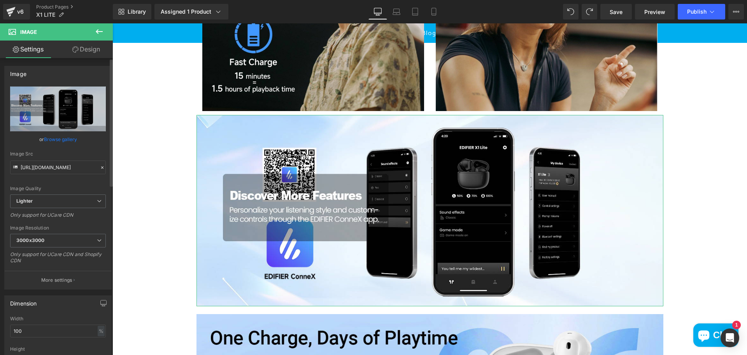
click at [72, 136] on link "Browse gallery" at bounding box center [60, 139] width 33 height 14
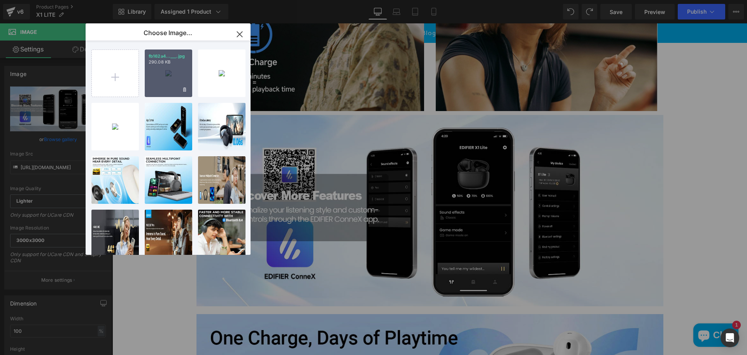
click at [170, 69] on div "fb162a4...___.jpg 290.08 KB" at bounding box center [168, 72] width 47 height 47
type input "[URL][DOMAIN_NAME]"
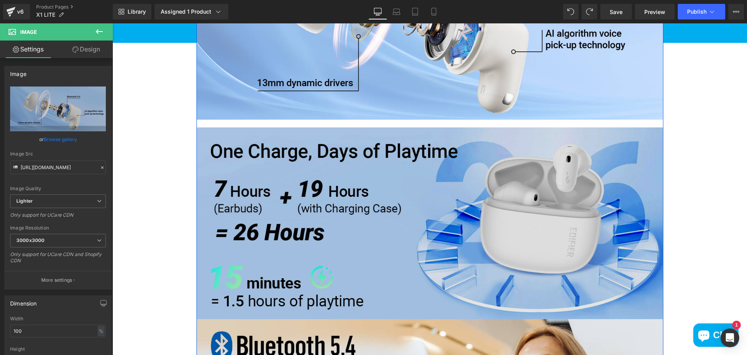
scroll to position [1012, 0]
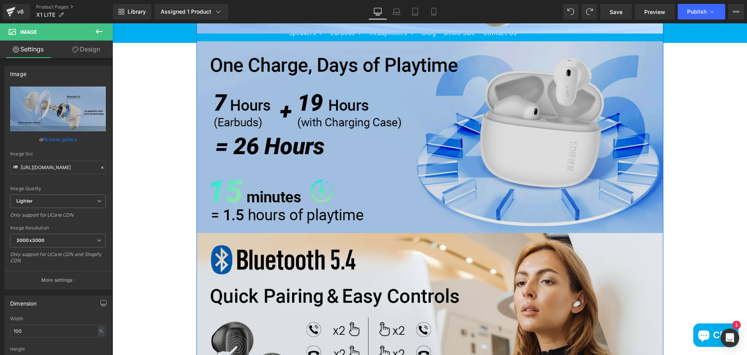
click at [452, 156] on img at bounding box center [430, 132] width 467 height 199
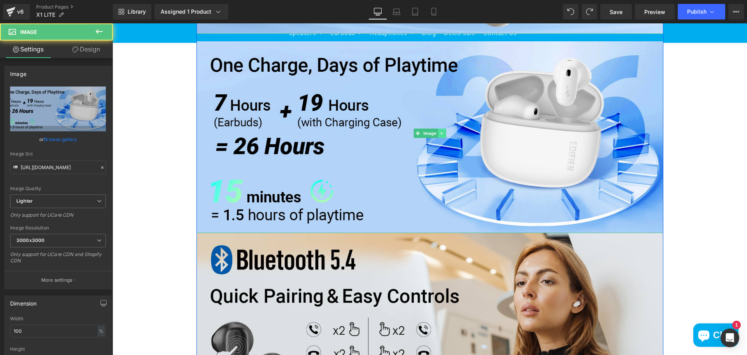
click at [438, 138] on link at bounding box center [442, 132] width 8 height 9
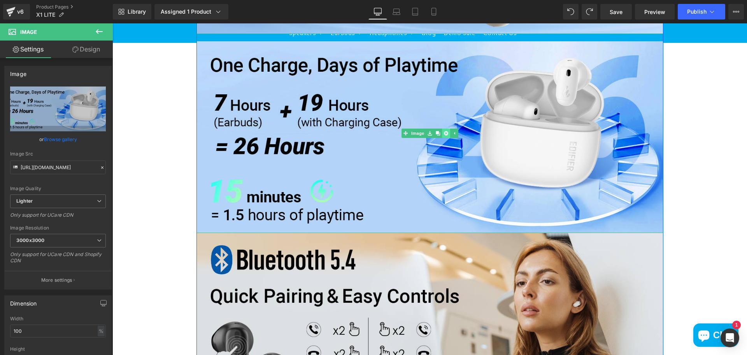
click at [444, 135] on icon at bounding box center [446, 133] width 4 height 4
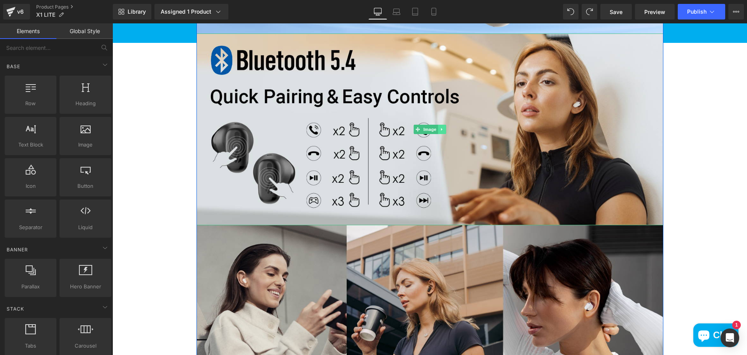
click at [441, 132] on icon at bounding box center [442, 129] width 4 height 5
click at [444, 132] on icon at bounding box center [446, 129] width 4 height 5
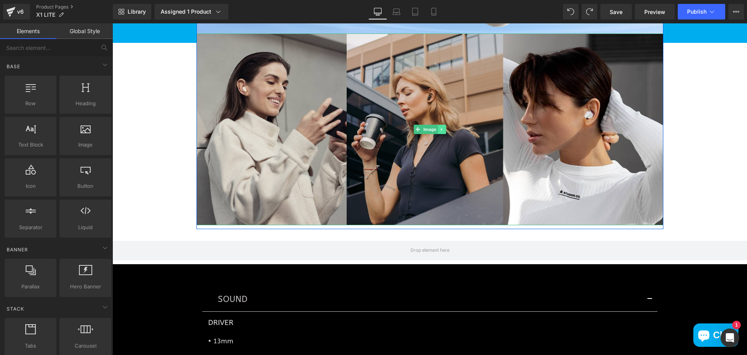
click at [442, 134] on link at bounding box center [442, 129] width 8 height 9
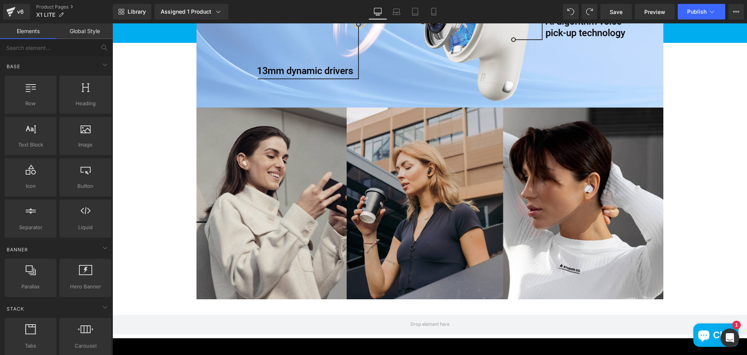
scroll to position [934, 0]
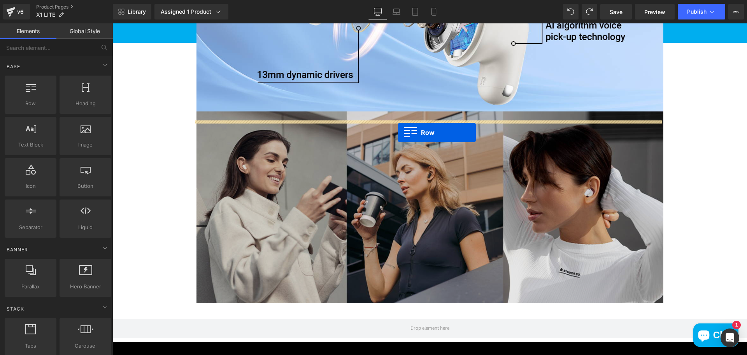
drag, startPoint x: 192, startPoint y: 135, endPoint x: 398, endPoint y: 132, distance: 206.3
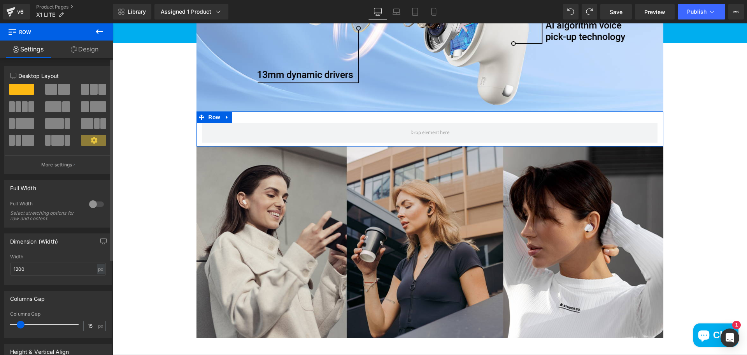
click at [98, 89] on span at bounding box center [102, 89] width 8 height 11
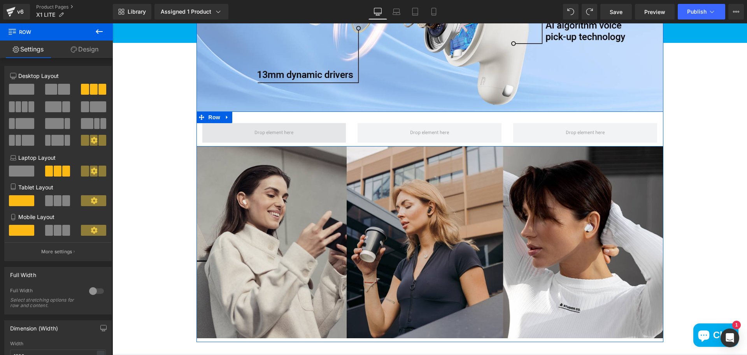
click at [272, 142] on span at bounding box center [274, 132] width 144 height 19
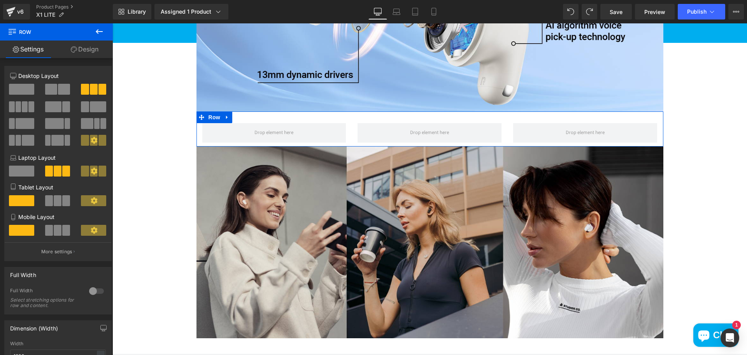
click at [89, 49] on link "Design" at bounding box center [84, 49] width 56 height 18
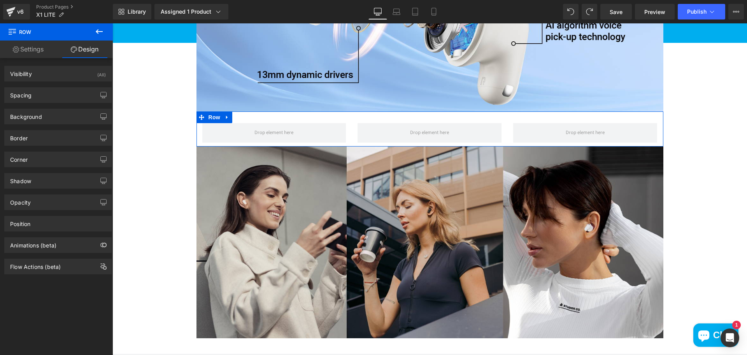
click at [33, 47] on link "Settings" at bounding box center [28, 49] width 56 height 18
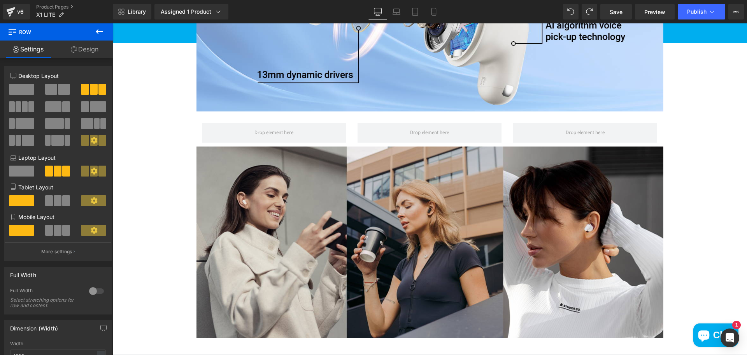
click at [101, 30] on icon at bounding box center [99, 31] width 9 height 9
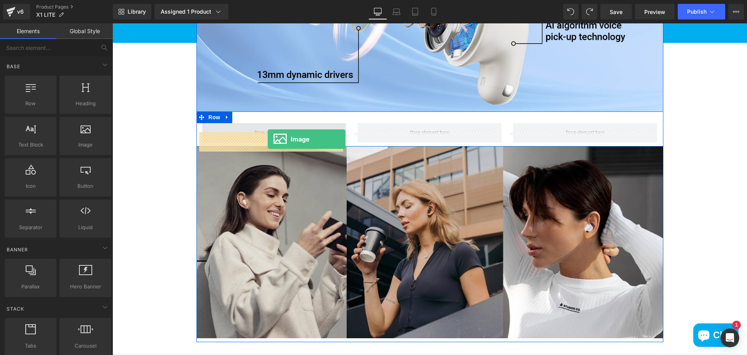
drag, startPoint x: 201, startPoint y: 169, endPoint x: 268, endPoint y: 139, distance: 72.8
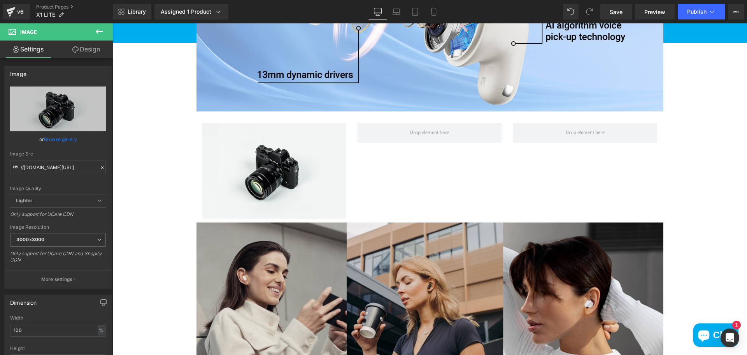
click at [93, 32] on button at bounding box center [99, 31] width 27 height 17
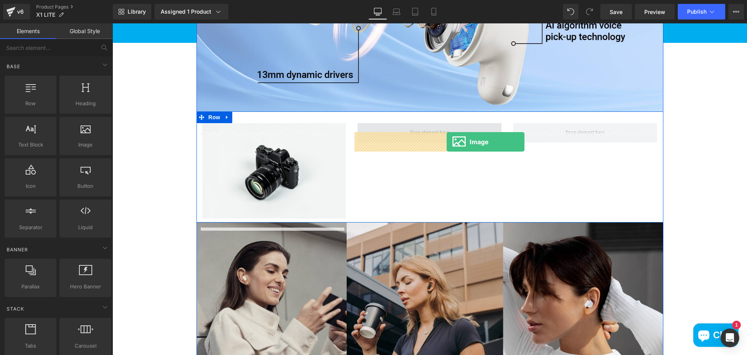
drag, startPoint x: 196, startPoint y: 166, endPoint x: 447, endPoint y: 142, distance: 251.8
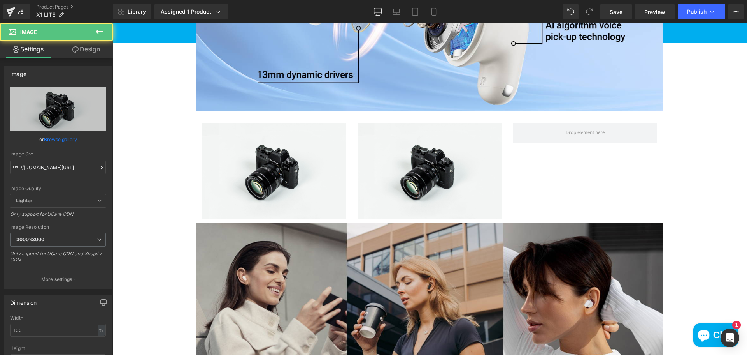
click at [96, 29] on icon at bounding box center [99, 31] width 9 height 9
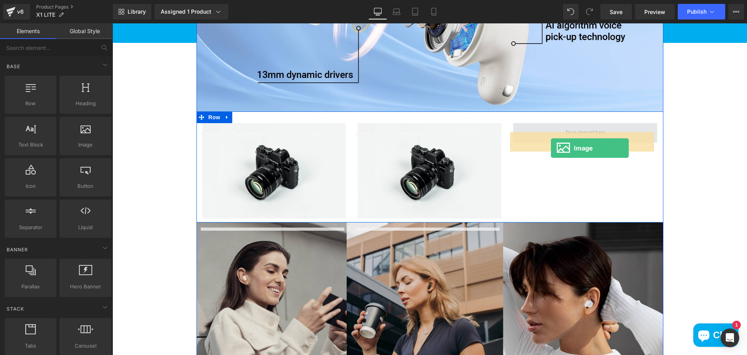
drag, startPoint x: 217, startPoint y: 167, endPoint x: 551, endPoint y: 148, distance: 334.8
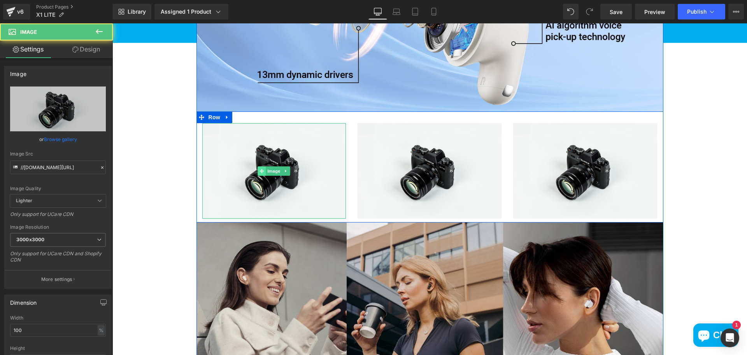
click at [260, 173] on icon at bounding box center [262, 171] width 4 height 5
click at [274, 176] on span "Image" at bounding box center [274, 170] width 16 height 9
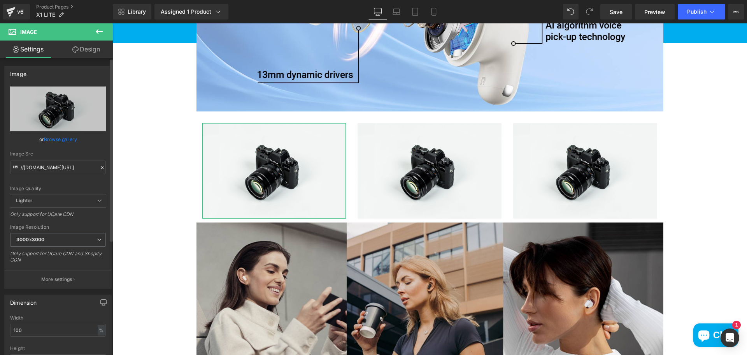
click at [72, 139] on link "Browse gallery" at bounding box center [60, 139] width 33 height 14
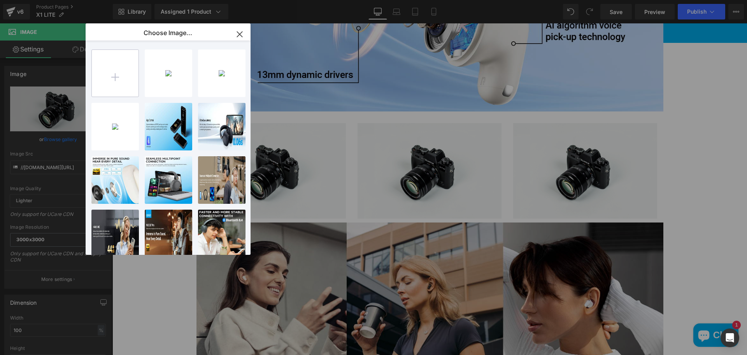
click at [130, 60] on input "file" at bounding box center [115, 73] width 47 height 47
type input "C:\fakepath\71cnqyarSwL._AC_SL1500_.jpg"
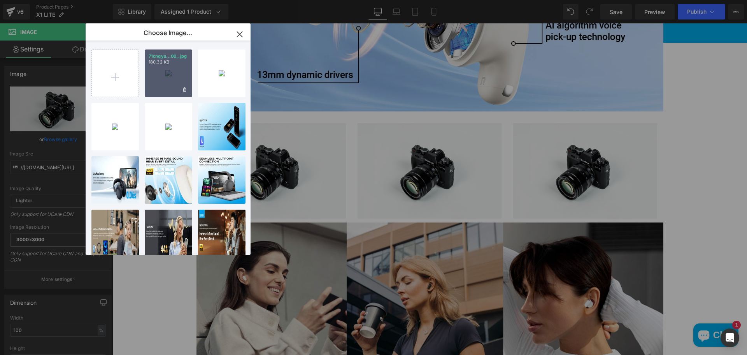
click at [170, 87] on div "71cnqya...00_.jpg 180.32 KB" at bounding box center [168, 72] width 47 height 47
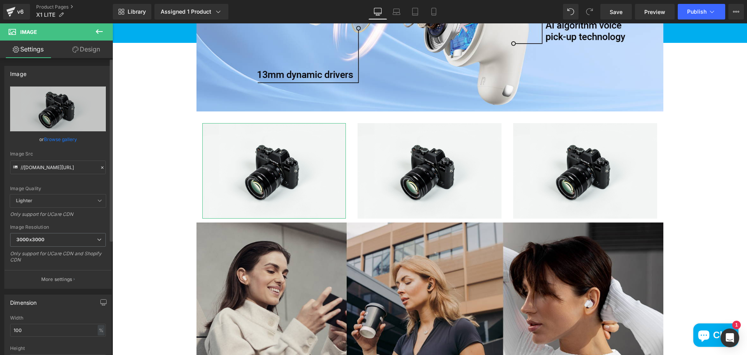
click at [60, 139] on link "Browse gallery" at bounding box center [60, 139] width 33 height 14
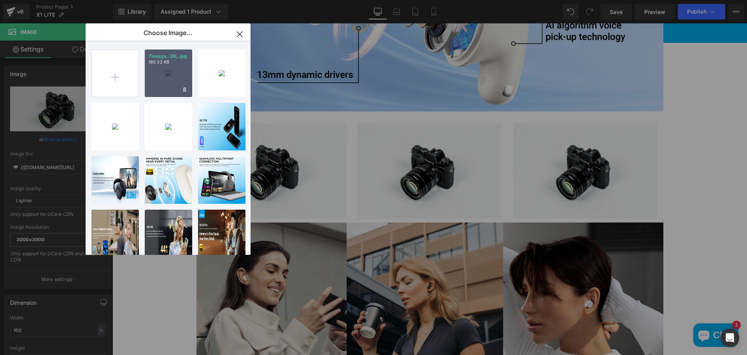
click at [167, 88] on div "71cnqya...00_.jpg 180.32 KB" at bounding box center [168, 72] width 47 height 47
type input "[URL][DOMAIN_NAME]"
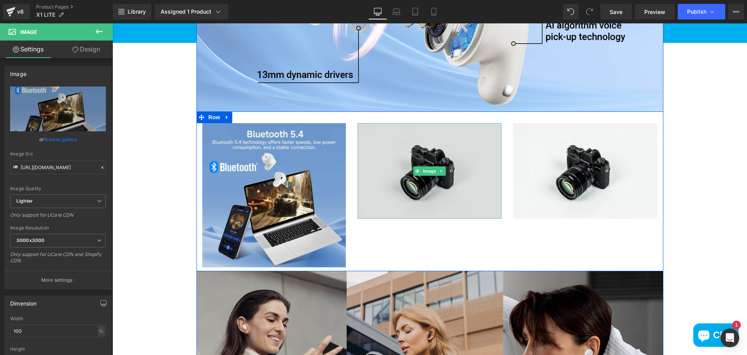
click at [423, 189] on img at bounding box center [430, 170] width 144 height 95
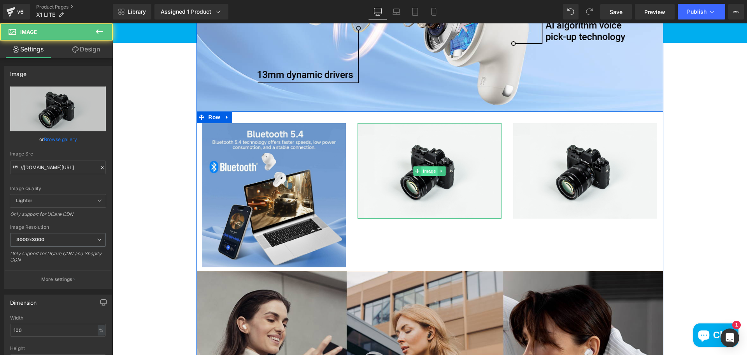
click at [425, 176] on span "Image" at bounding box center [430, 170] width 16 height 9
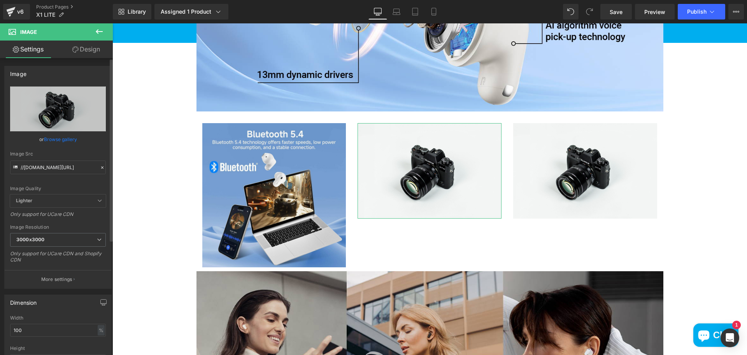
click at [61, 139] on link "Browse gallery" at bounding box center [60, 139] width 33 height 14
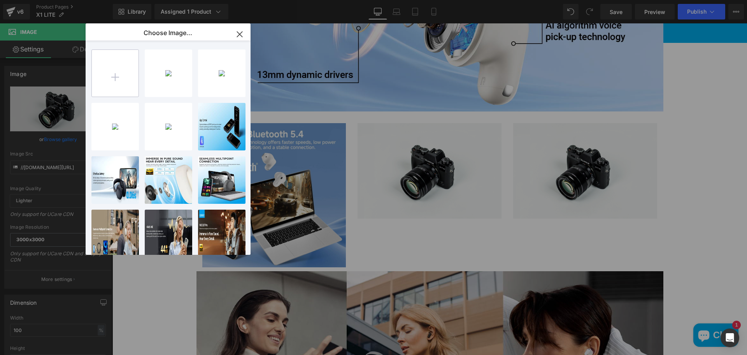
click at [127, 74] on input "file" at bounding box center [115, 73] width 47 height 47
type input "C:\fakepath\71UanRjyVoL._AC_SL1500_.jpg"
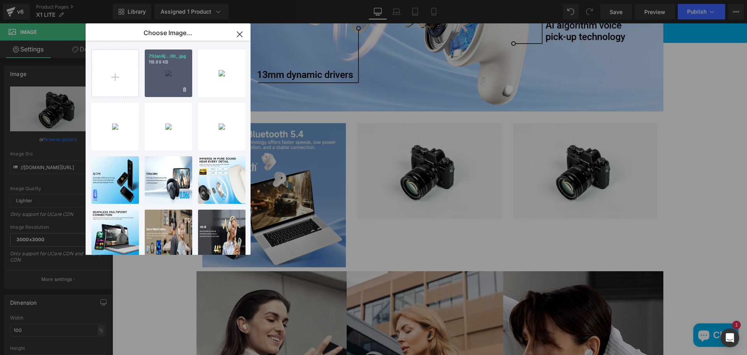
click at [169, 69] on div "71UanRj...00_.jpg 118.89 KB" at bounding box center [168, 72] width 47 height 47
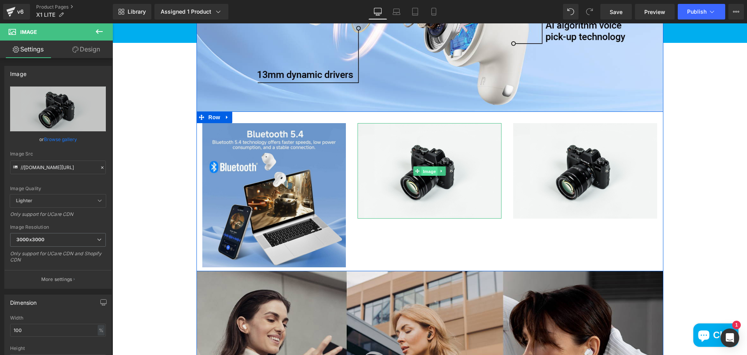
click at [427, 176] on span "Image" at bounding box center [430, 171] width 16 height 9
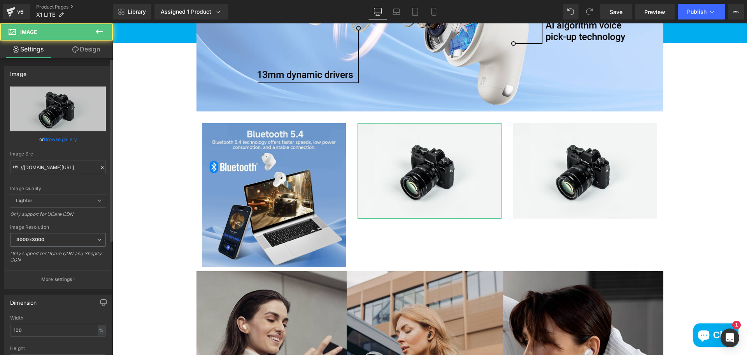
click at [67, 138] on link "Browse gallery" at bounding box center [60, 139] width 33 height 14
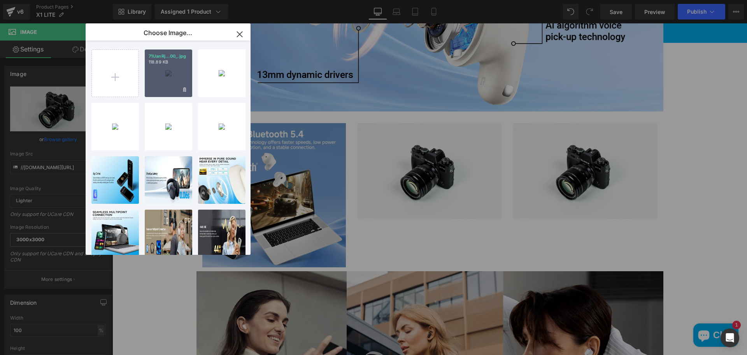
click at [157, 70] on div "71UanRj...00_.jpg 118.89 KB" at bounding box center [168, 72] width 47 height 47
type input "[URL][DOMAIN_NAME]"
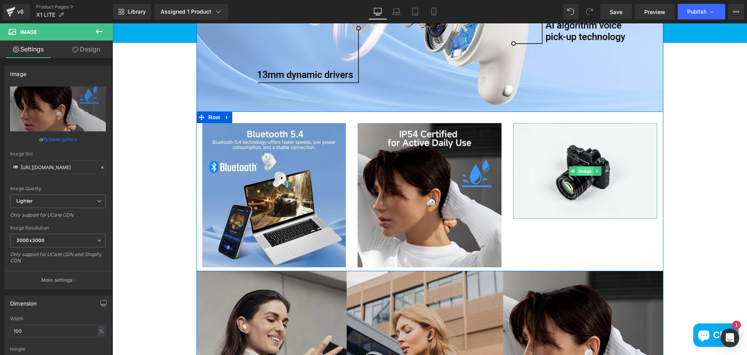
click at [583, 176] on span "Image" at bounding box center [586, 170] width 16 height 9
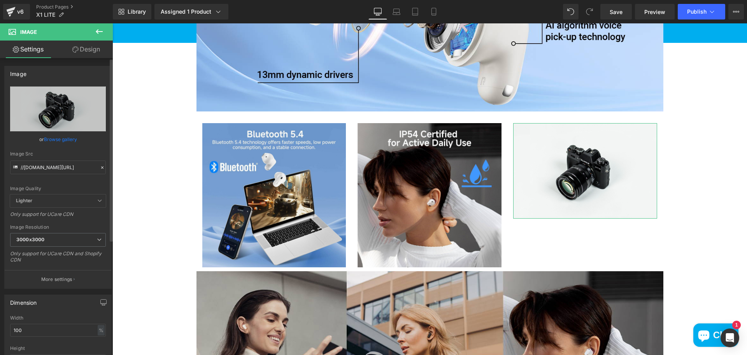
click at [53, 142] on link "Browse gallery" at bounding box center [60, 139] width 33 height 14
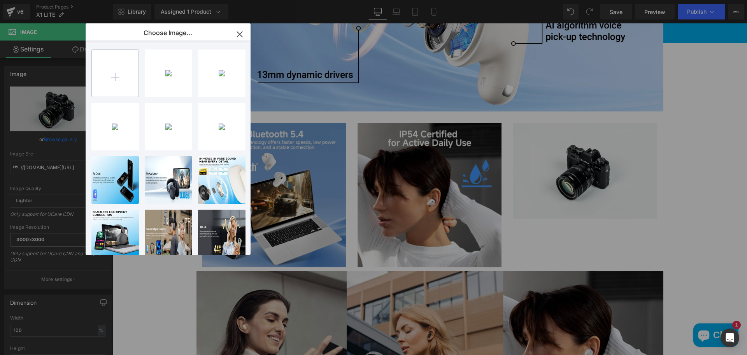
click at [113, 77] on input "file" at bounding box center [115, 73] width 47 height 47
type input "C:\fakepath\71YQ3NiqroL._AC_SL1500_.jpg"
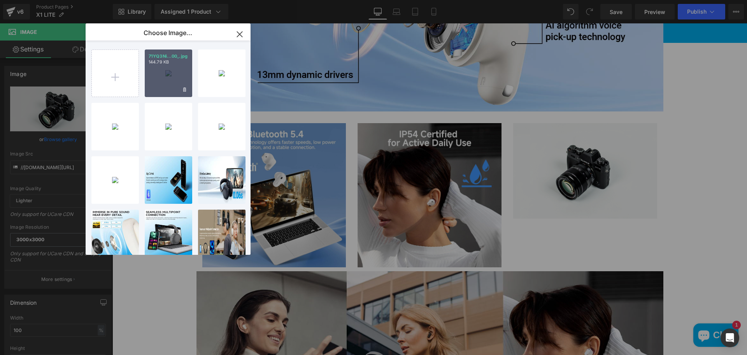
click at [162, 72] on div "71YQ3Ni...00_.jpg 144.79 KB" at bounding box center [168, 72] width 47 height 47
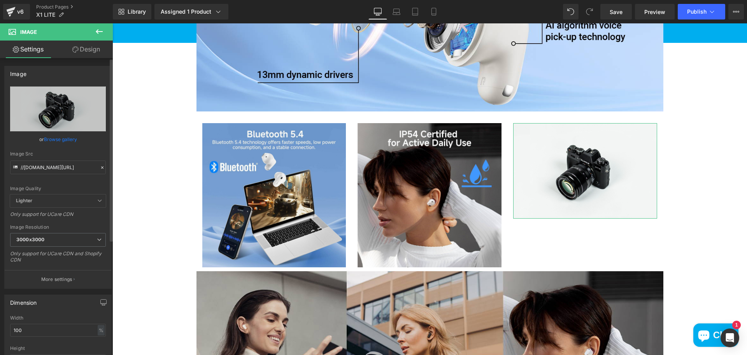
click at [65, 140] on link "Browse gallery" at bounding box center [60, 139] width 33 height 14
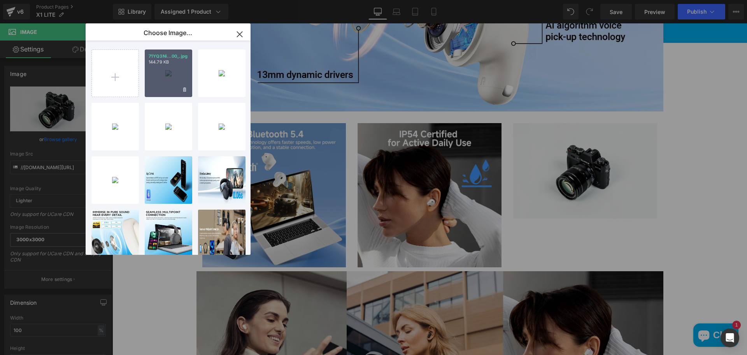
click at [163, 81] on div "71YQ3Ni...00_.jpg 144.79 KB" at bounding box center [168, 72] width 47 height 47
type input "[URL][DOMAIN_NAME]"
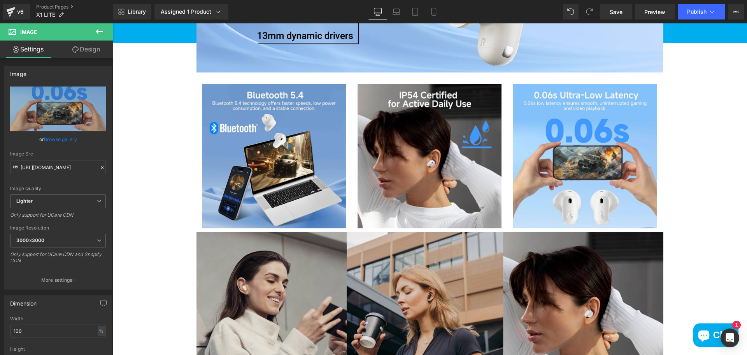
scroll to position [1206, 0]
